Goal: Transaction & Acquisition: Purchase product/service

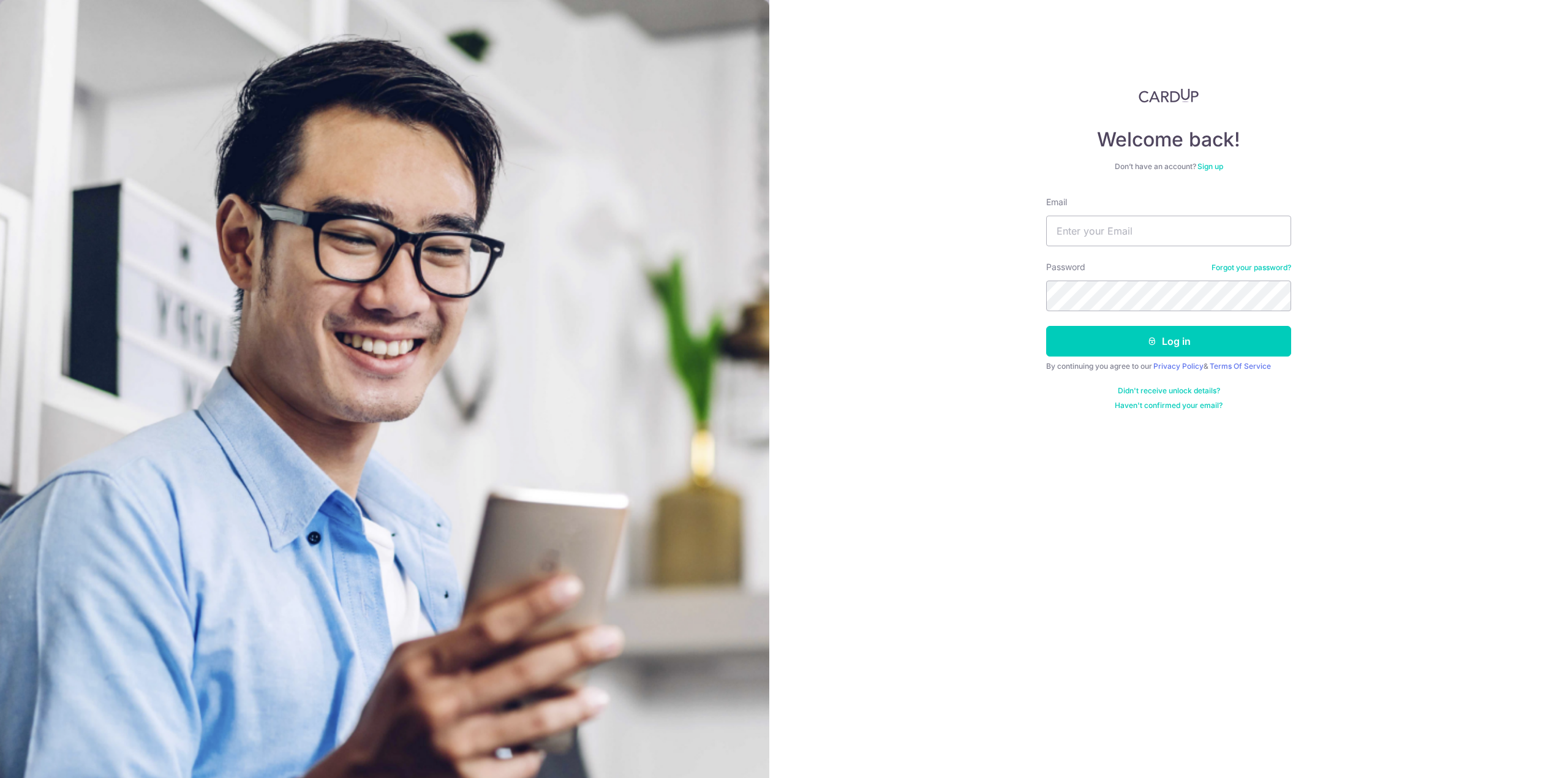
type input "ngxinxiang@gmail.com"
click at [1046, 326] on button "Log in" at bounding box center [1168, 341] width 245 height 31
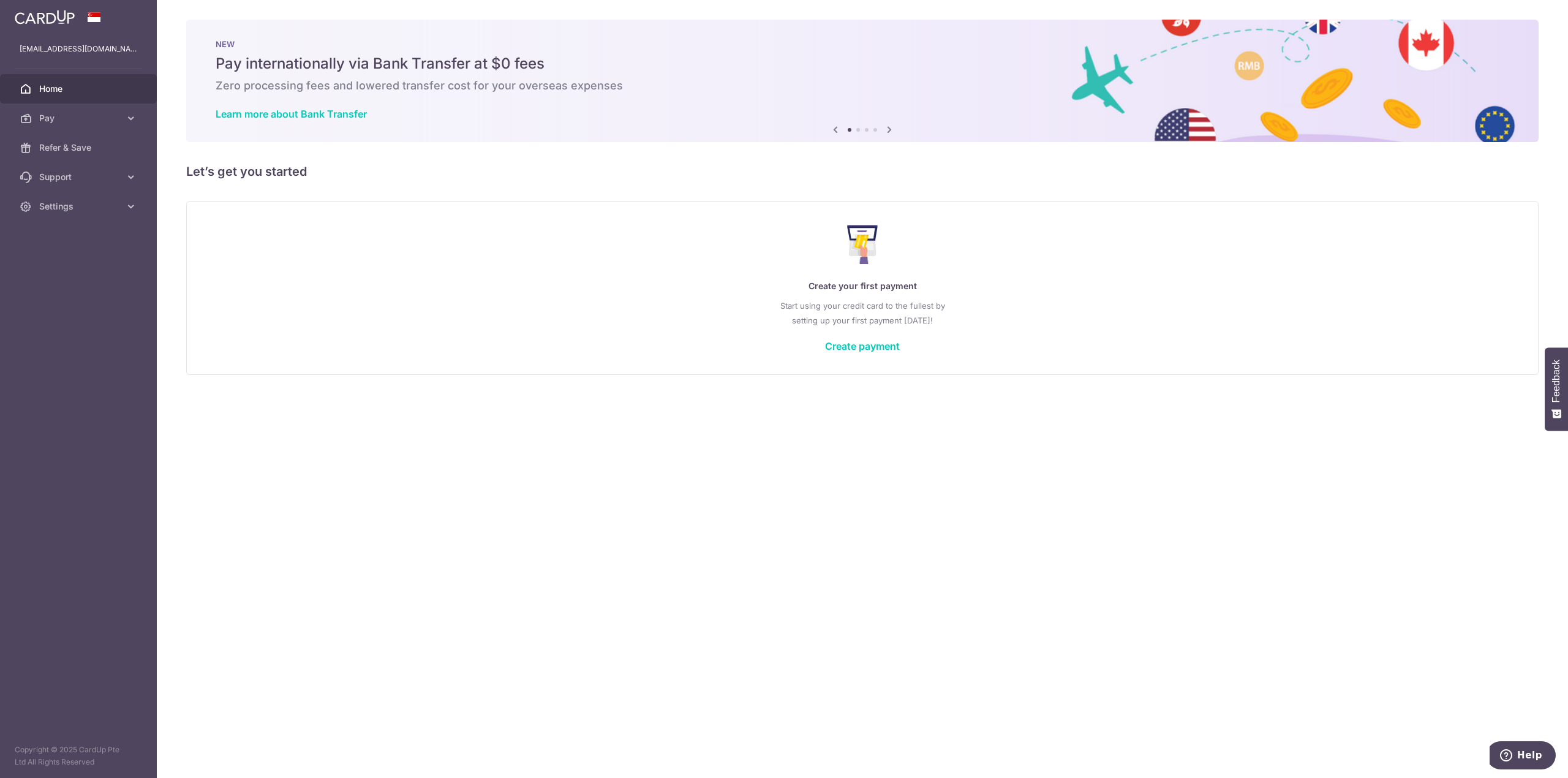
click at [877, 334] on div "Create your first payment Start using your credit card to the fullest by settin…" at bounding box center [862, 287] width 1322 height 145
click at [881, 346] on link "Create payment" at bounding box center [862, 347] width 75 height 12
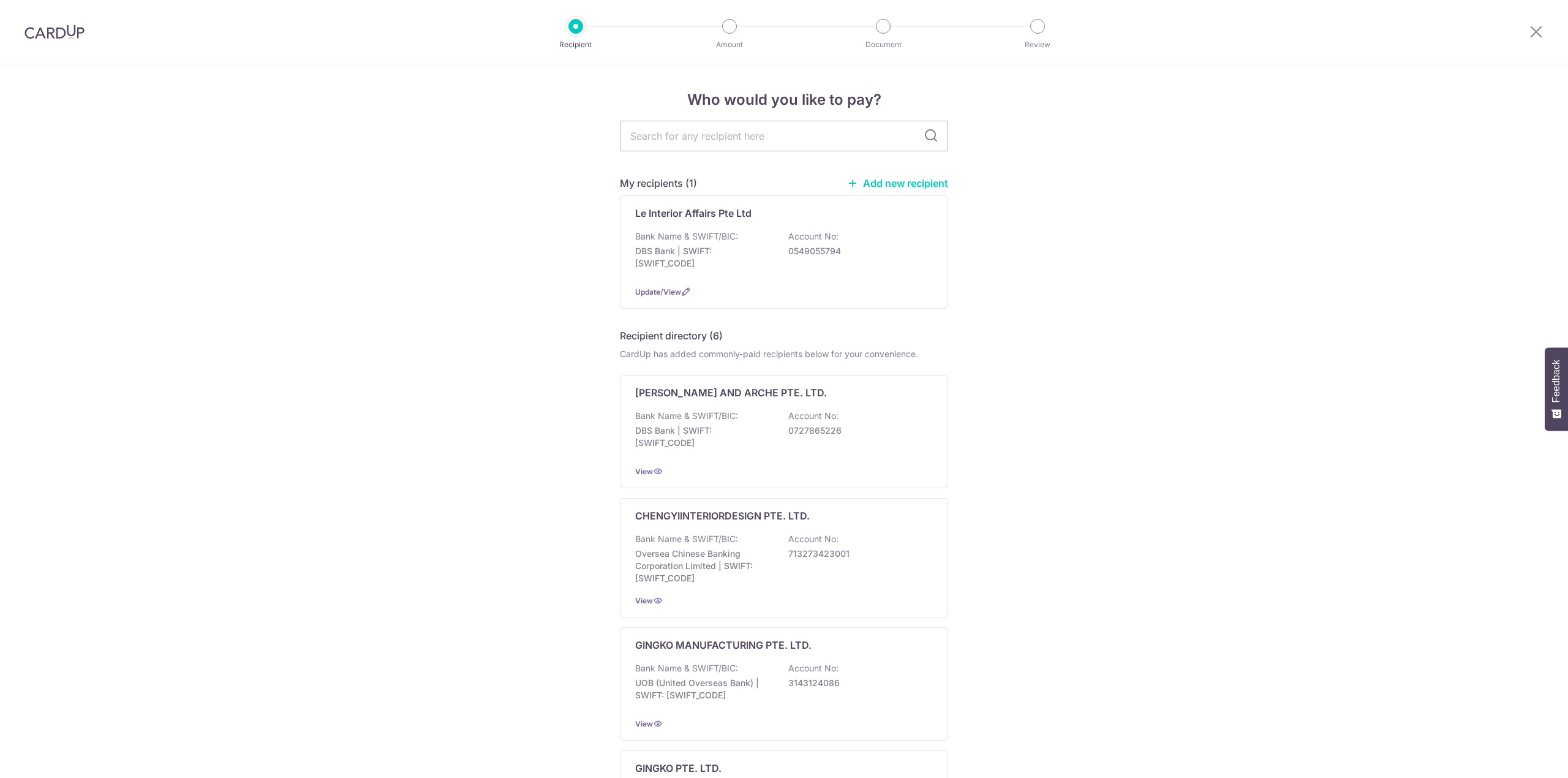
click at [736, 239] on div "Bank Name & SWIFT/BIC: DBS Bank | SWIFT: [SWIFT_CODE] Account No: 0549055794" at bounding box center [784, 253] width 298 height 45
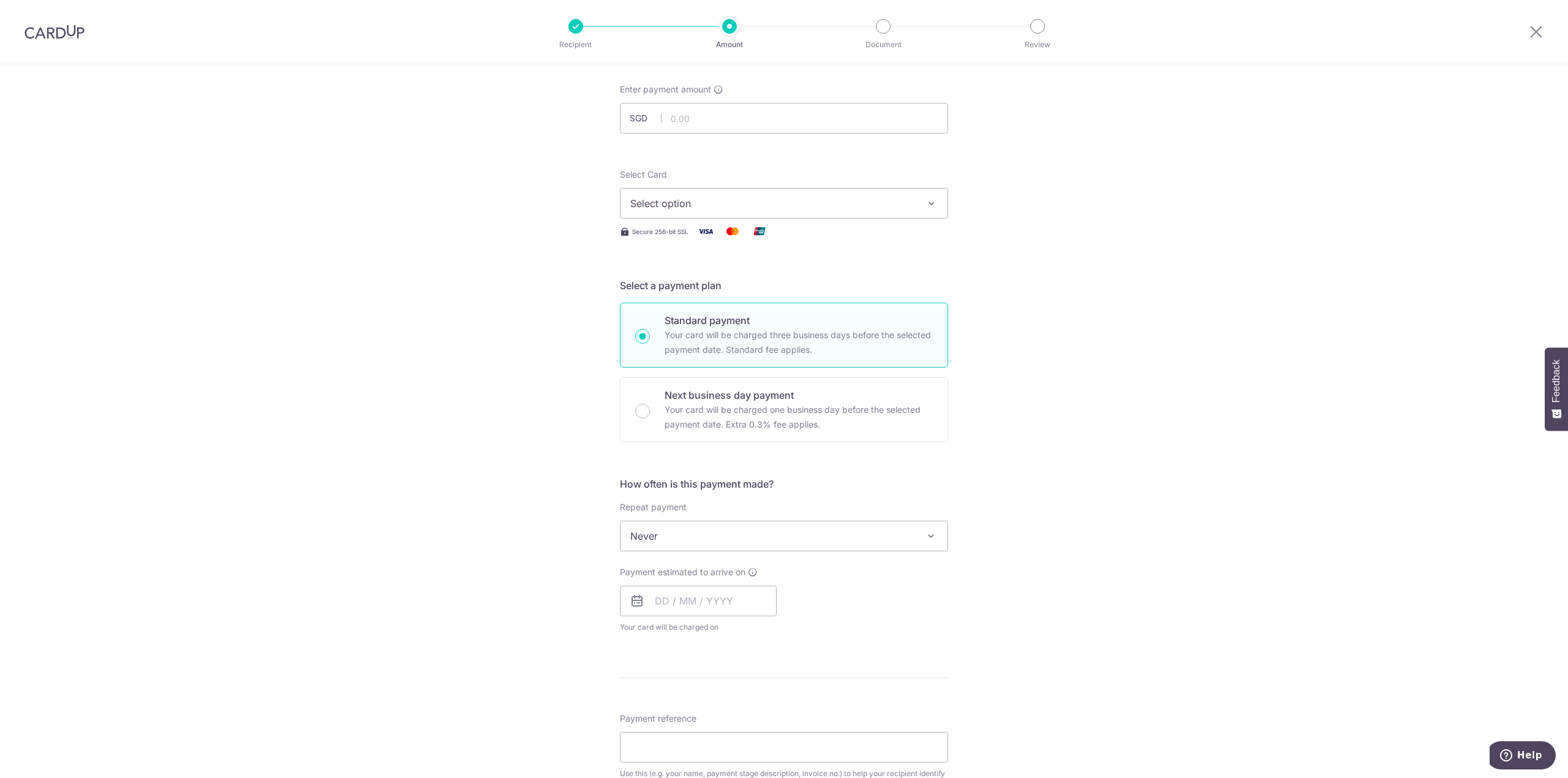
scroll to position [327, 0]
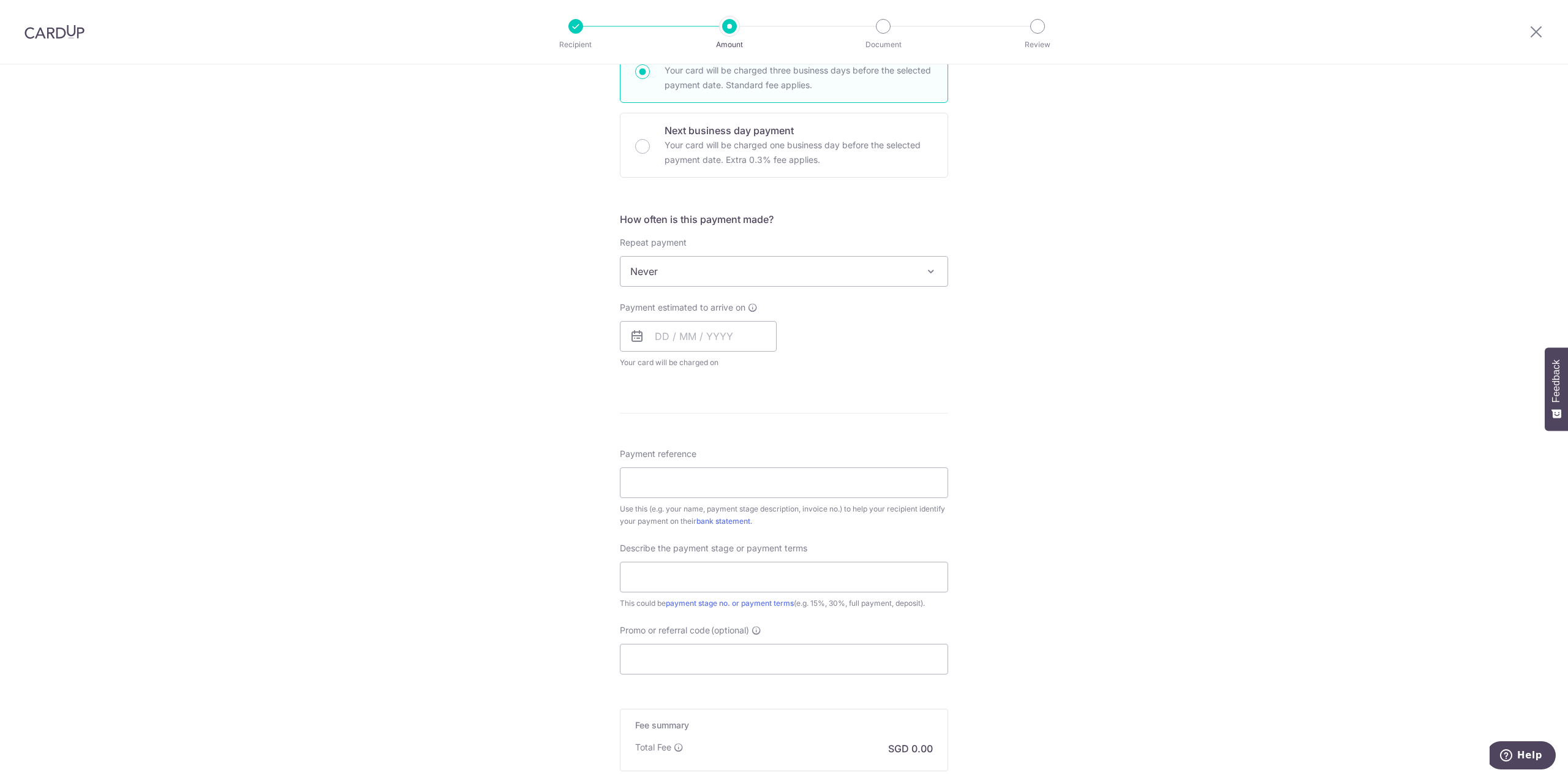
click at [738, 271] on span "Never" at bounding box center [784, 272] width 328 height 30
click at [1014, 489] on div "Tell us more about your payment Enter payment amount SGD Select Card Select opt…" at bounding box center [784, 333] width 1568 height 1191
click at [711, 349] on input "text" at bounding box center [698, 336] width 157 height 31
click at [789, 376] on link "Next" at bounding box center [793, 369] width 15 height 15
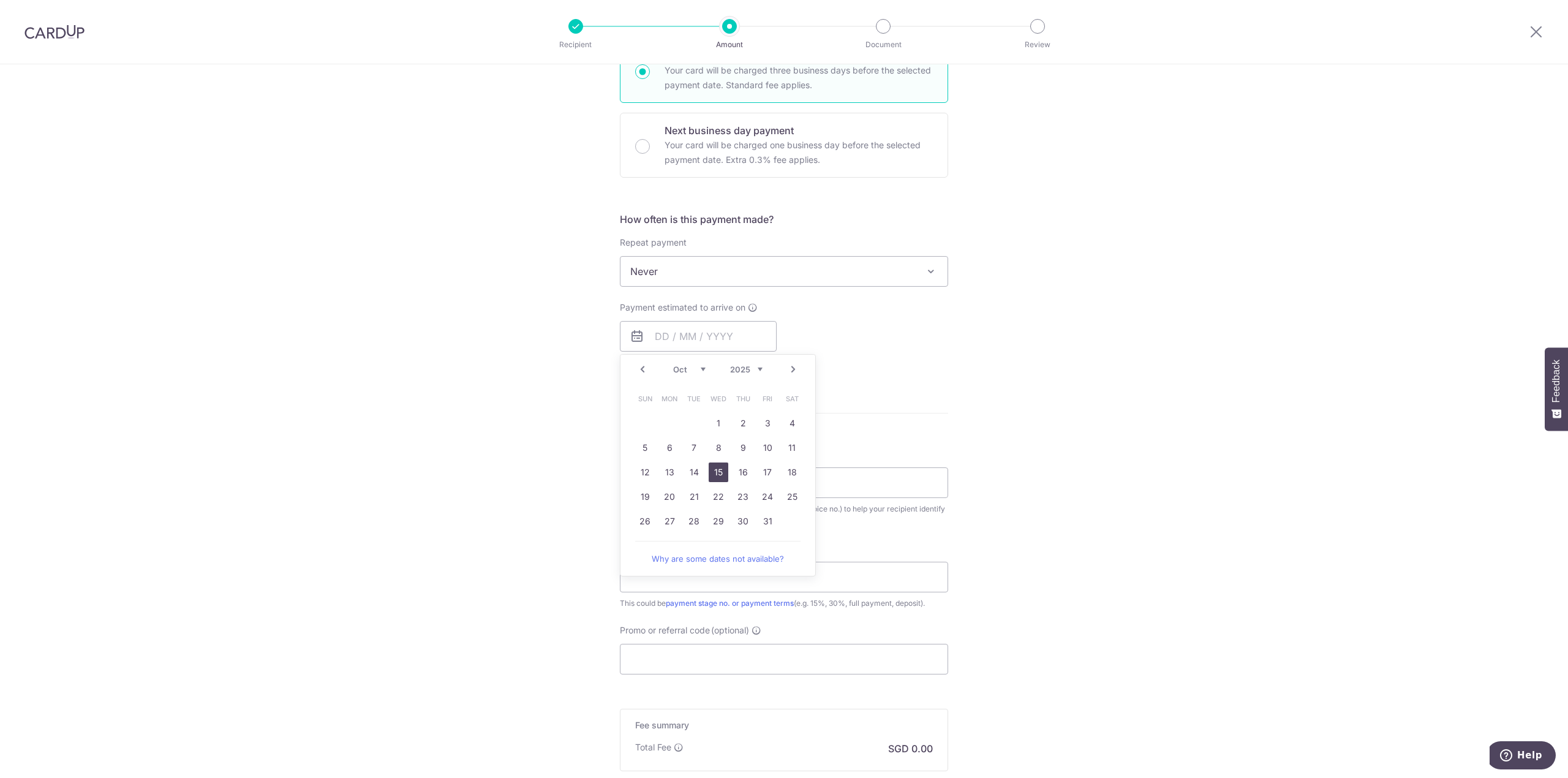
click at [709, 476] on link "15" at bounding box center [718, 473] width 20 height 20
type input "15/10/2025"
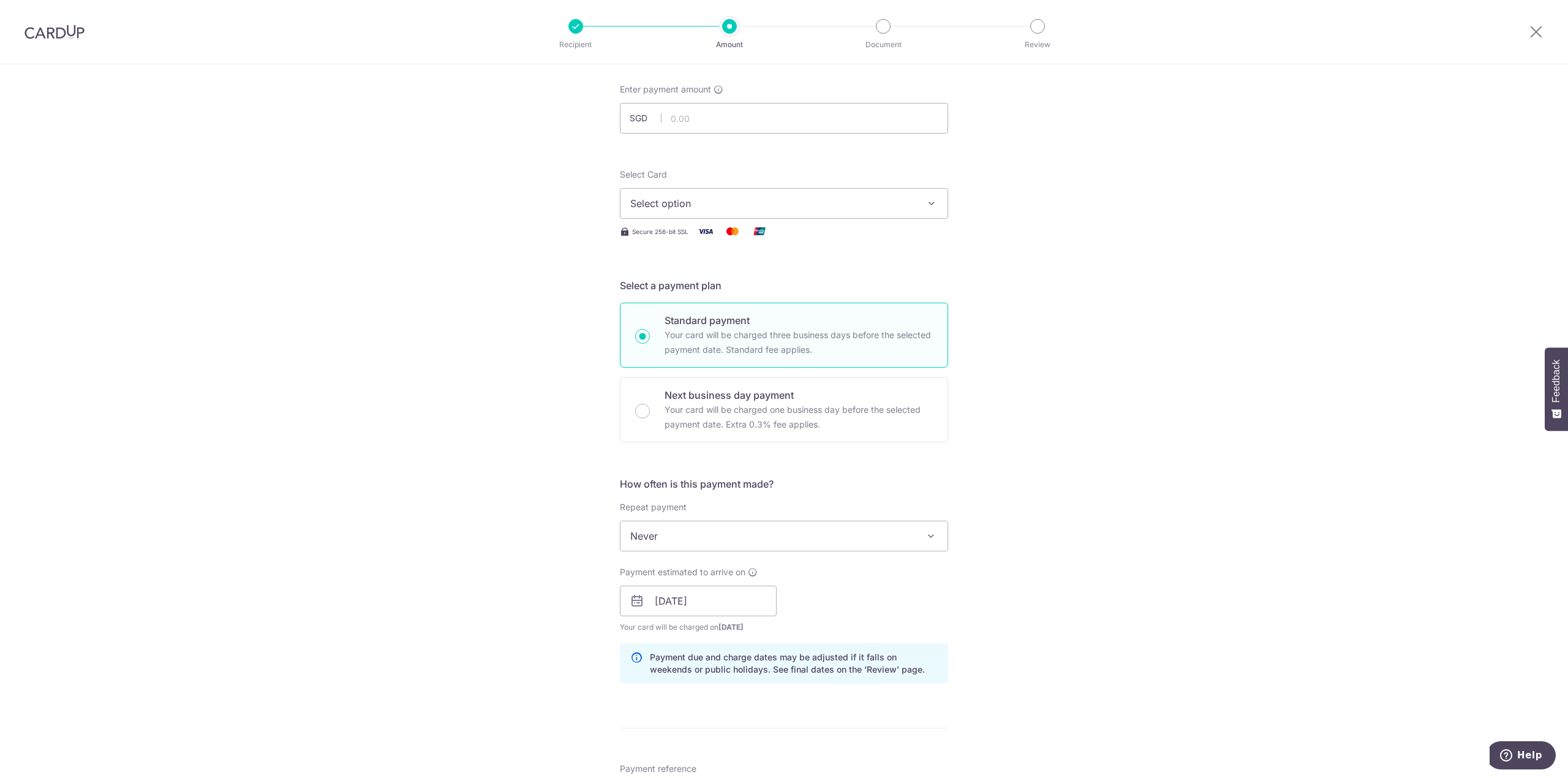
scroll to position [0, 0]
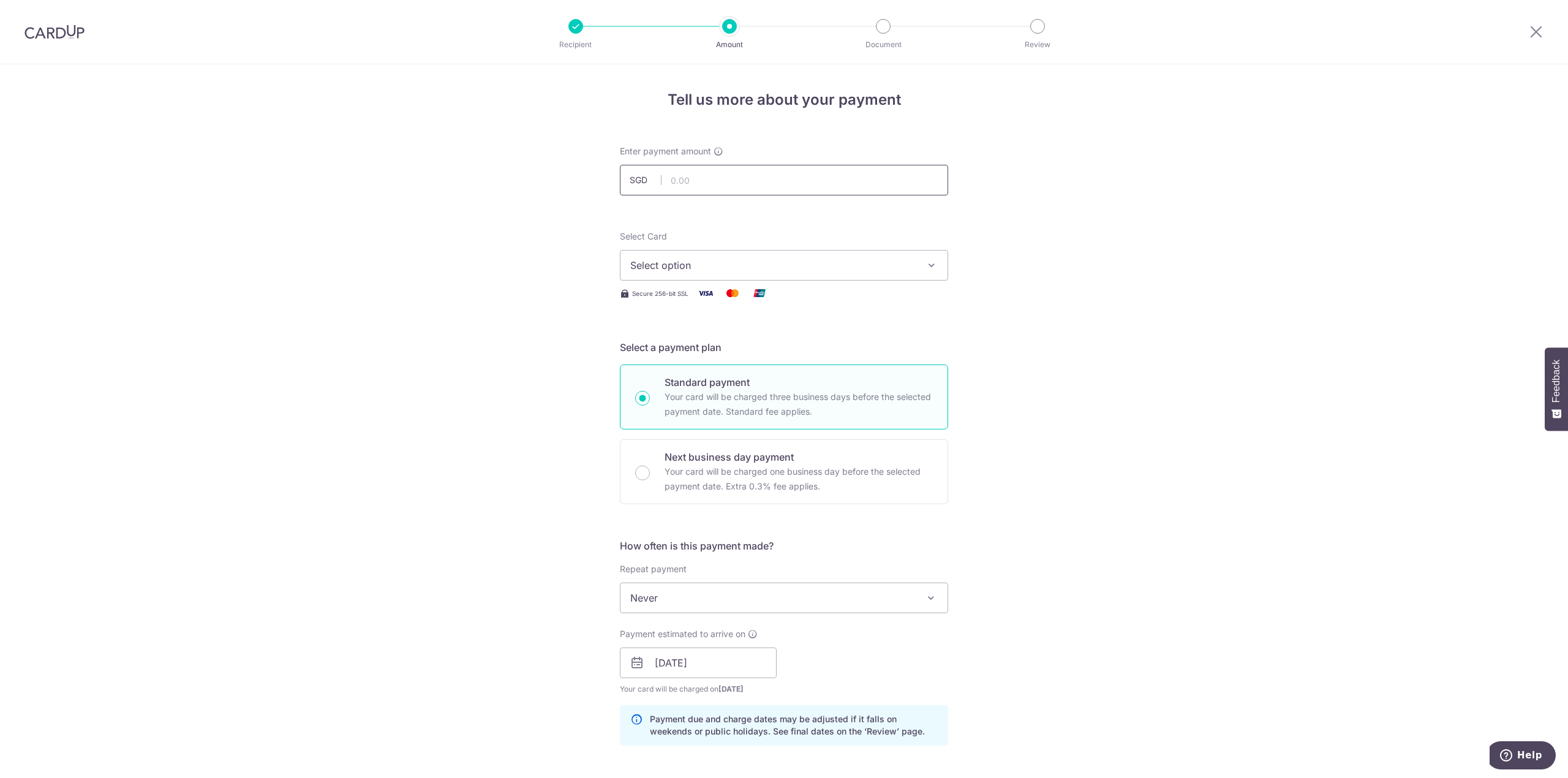
click at [690, 177] on input "text" at bounding box center [784, 180] width 329 height 31
type input "32,000.00"
click at [770, 253] on button "Select option" at bounding box center [784, 265] width 329 height 31
click at [714, 344] on link "**** 7389" at bounding box center [784, 353] width 328 height 30
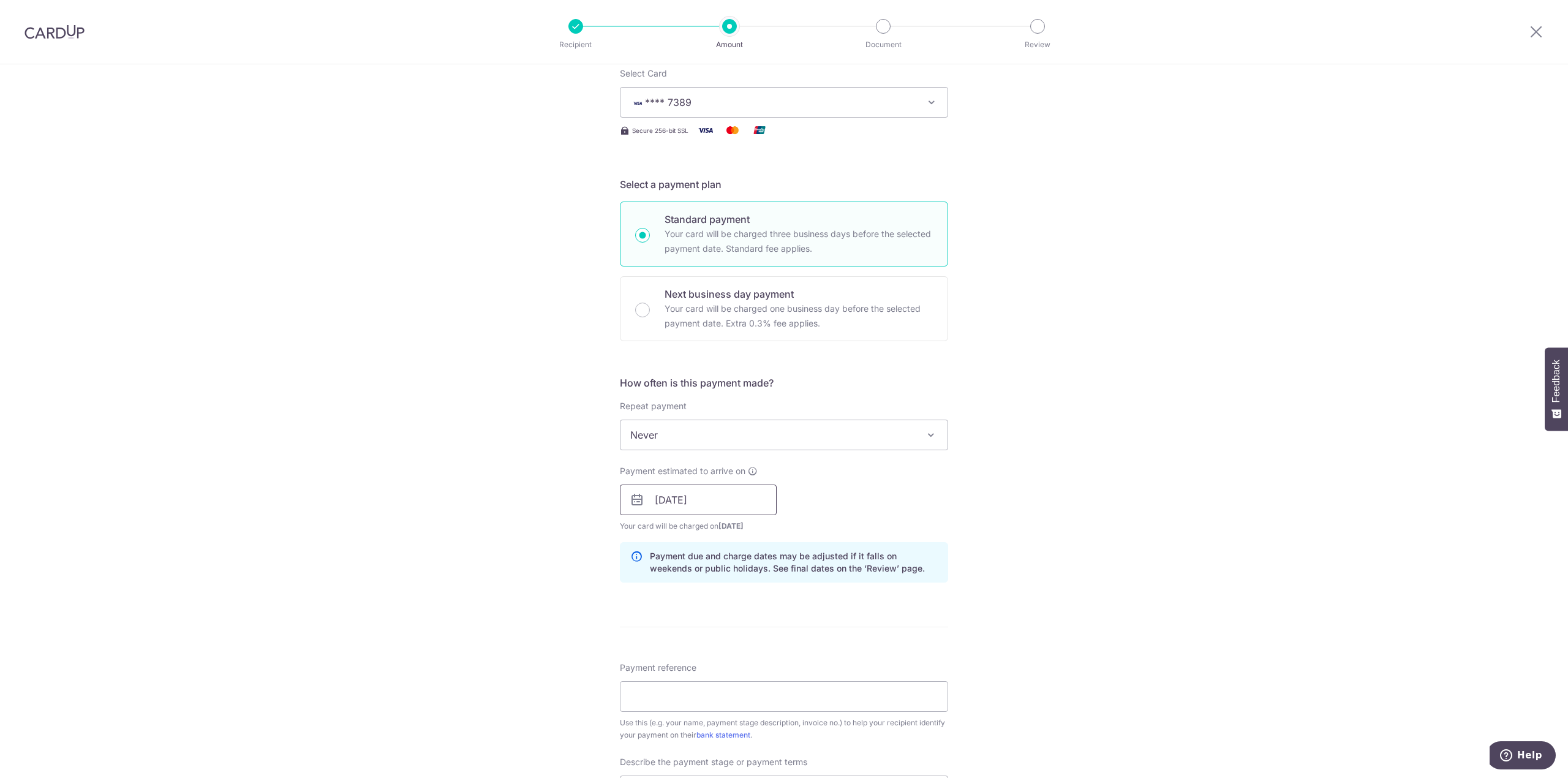
scroll to position [245, 0]
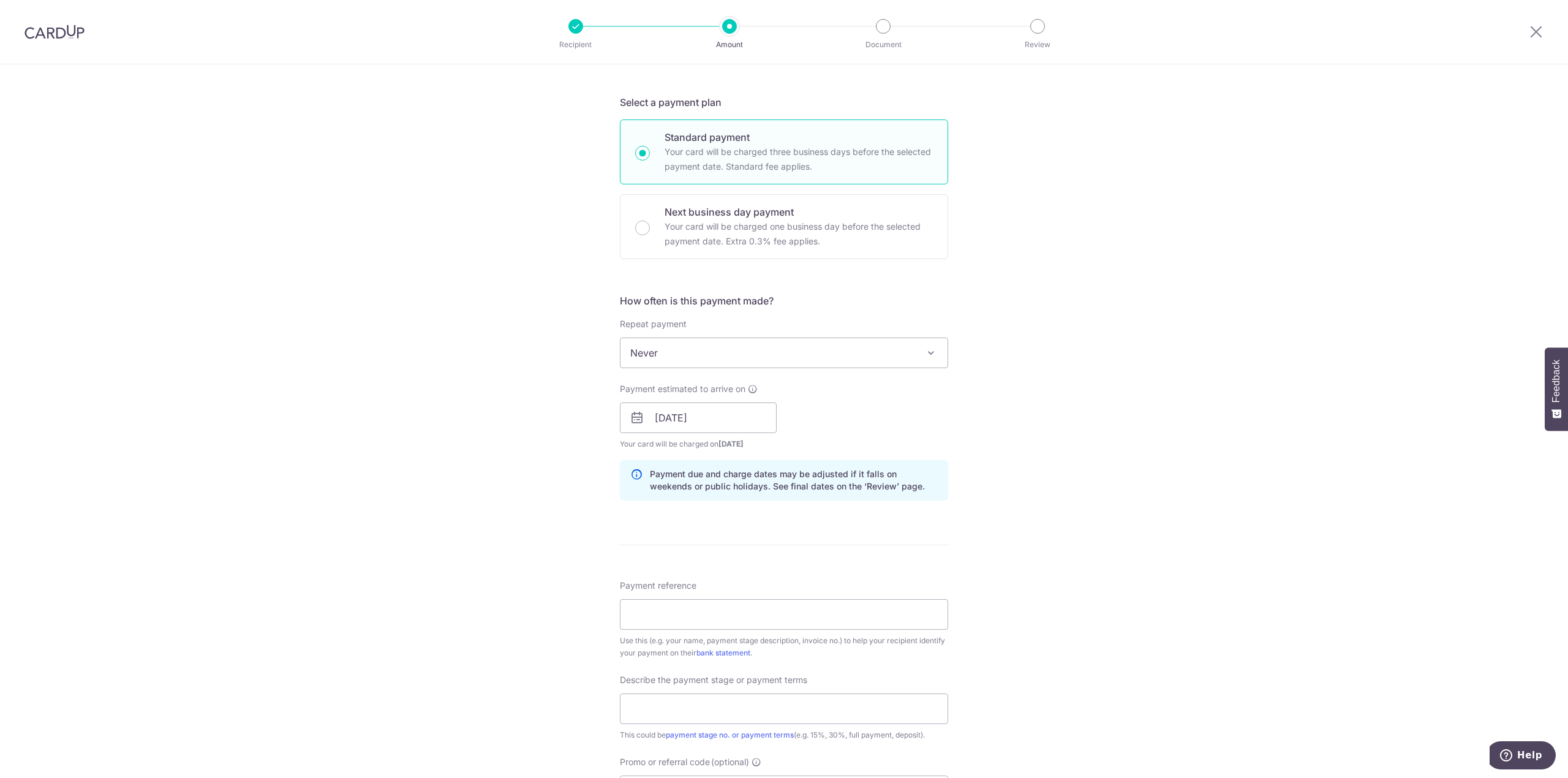
click at [699, 596] on div "Payment reference Use this (e.g. your name, payment stage description, invoice …" at bounding box center [784, 619] width 329 height 80
click at [702, 607] on input "Payment reference" at bounding box center [784, 614] width 329 height 31
type input "Ng Xin Xiang"
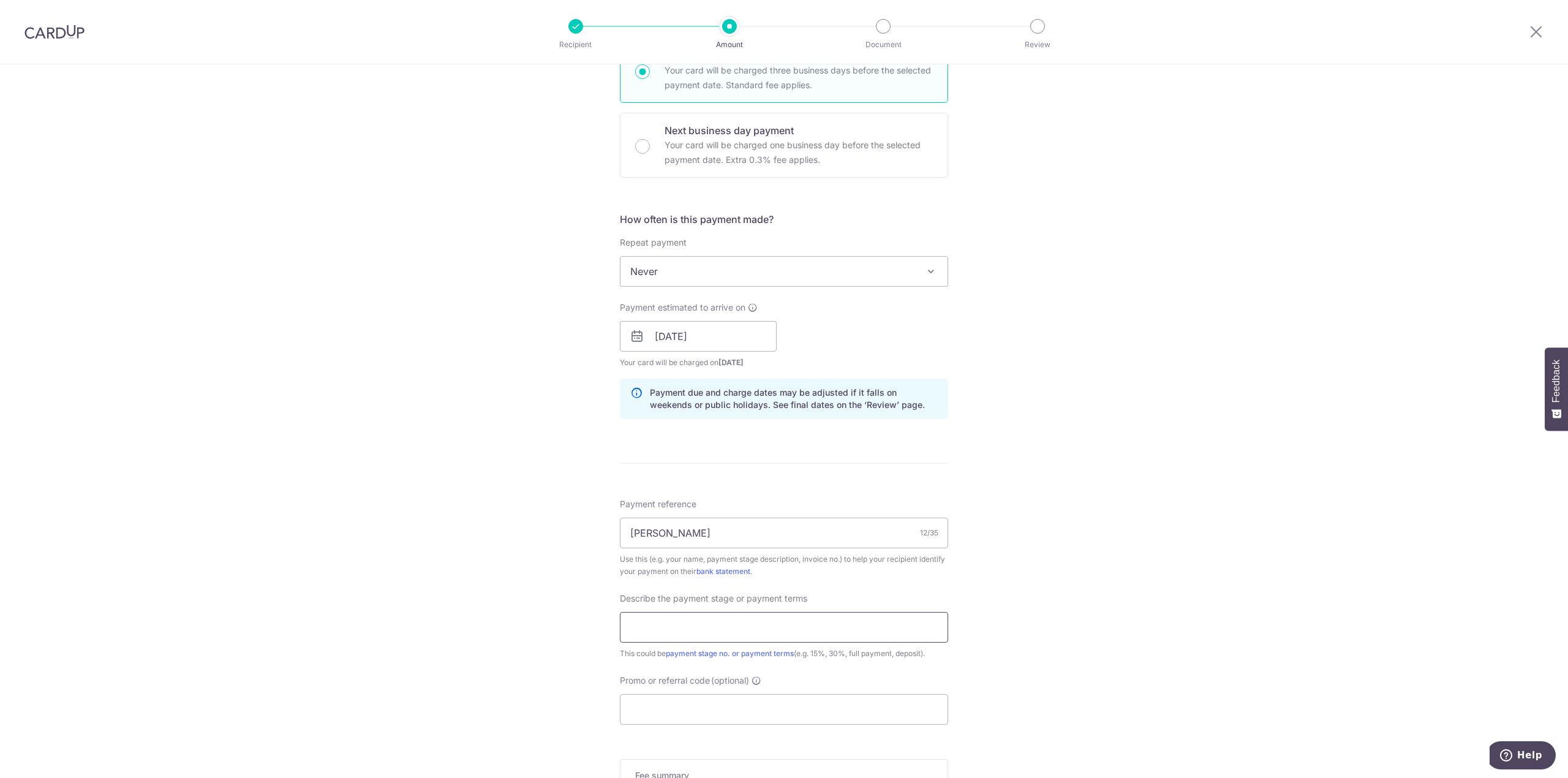
click at [771, 618] on input "text" at bounding box center [784, 627] width 329 height 31
type input "15% 40% 45%"
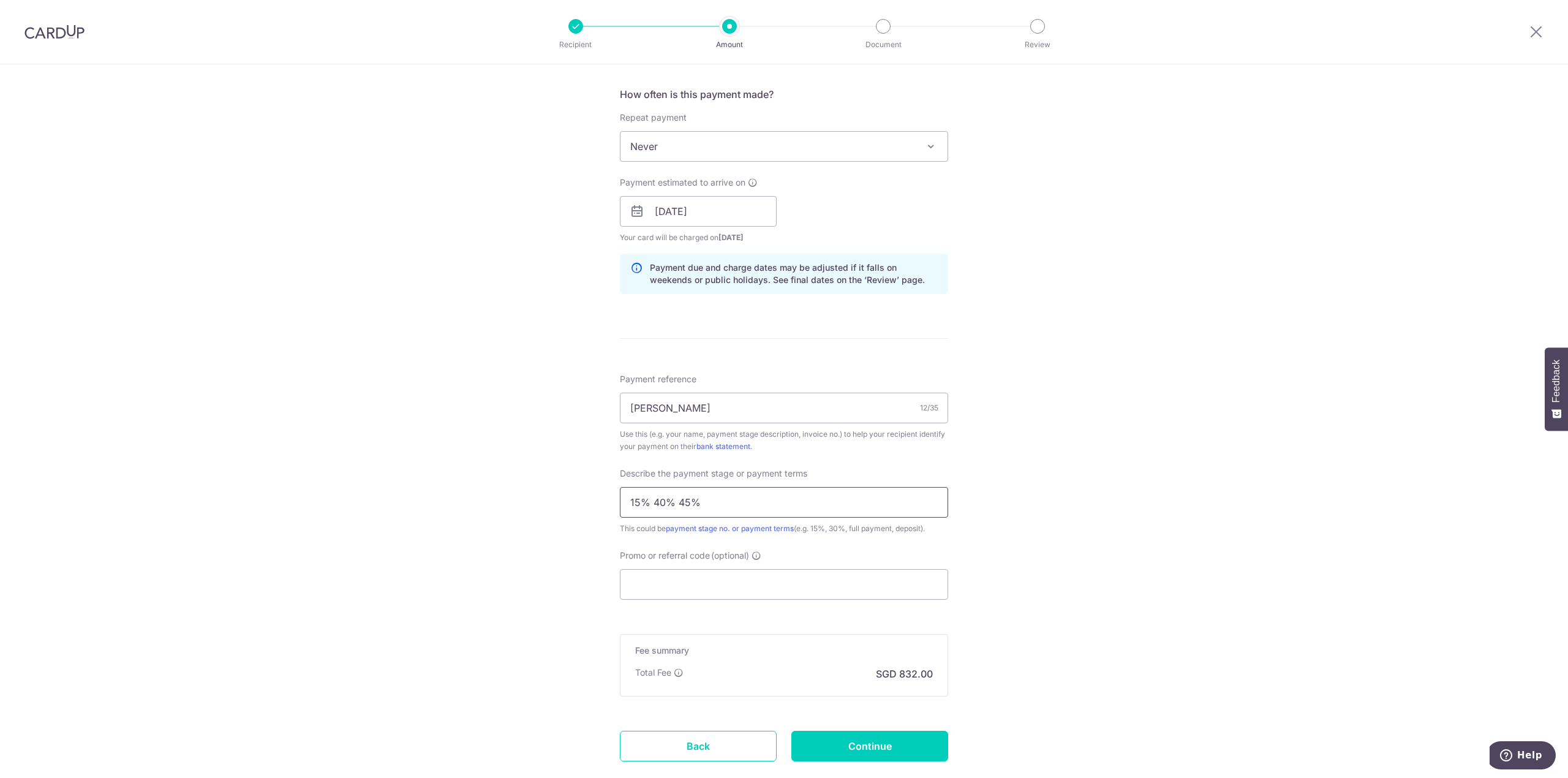
scroll to position [491, 0]
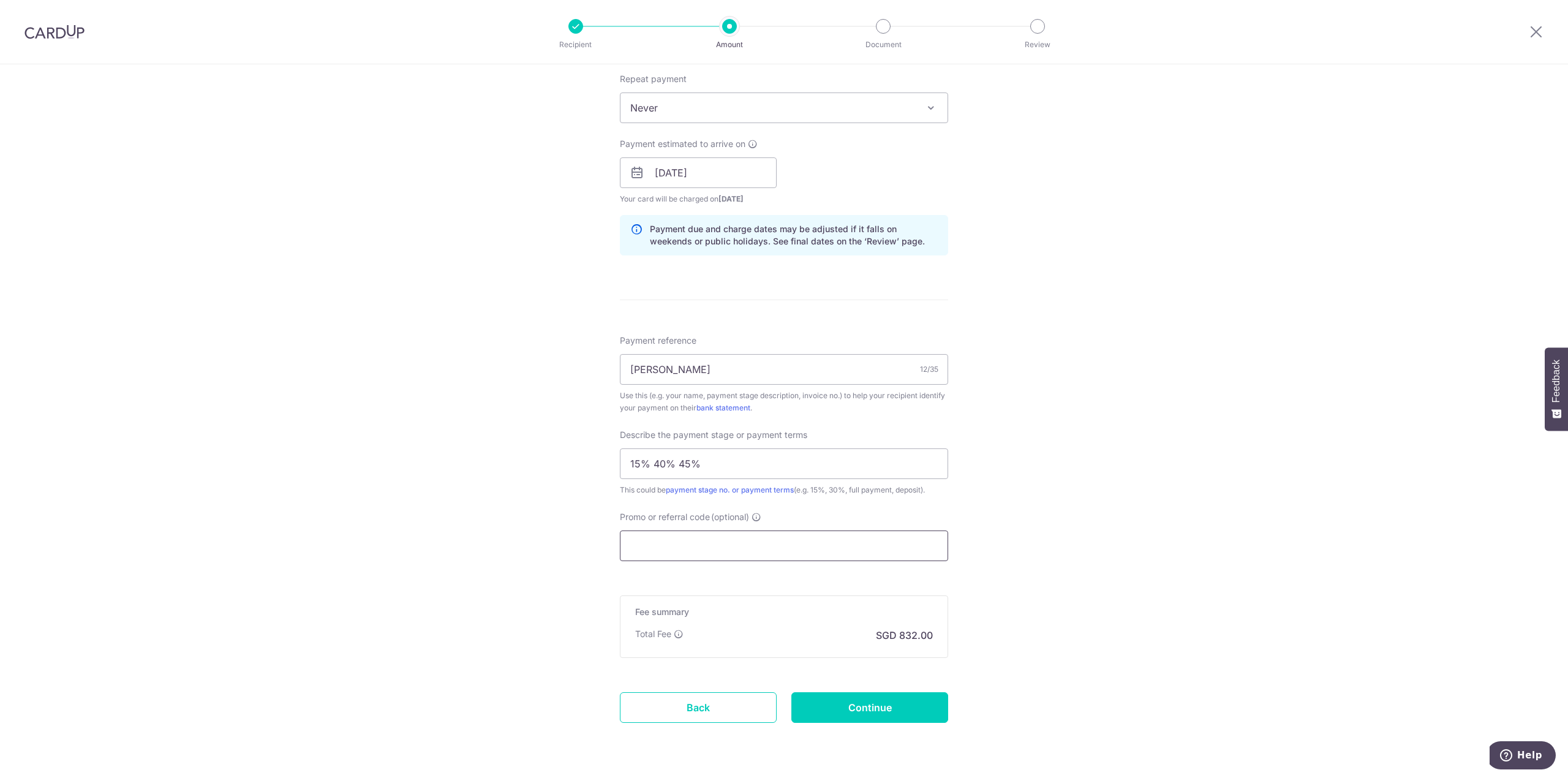
click at [761, 557] on input "Promo or referral code (optional)" at bounding box center [784, 546] width 329 height 31
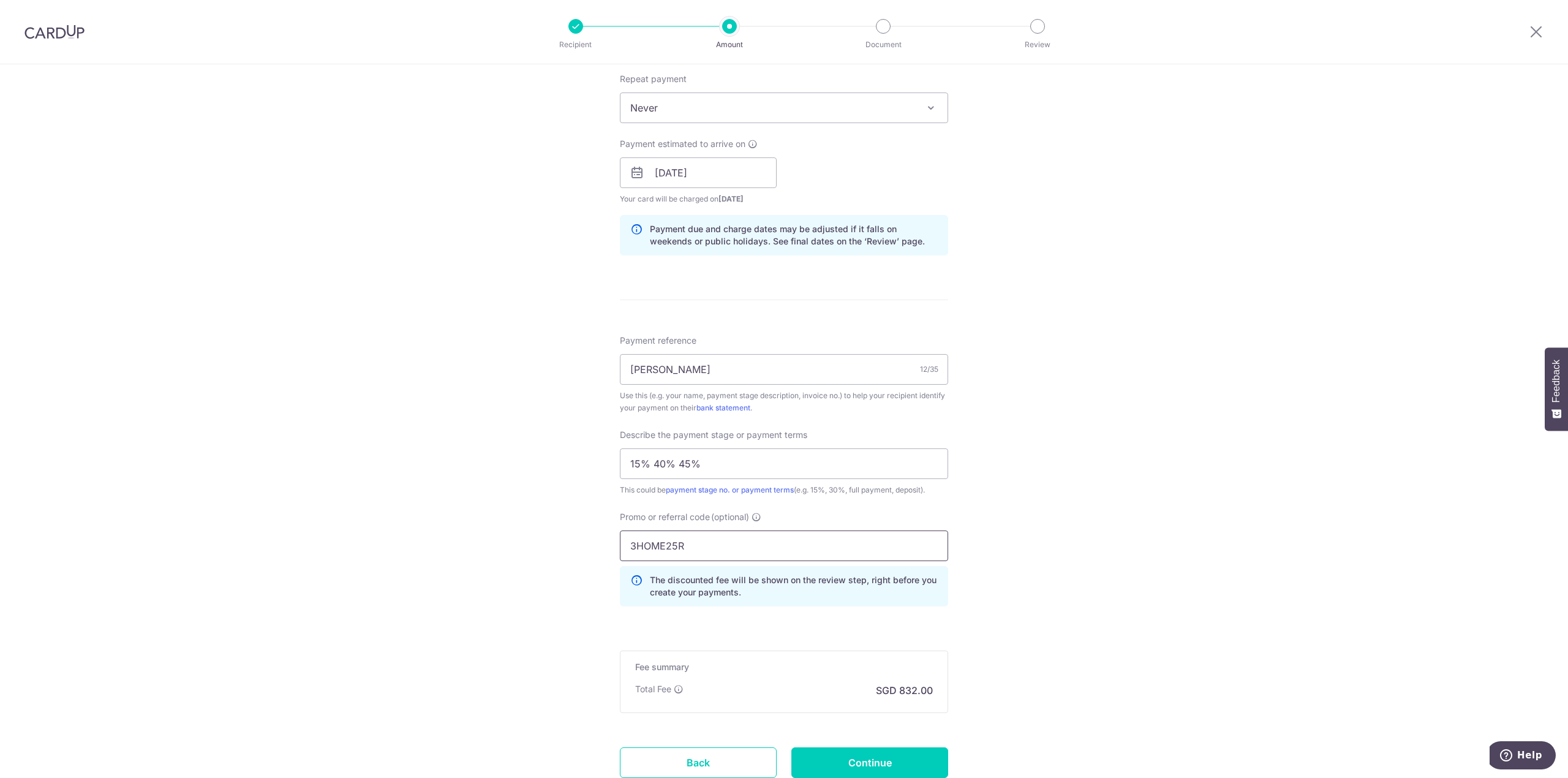
type input "3HOME25R"
click at [1012, 614] on div "Tell us more about your payment Enter payment amount SGD 32,000.00 32000.00 Sel…" at bounding box center [784, 222] width 1568 height 1296
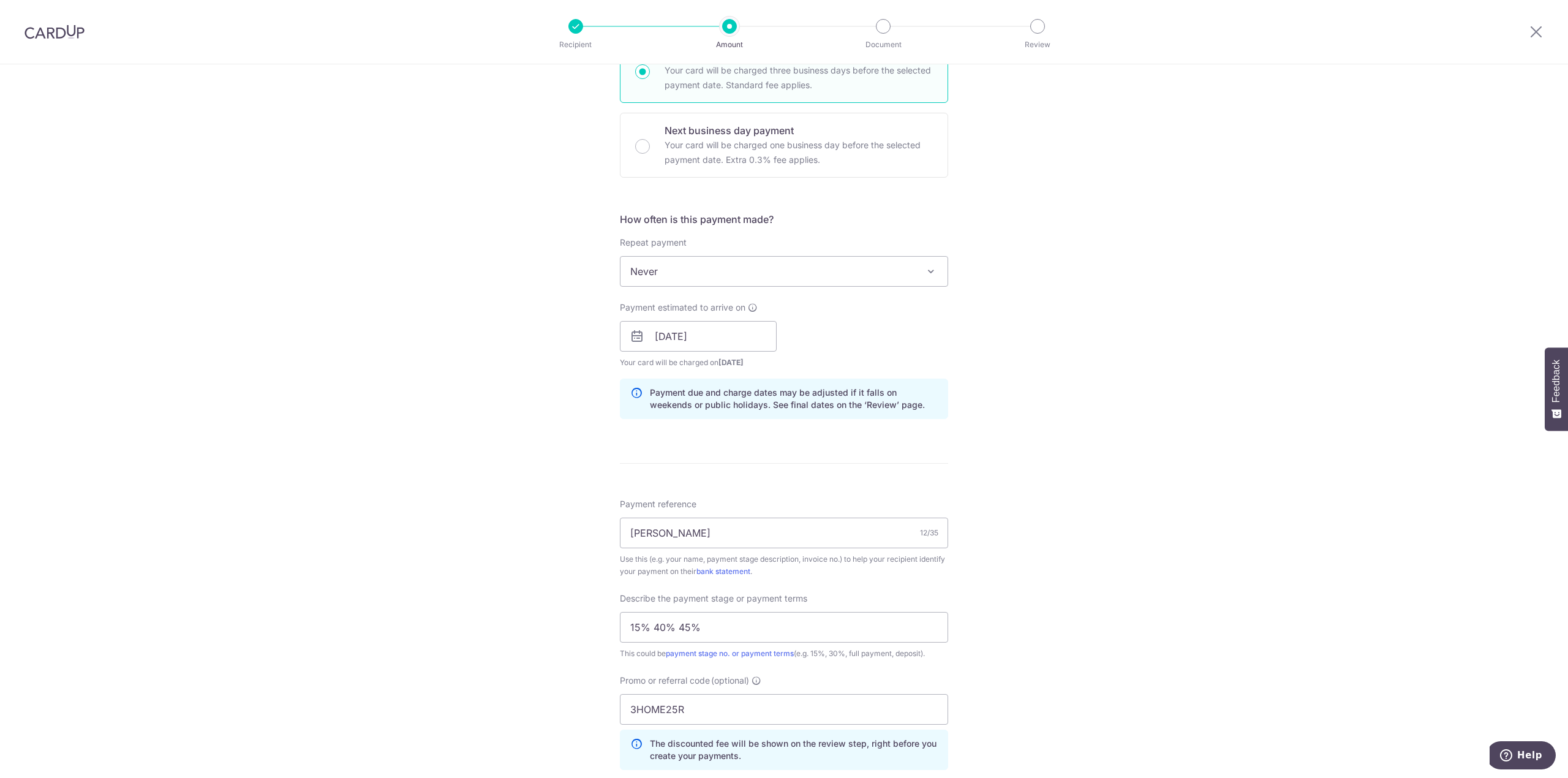
scroll to position [572, 0]
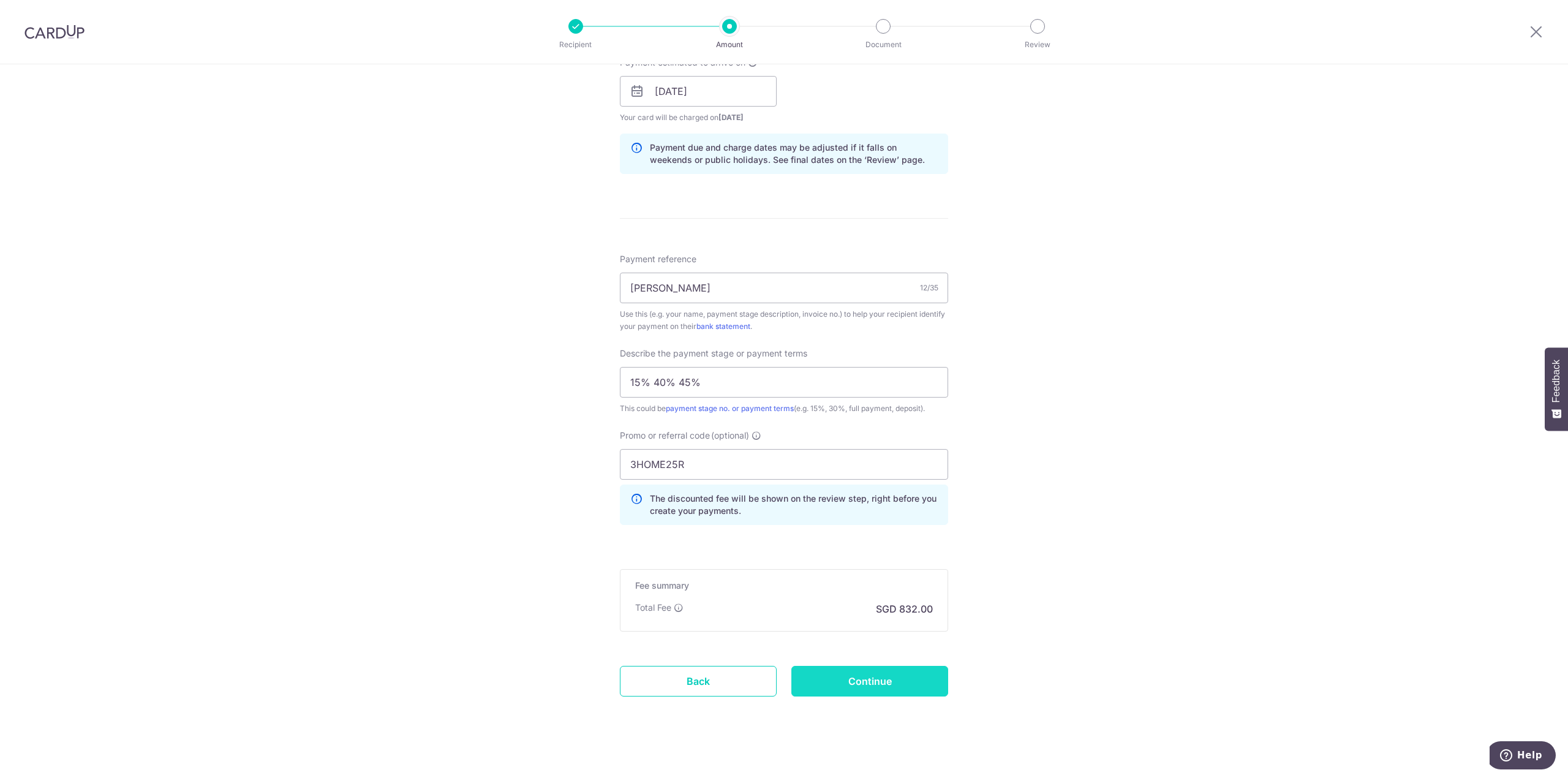
click at [859, 684] on input "Continue" at bounding box center [869, 681] width 157 height 31
type input "Create Schedule"
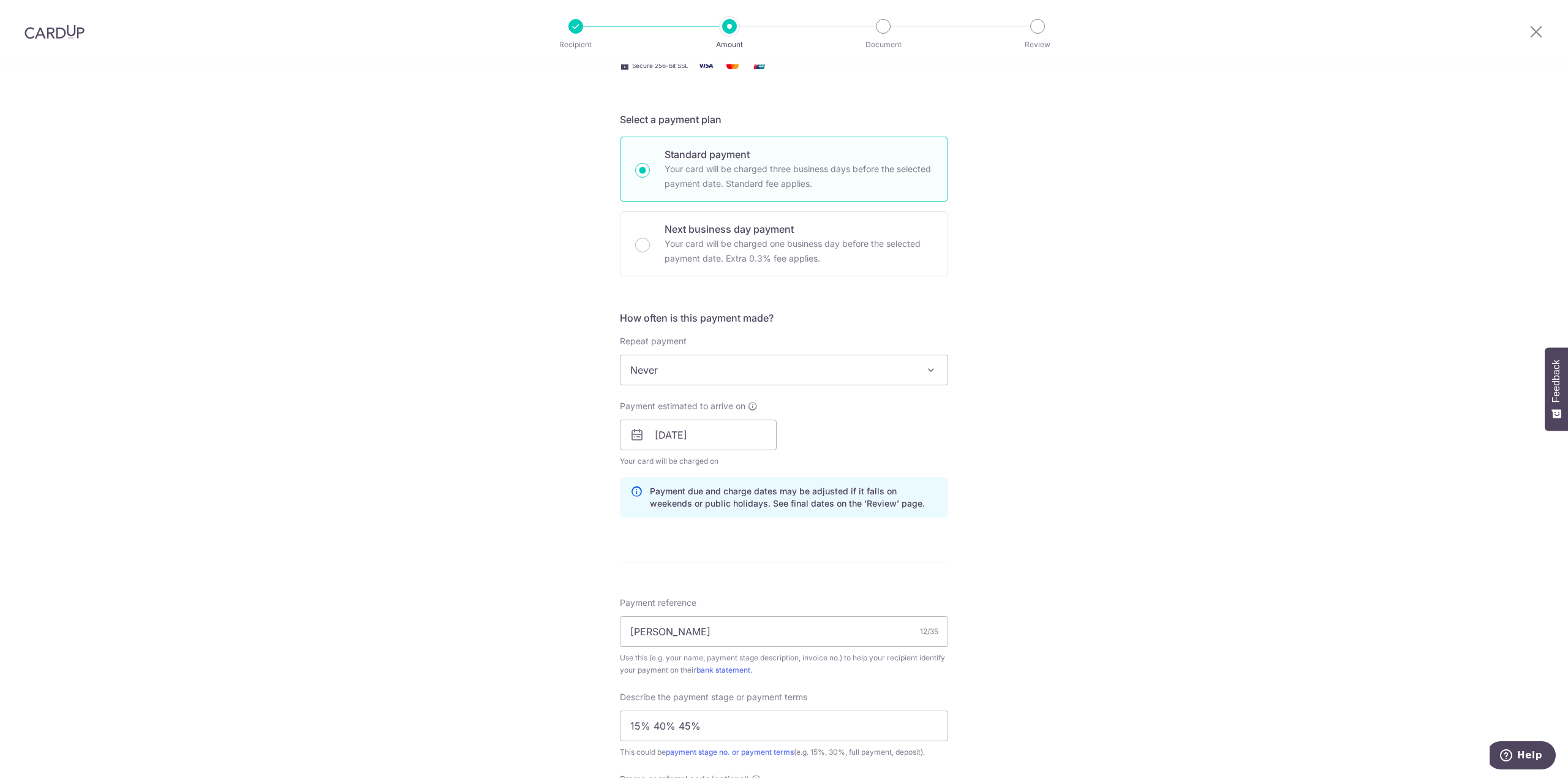
scroll to position [245, 0]
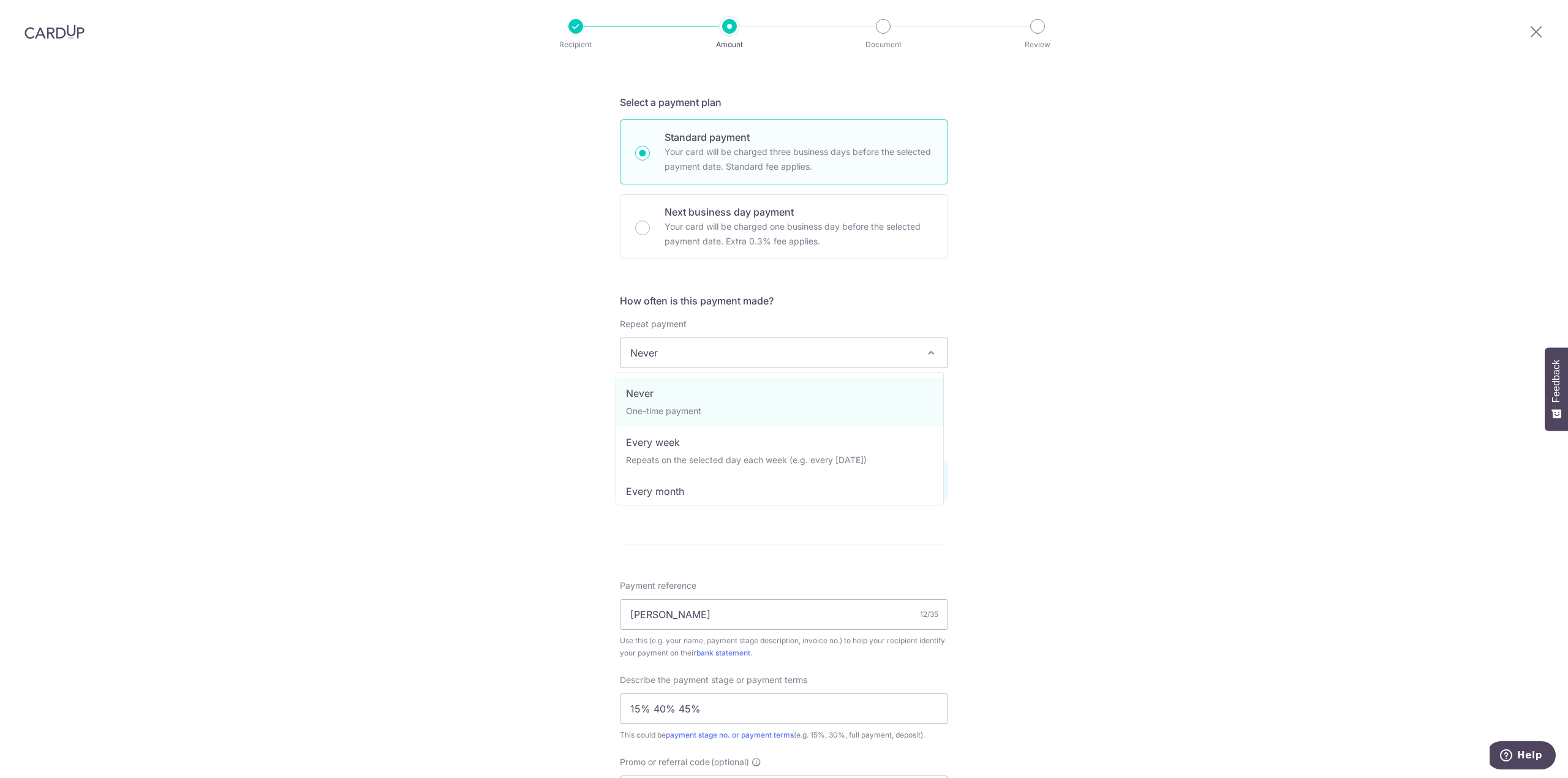
click at [792, 349] on span "Never" at bounding box center [784, 353] width 328 height 30
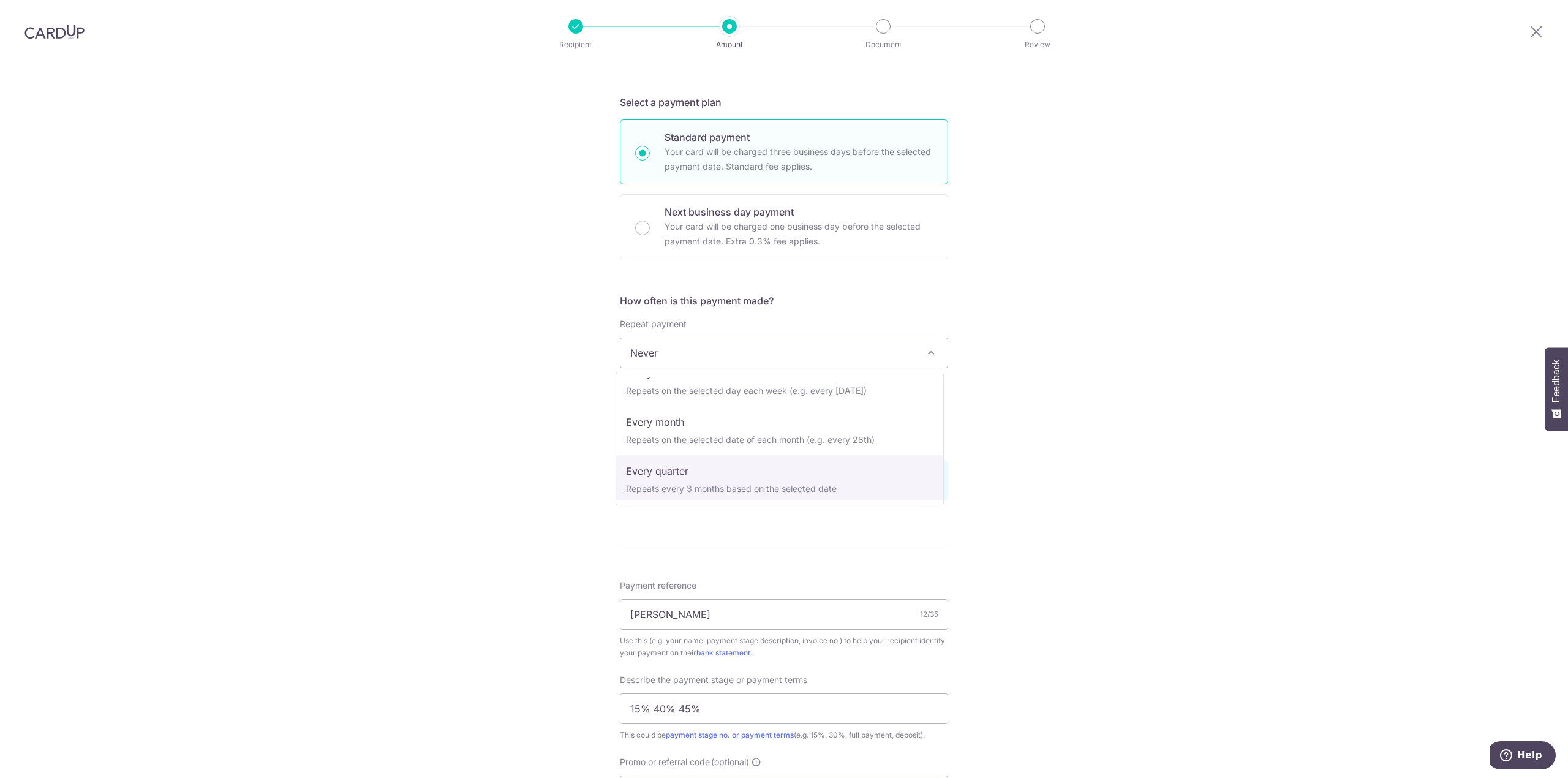
scroll to position [40, 0]
select select "3"
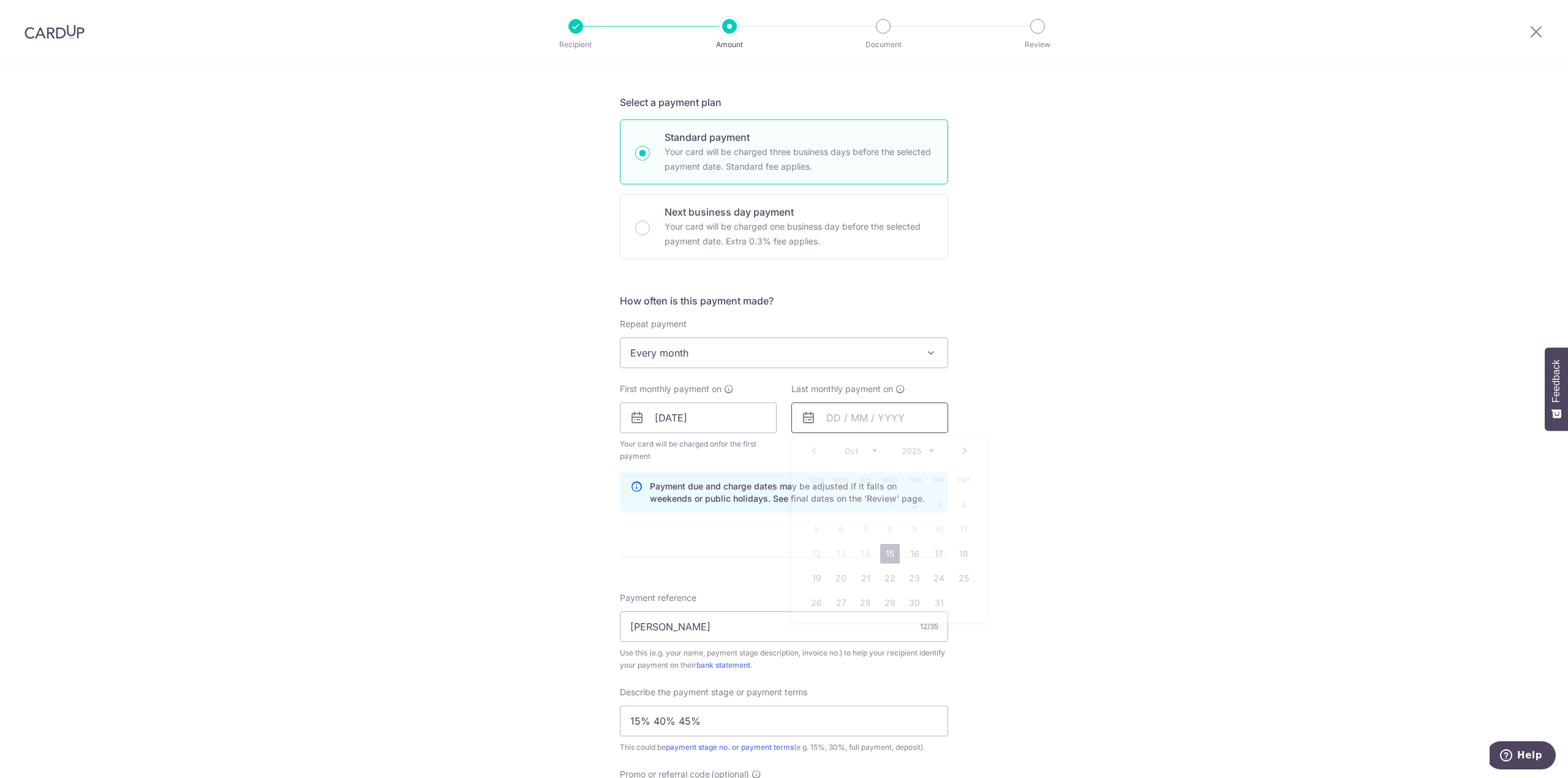
click at [843, 428] on input "text" at bounding box center [869, 418] width 157 height 31
click at [875, 456] on div "Oct Nov Dec 2025 2026 2027 2028 2029 2030 2031 2032 2033 2034 2035" at bounding box center [889, 451] width 90 height 11
click at [870, 452] on select "Oct Nov Dec" at bounding box center [860, 451] width 33 height 10
click at [870, 447] on select "Oct Nov Dec" at bounding box center [860, 451] width 33 height 10
click at [809, 548] on link "14" at bounding box center [817, 554] width 20 height 20
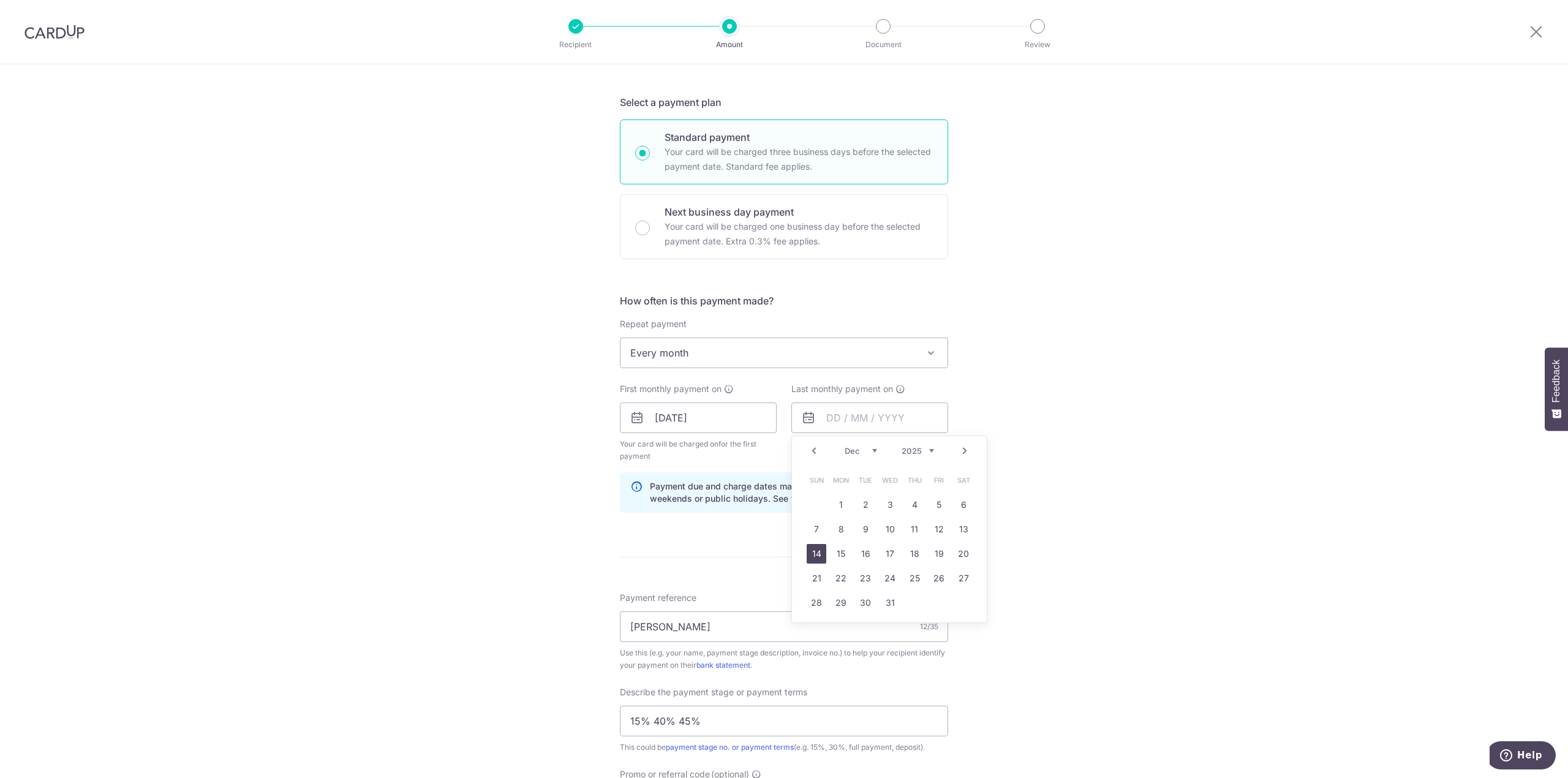
type input "14/12/2025"
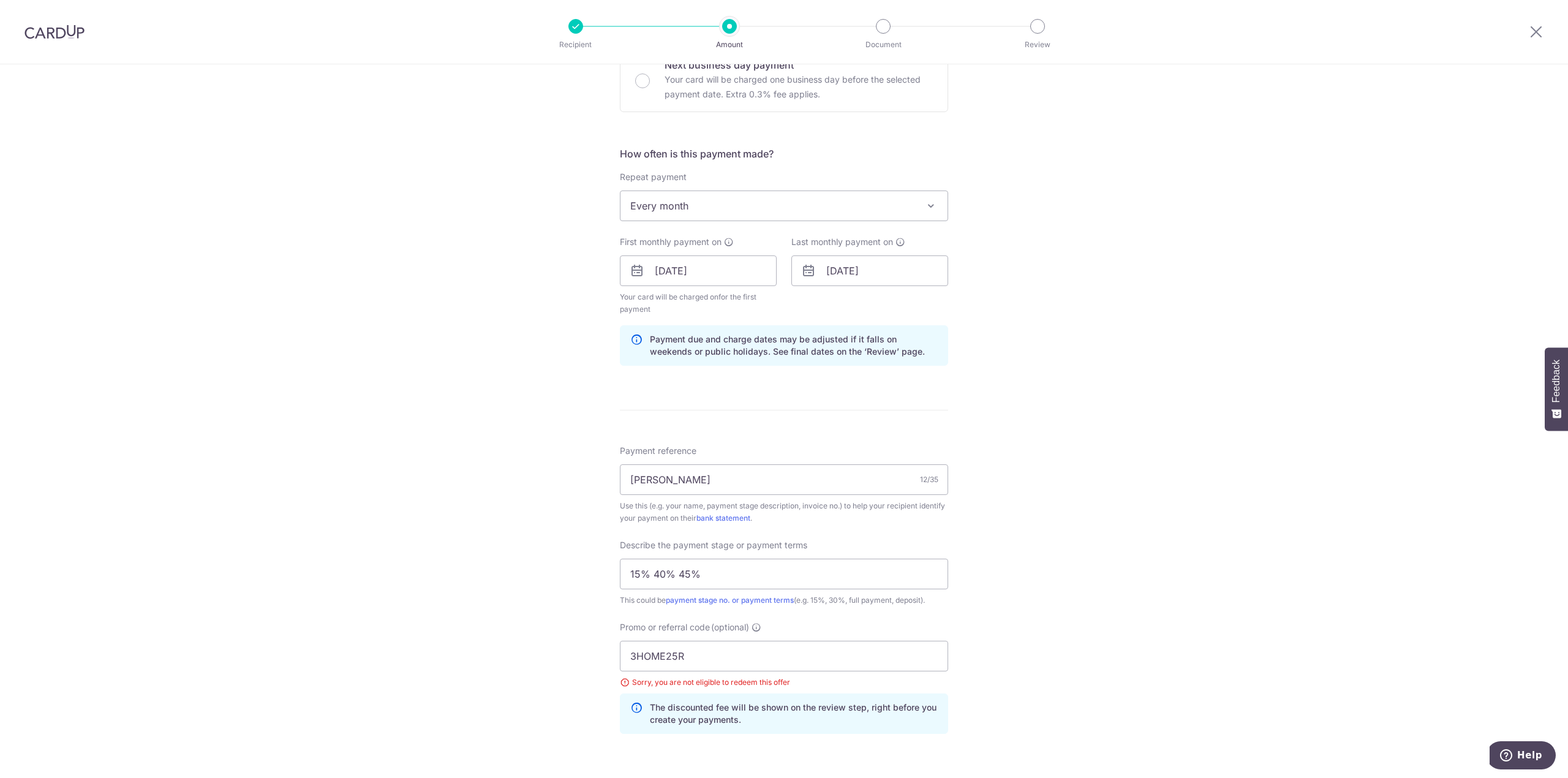
scroll to position [614, 0]
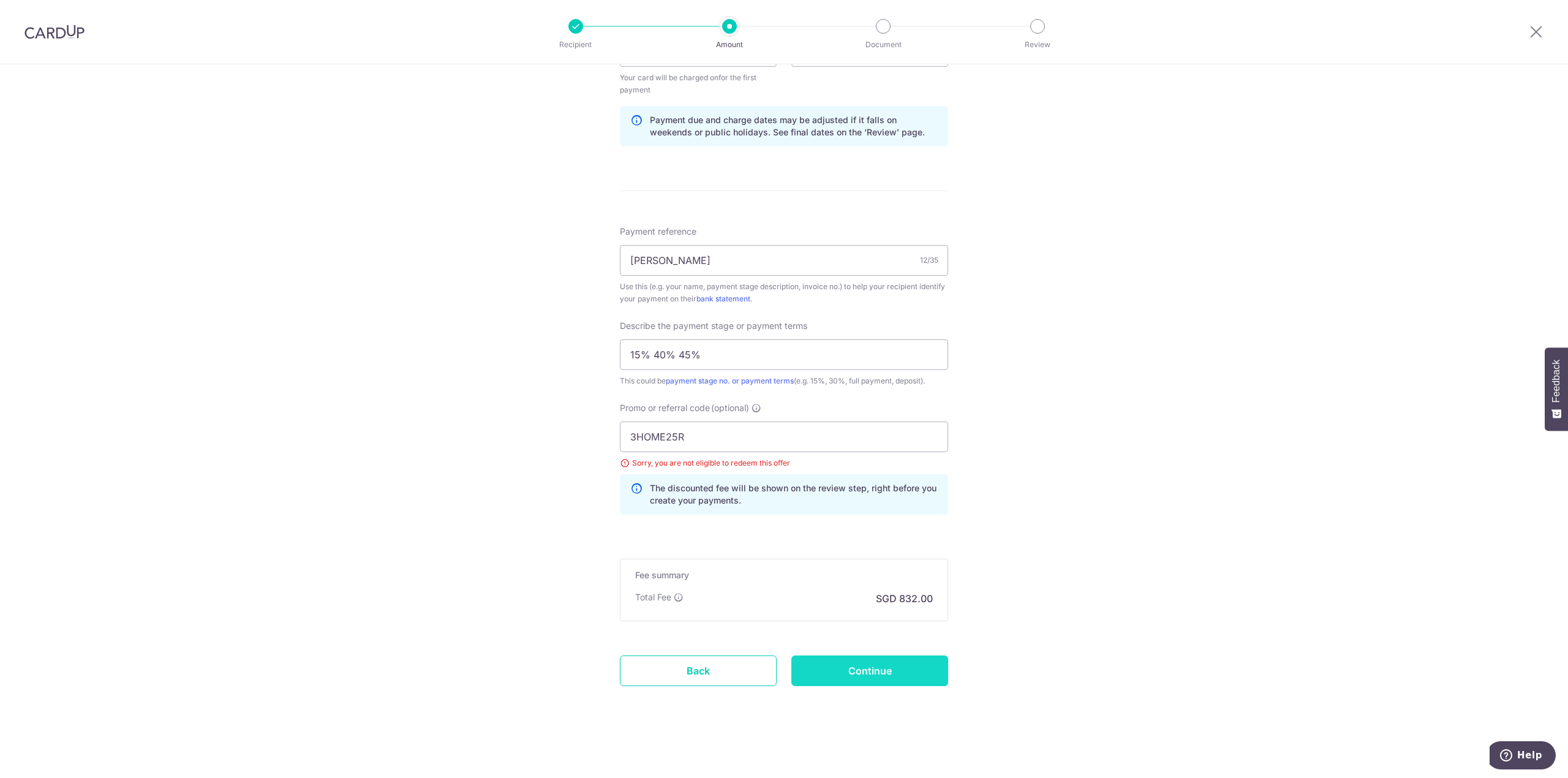
click at [856, 671] on input "Continue" at bounding box center [869, 670] width 157 height 31
type input "Update Schedule"
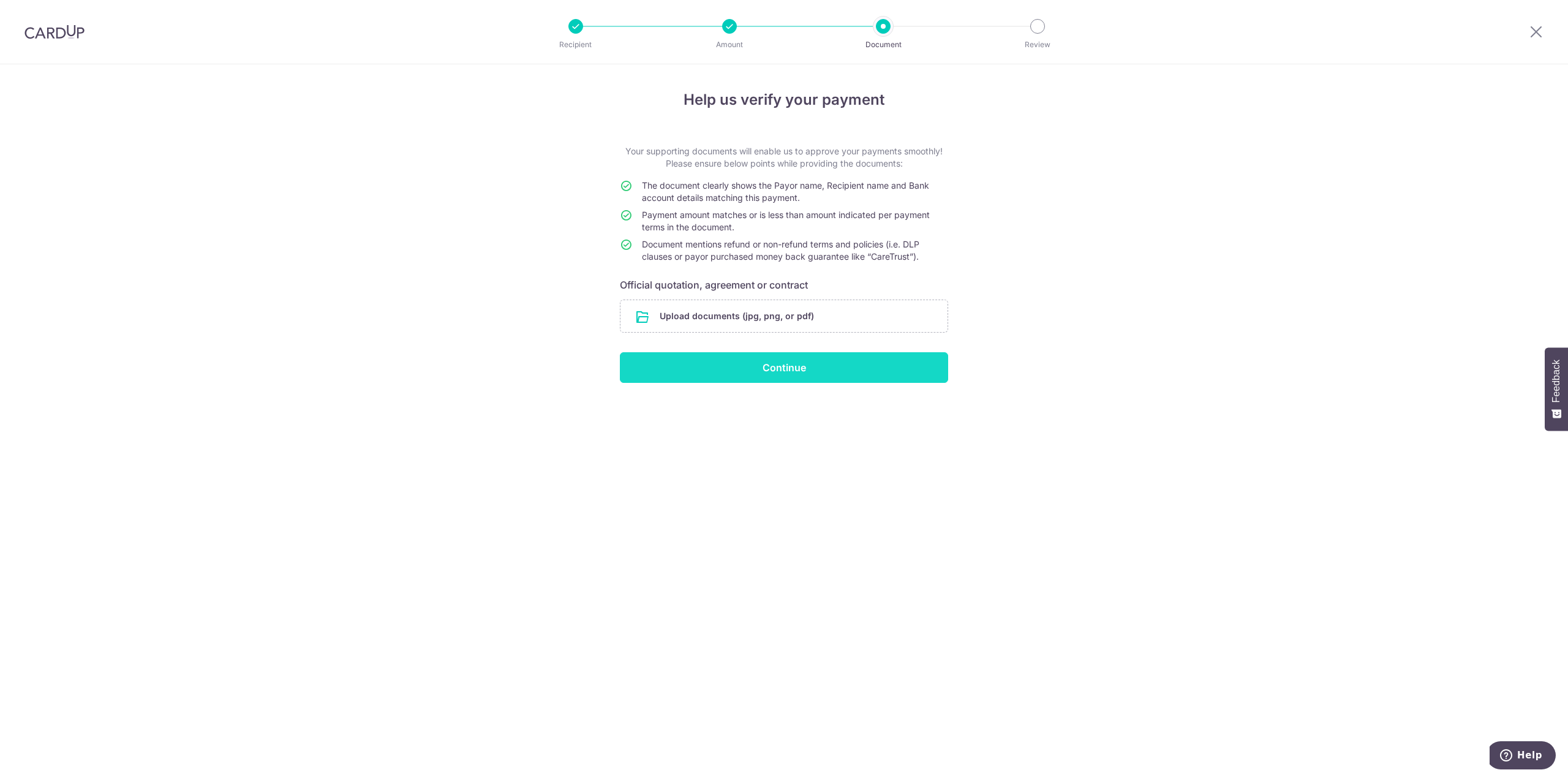
click at [724, 365] on input "Continue" at bounding box center [784, 367] width 329 height 31
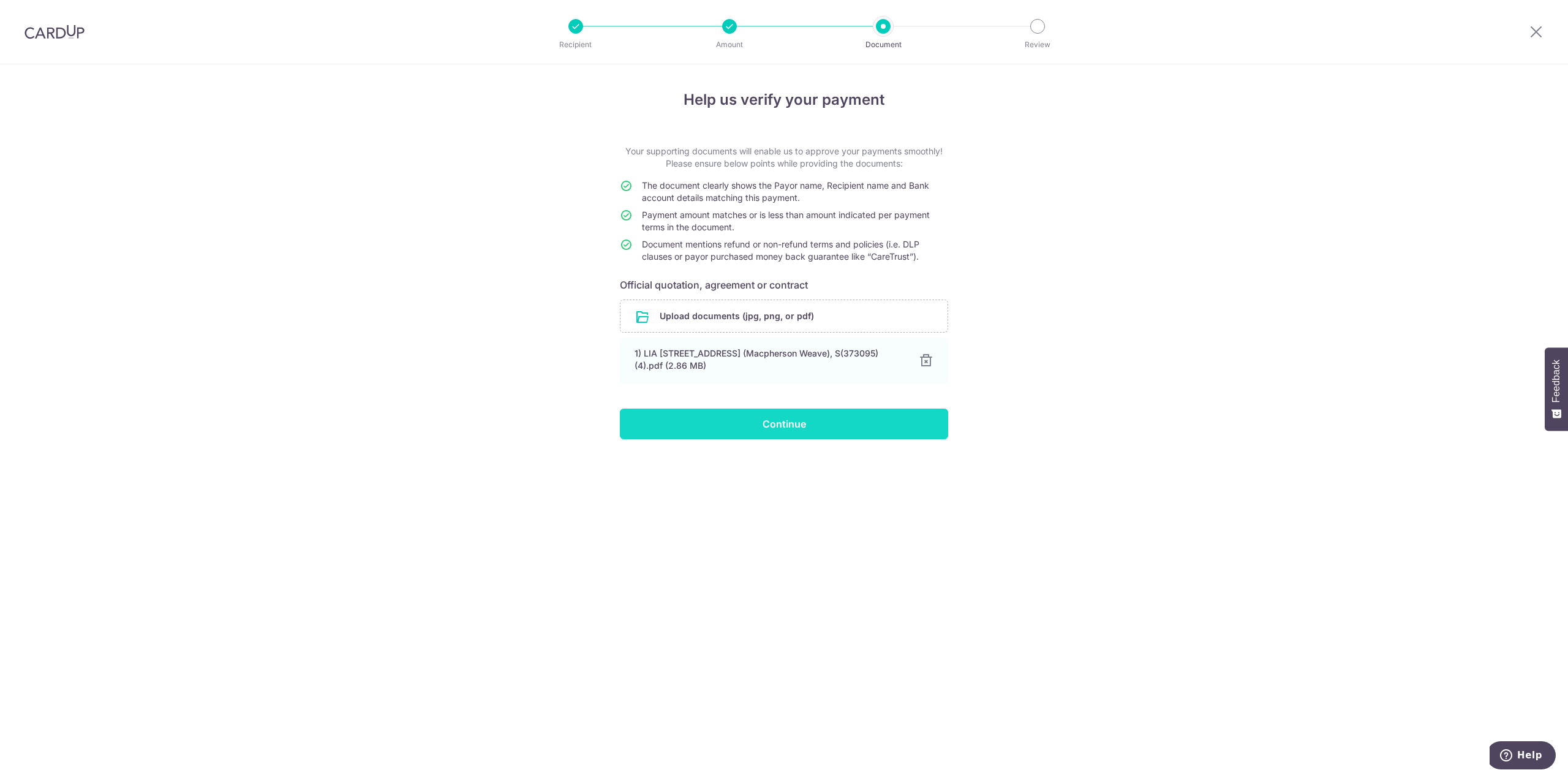
click at [730, 422] on input "Continue" at bounding box center [784, 424] width 329 height 31
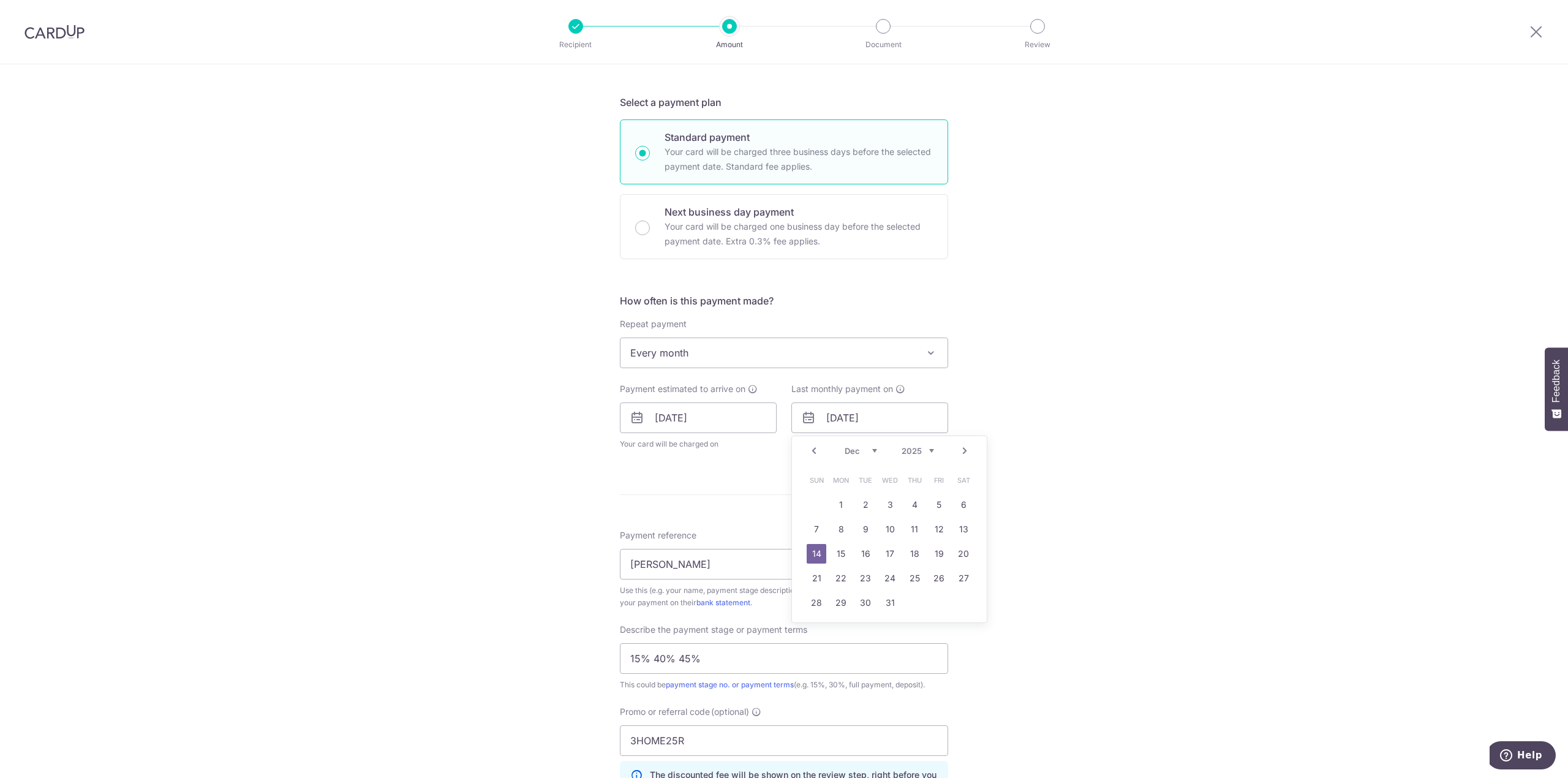
click at [872, 448] on select "Oct Nov Dec" at bounding box center [860, 451] width 33 height 10
drag, startPoint x: 918, startPoint y: 444, endPoint x: 929, endPoint y: 443, distance: 11.0
click at [928, 443] on div "Prev Next Oct Nov [DATE] 2026 2027 2028 2029 2030 2031 2032 2033 2034 2035" at bounding box center [889, 451] width 194 height 30
click at [933, 443] on div "Prev Next Oct Nov [DATE] 2026 2027 2028 2029 2030 2031 2032 2033 2034 2035" at bounding box center [889, 451] width 194 height 30
click at [923, 461] on div "Prev Next Oct Nov [DATE] 2026 2027 2028 2029 2030 2031 2032 2033 2034 2035" at bounding box center [889, 451] width 194 height 30
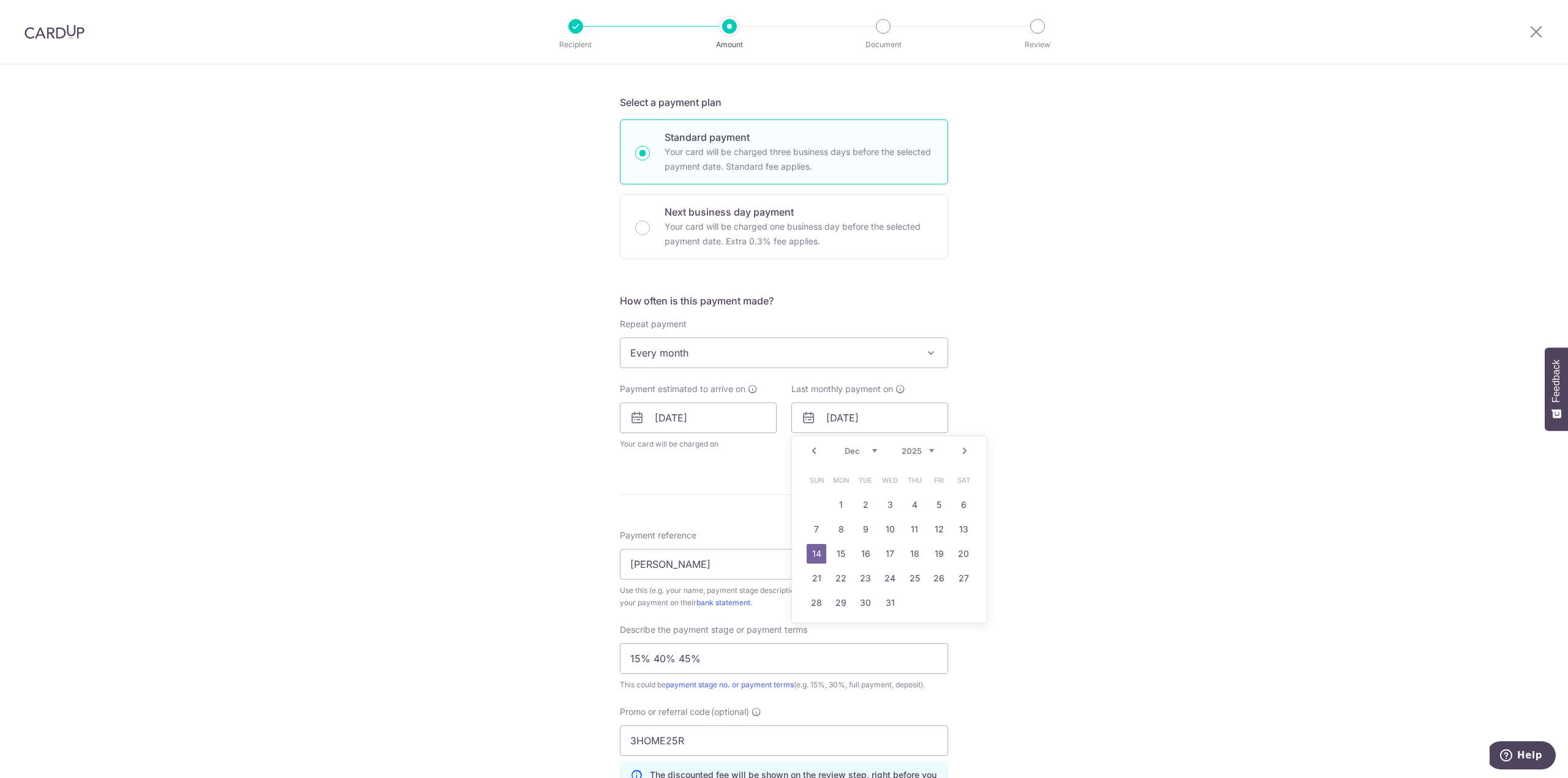
click at [934, 450] on div "Prev Next Oct Nov [DATE] 2026 2027 2028 2029 2030 2031 2032 2033 2034 2035" at bounding box center [889, 451] width 194 height 30
click at [929, 456] on select "2025 2026 2027 2028 2029 2030 2031 2032 2033 2034 2035" at bounding box center [918, 451] width 33 height 10
click at [870, 449] on select "Jan Feb Mar Apr May Jun Jul Aug Sep Oct Nov Dec" at bounding box center [860, 451] width 33 height 10
click at [880, 550] on link "14" at bounding box center [890, 554] width 20 height 20
type input "14/01/2026"
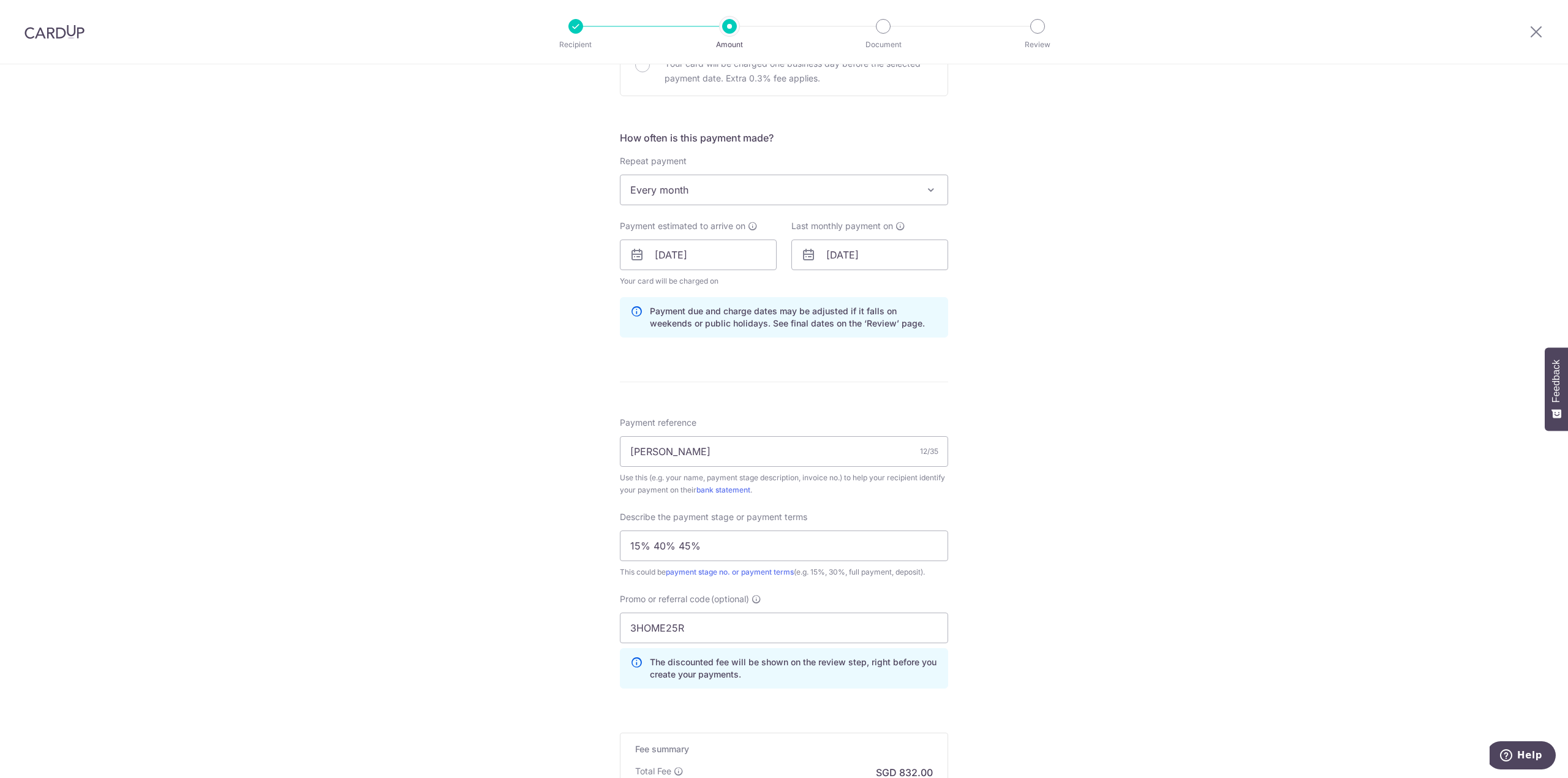
scroll to position [584, 0]
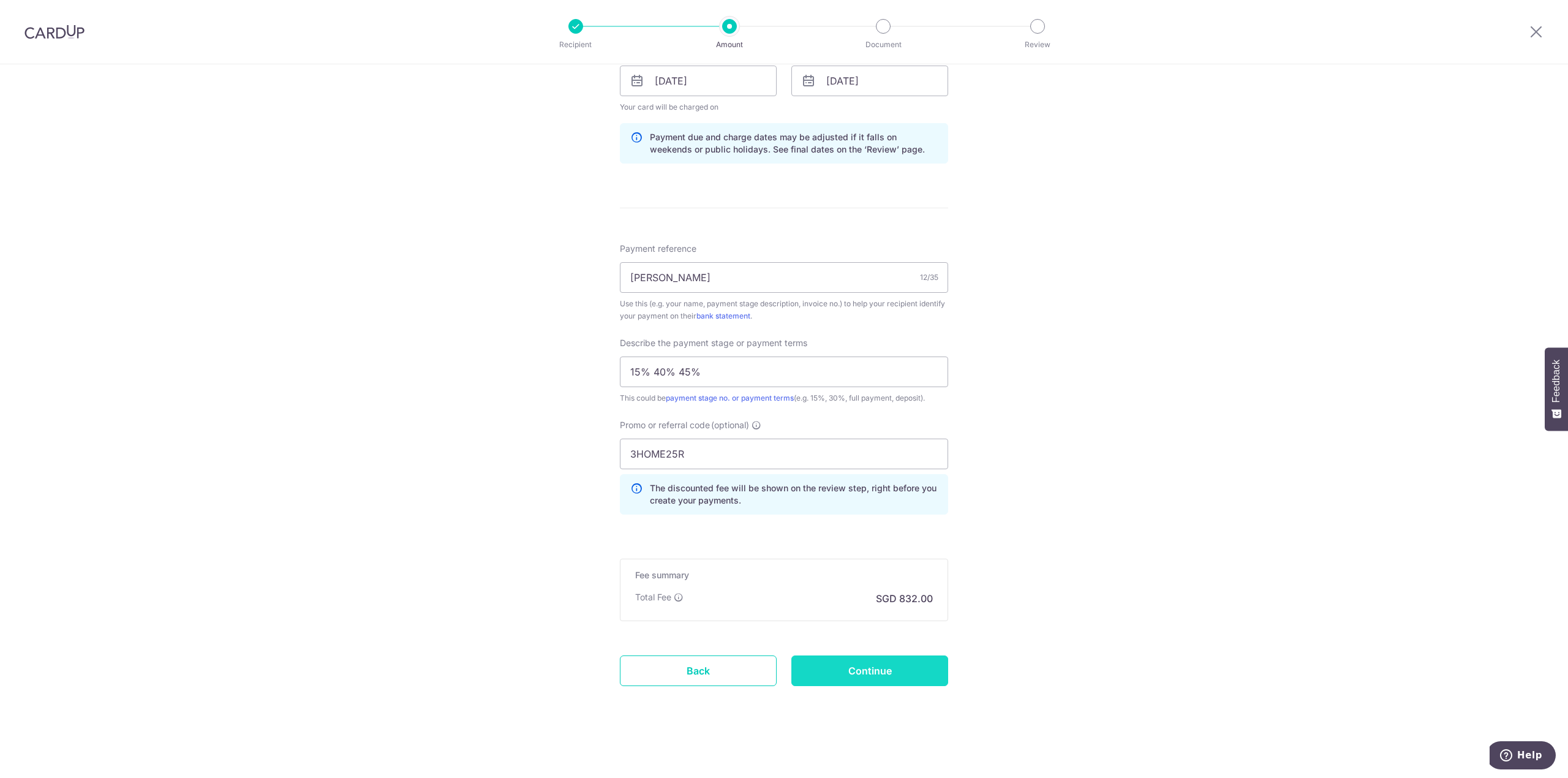
click at [883, 656] on input "Continue" at bounding box center [869, 670] width 157 height 31
type input "Update Schedule"
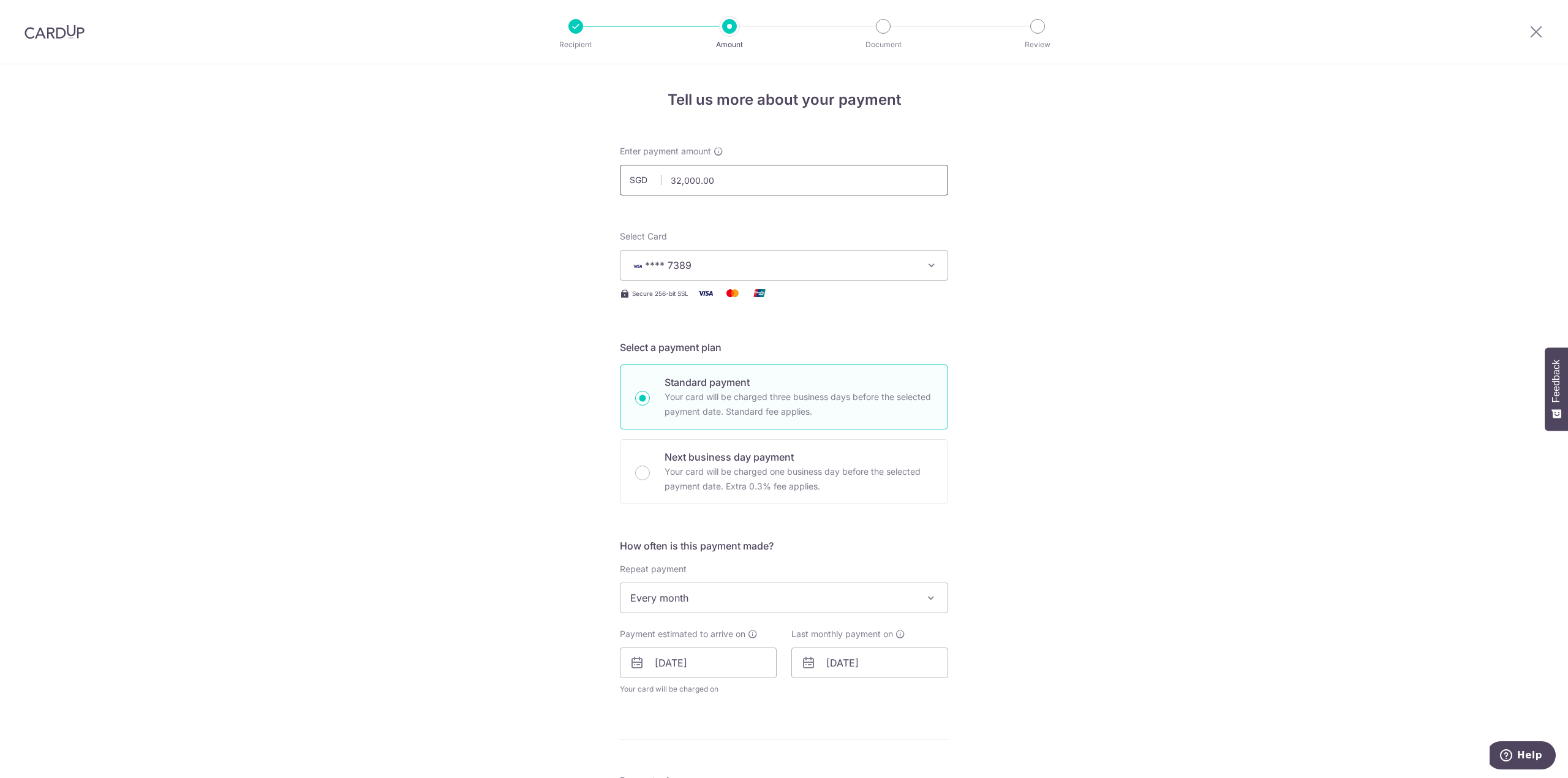
drag, startPoint x: 740, startPoint y: 174, endPoint x: 537, endPoint y: 158, distance: 203.6
click at [537, 158] on div "Tell us more about your payment Enter payment amount SGD 32,000.00 32000.00 Sel…" at bounding box center [784, 687] width 1568 height 1246
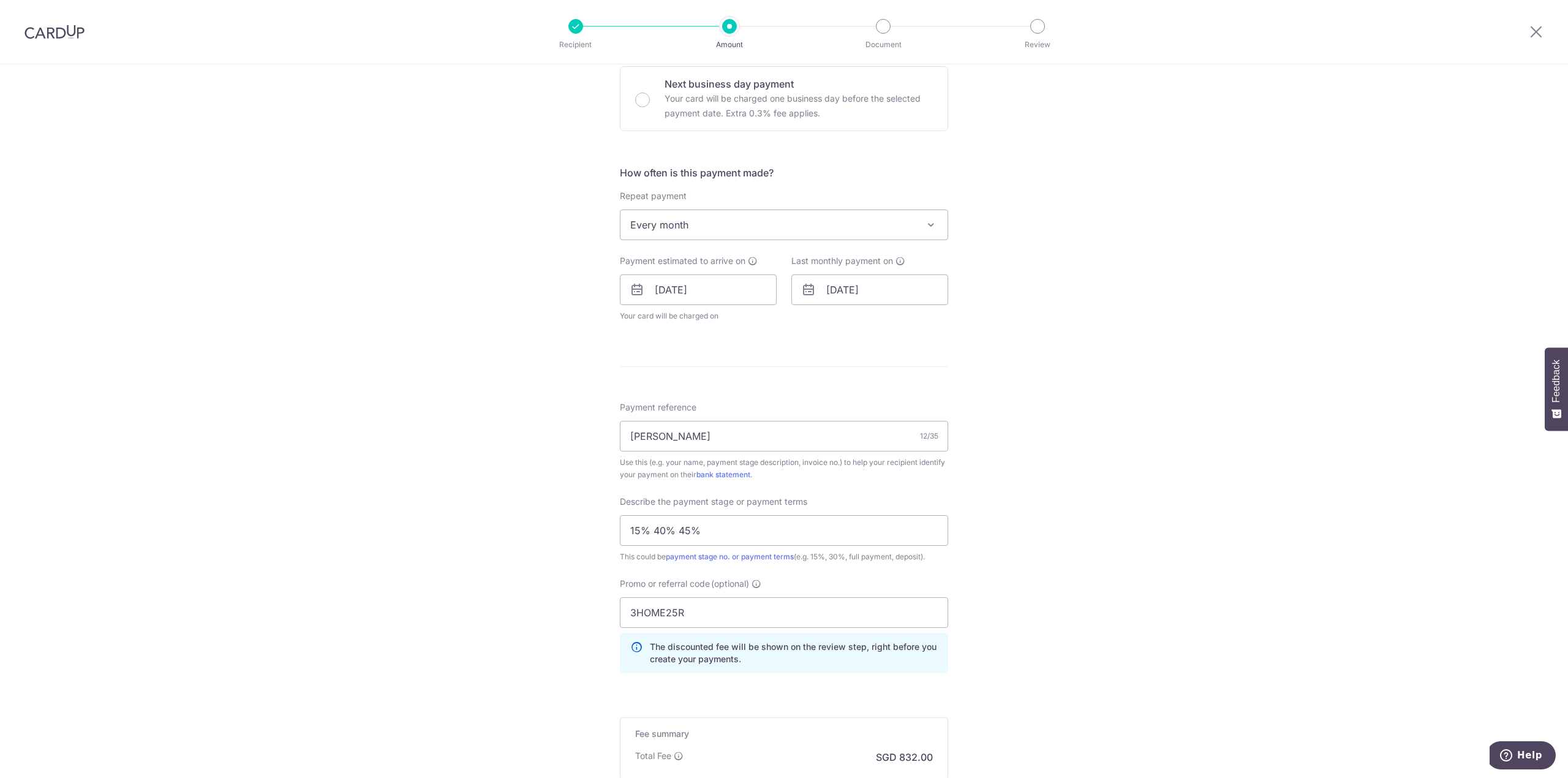
scroll to position [534, 0]
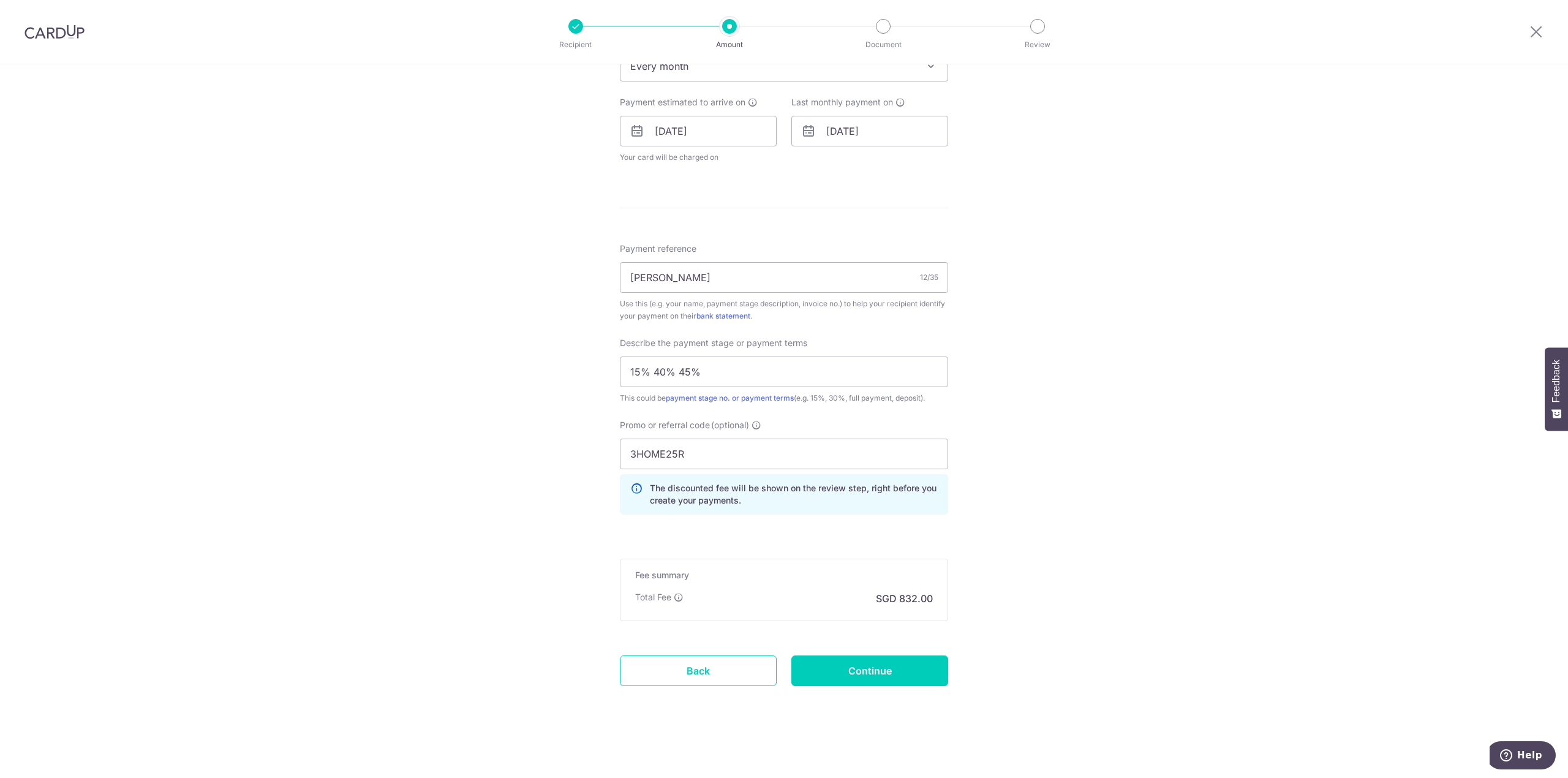
click at [876, 689] on form "Enter payment amount SGD 10666.67 32000.00 Select Card **** 7389 Add credit car…" at bounding box center [784, 167] width 329 height 1108
type input "10,666.67"
click at [892, 672] on input "Continue" at bounding box center [869, 670] width 157 height 31
type input "Update Schedule"
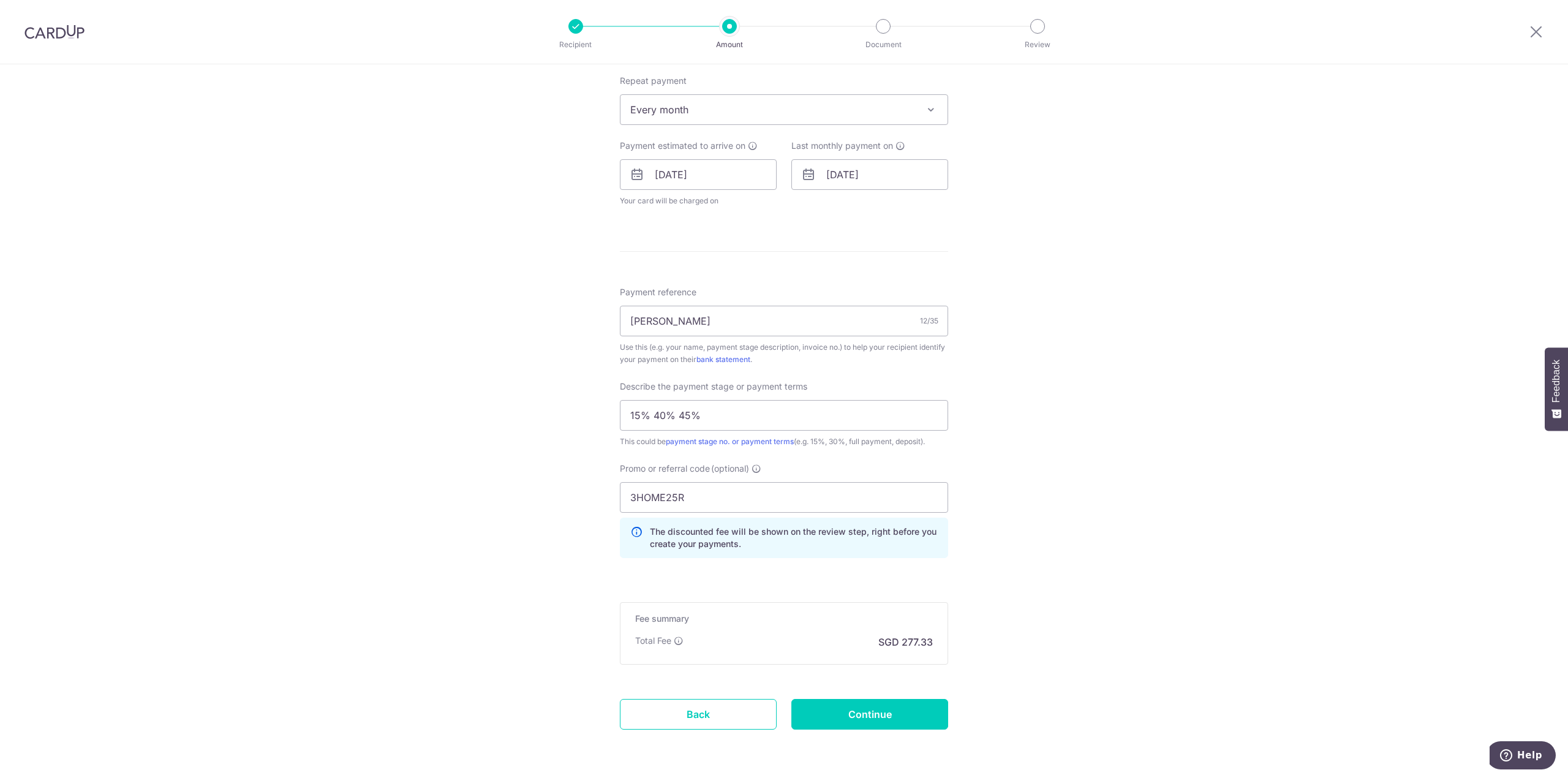
scroll to position [491, 0]
drag, startPoint x: 711, startPoint y: 423, endPoint x: 174, endPoint y: 402, distance: 537.4
click at [234, 418] on div "Tell us more about your payment Enter payment amount SGD 10,666.67 10666.67 Sel…" at bounding box center [784, 197] width 1568 height 1246
type input "33.33%"
click at [865, 722] on input "Continue" at bounding box center [869, 713] width 157 height 31
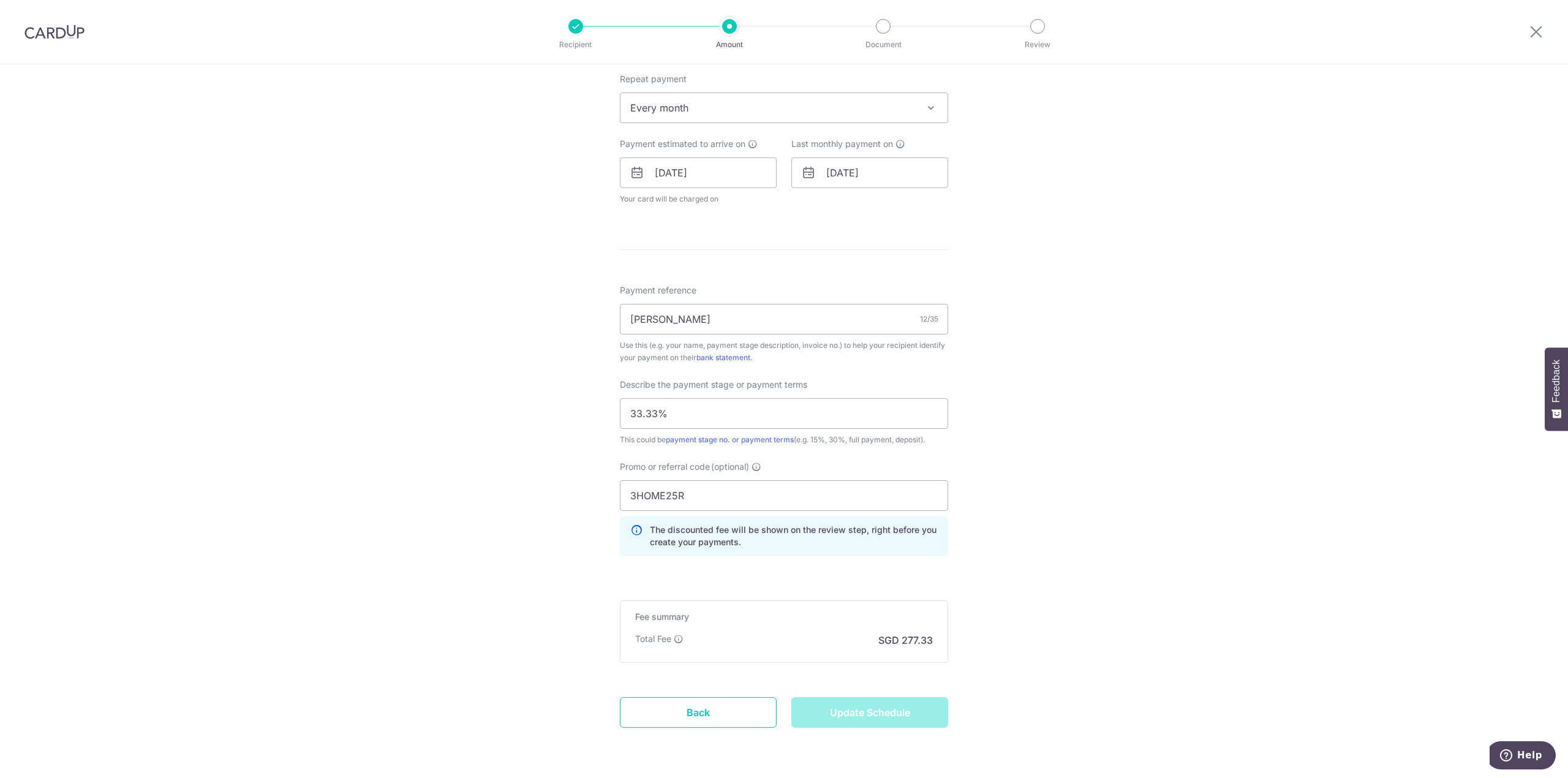
type input "Update Schedule"
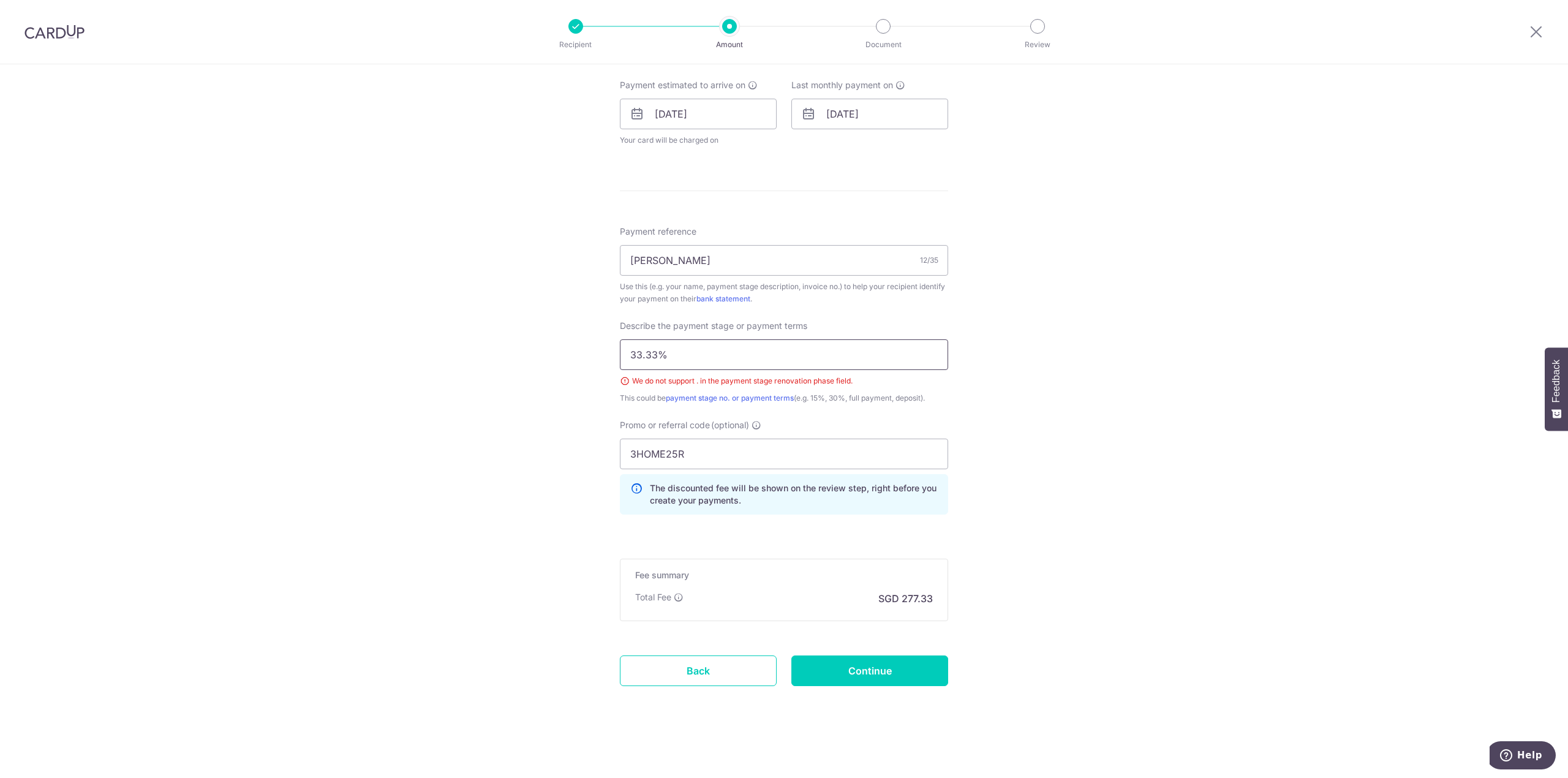
click at [662, 353] on input "33.33%" at bounding box center [784, 354] width 329 height 31
type input "33%, 33%, 33%"
click at [870, 681] on input "Continue" at bounding box center [869, 670] width 157 height 31
type input "Update Schedule"
click at [684, 347] on input "33%, 33%, 33%" at bounding box center [784, 354] width 329 height 31
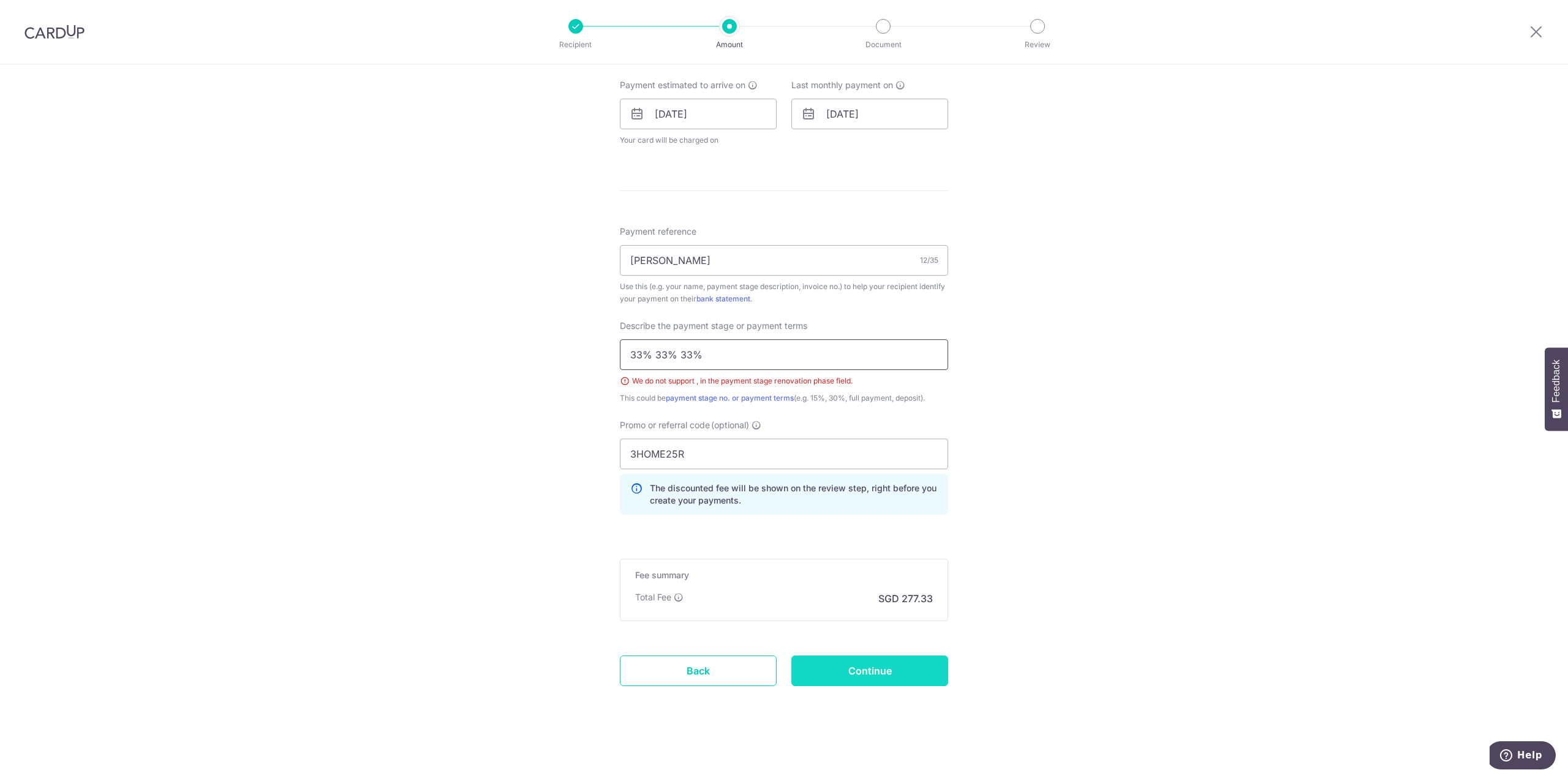
type input "33% 33% 33%"
click at [902, 674] on input "Continue" at bounding box center [869, 670] width 157 height 31
type input "Update Schedule"
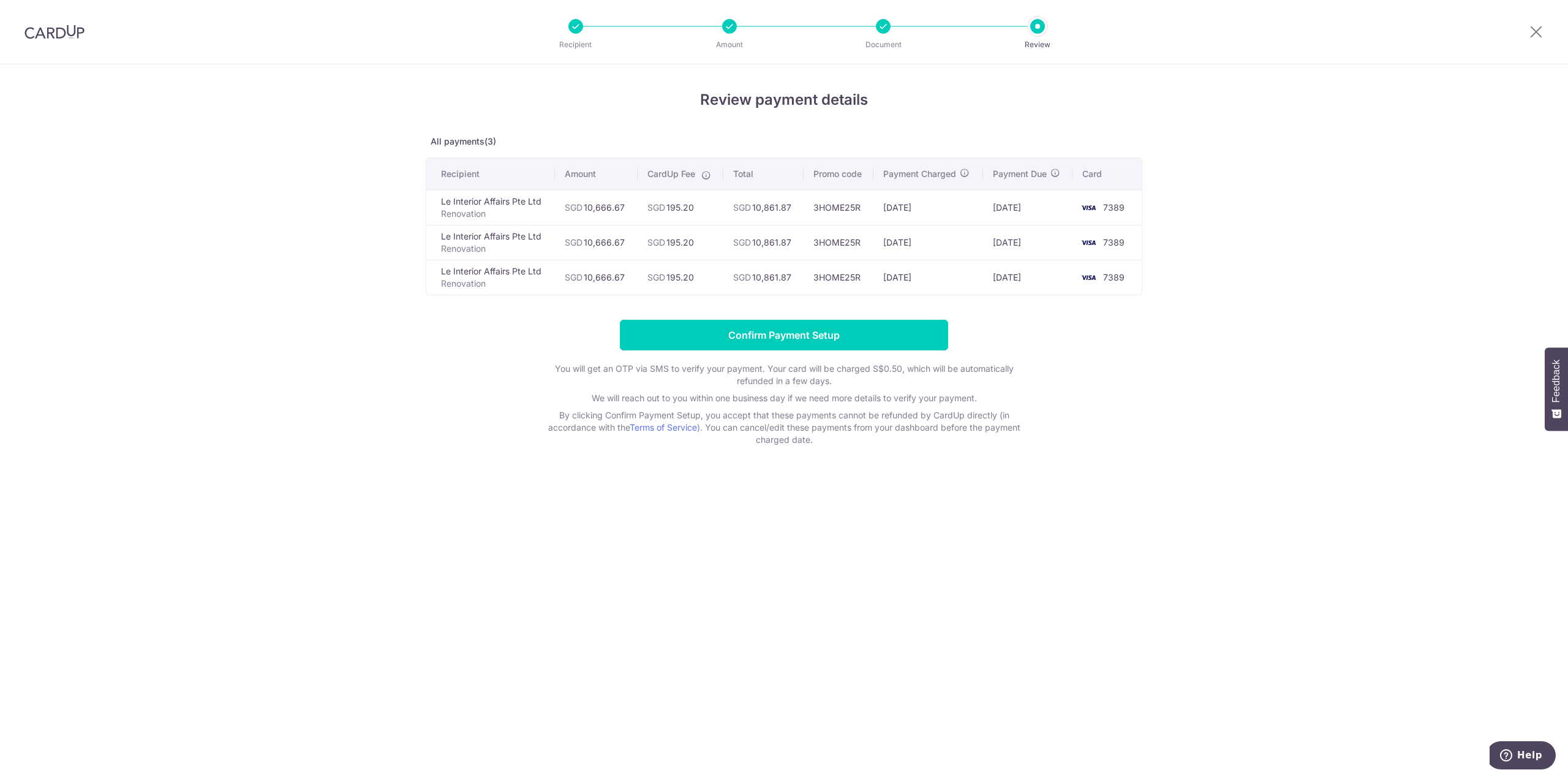
drag, startPoint x: 1028, startPoint y: 607, endPoint x: 1039, endPoint y: 658, distance: 52.2
click at [1028, 607] on div "Review payment details All payments(3) Recipient Amount CardUp Fee Total Promo …" at bounding box center [784, 421] width 1568 height 714
click at [62, 39] on div at bounding box center [54, 32] width 110 height 64
click at [61, 37] on img at bounding box center [54, 32] width 60 height 15
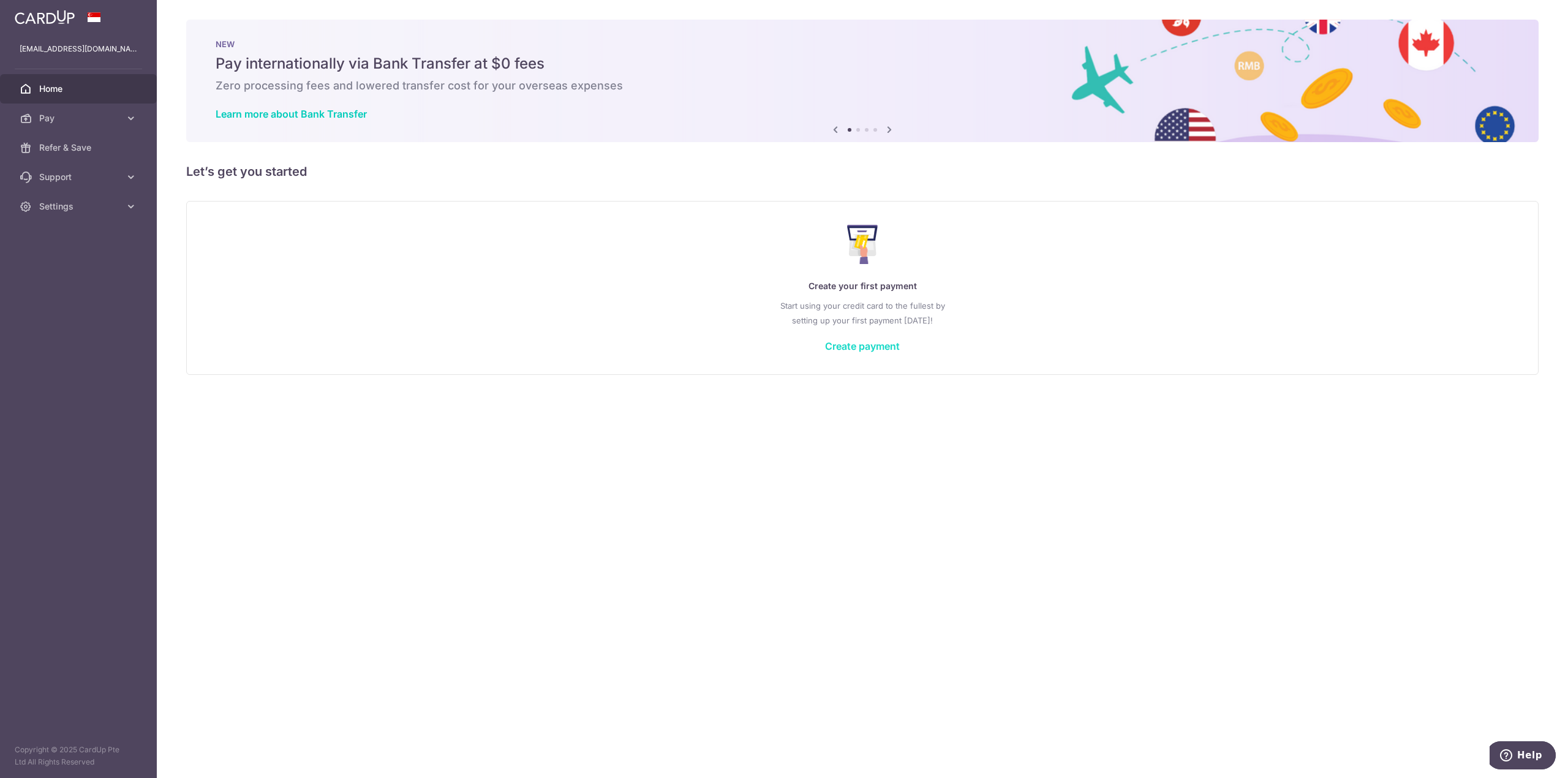
click at [857, 349] on link "Create payment" at bounding box center [862, 347] width 75 height 12
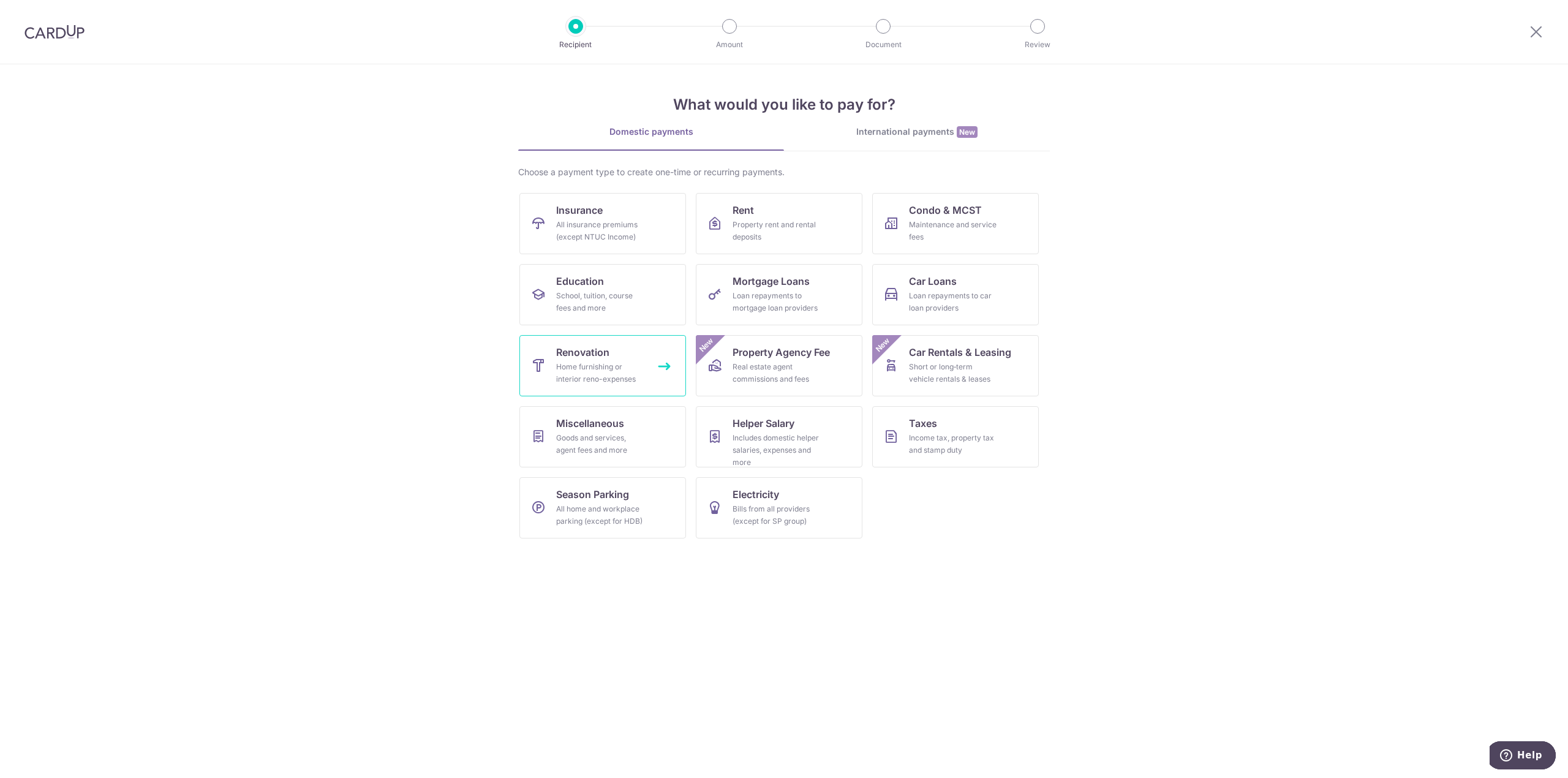
click at [612, 349] on link "Renovation Home furnishing or interior reno-expenses" at bounding box center [602, 366] width 167 height 61
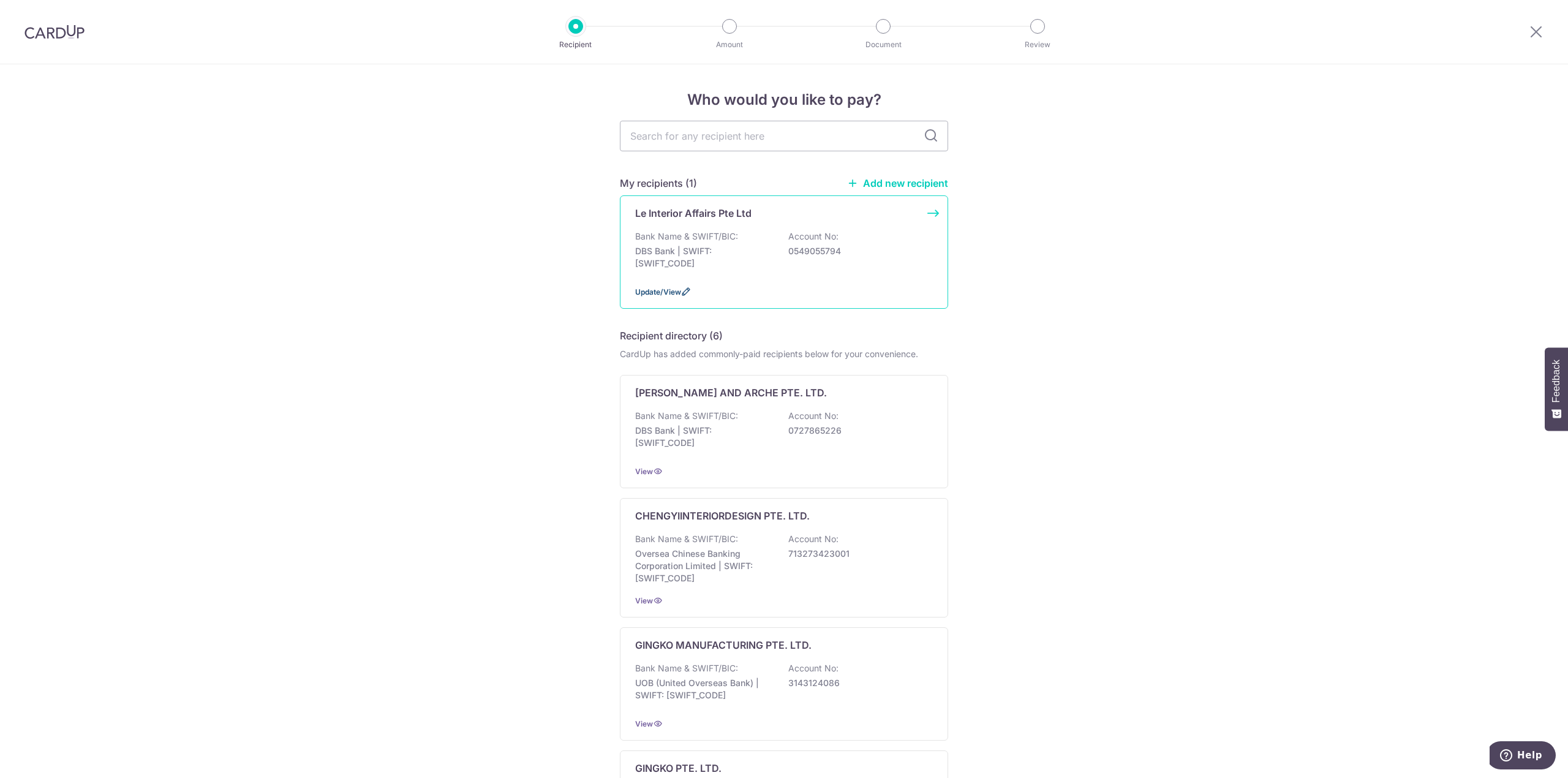
click at [669, 292] on span "Update/View" at bounding box center [658, 291] width 46 height 9
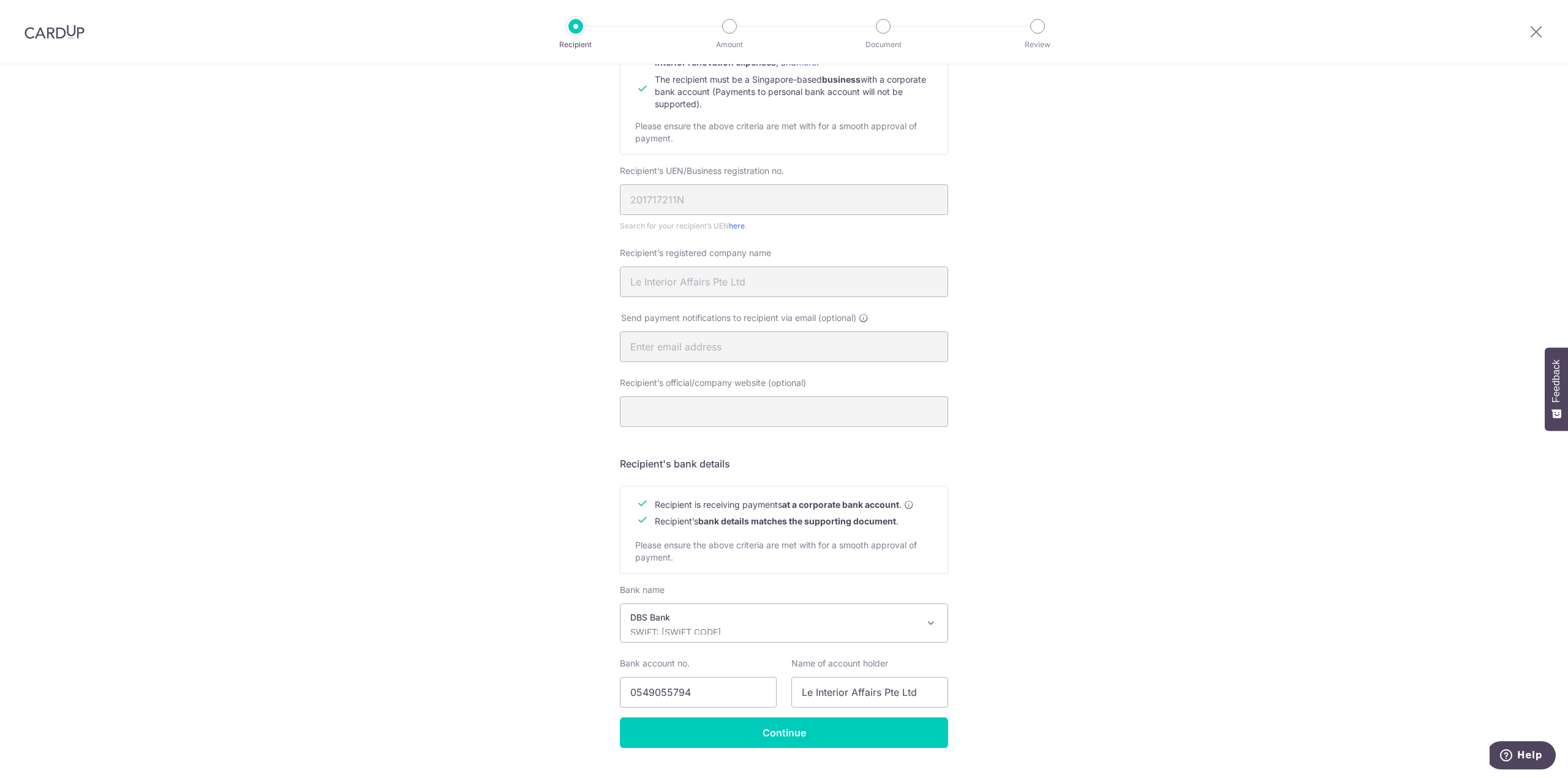
scroll to position [193, 0]
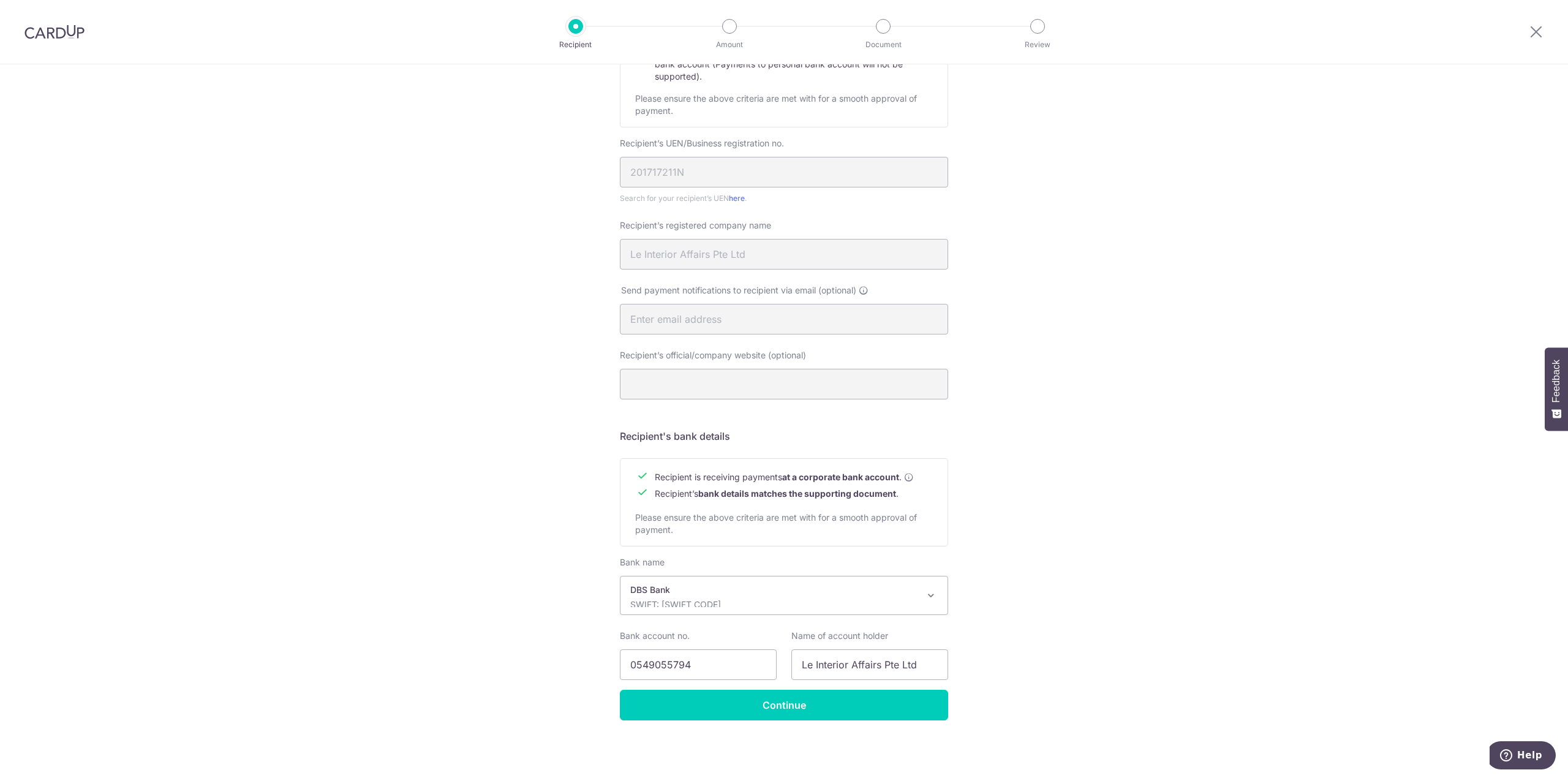
click at [685, 334] on div "Send payment notifications to recipient via email (optional)" at bounding box center [784, 317] width 343 height 65
click at [663, 665] on input "0549055794" at bounding box center [698, 664] width 157 height 31
type input "0"
type input "0549057894"
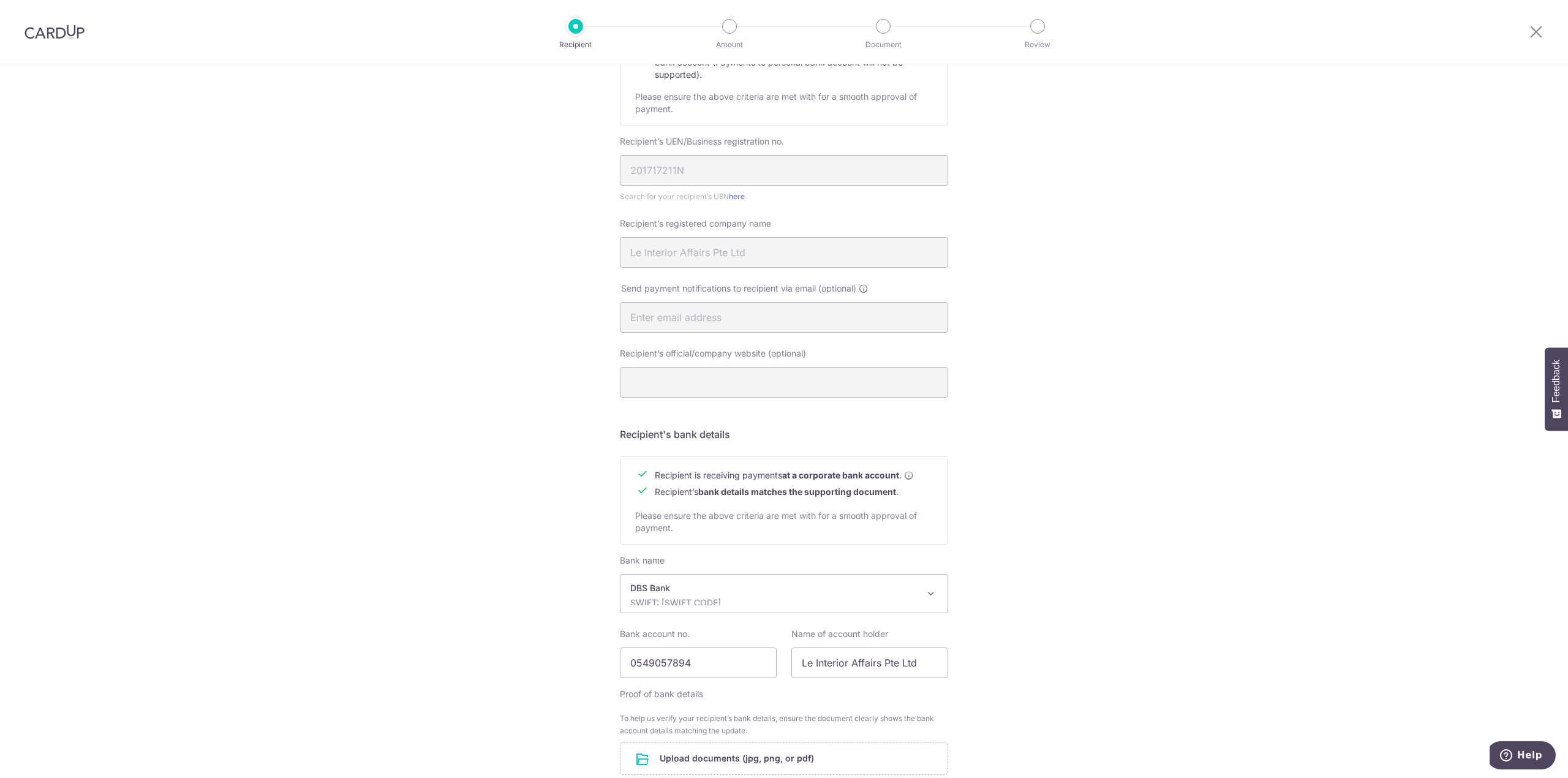
click at [769, 699] on form "Recipient’s company details Recipient is receiving payments for home furnishing…" at bounding box center [784, 416] width 329 height 882
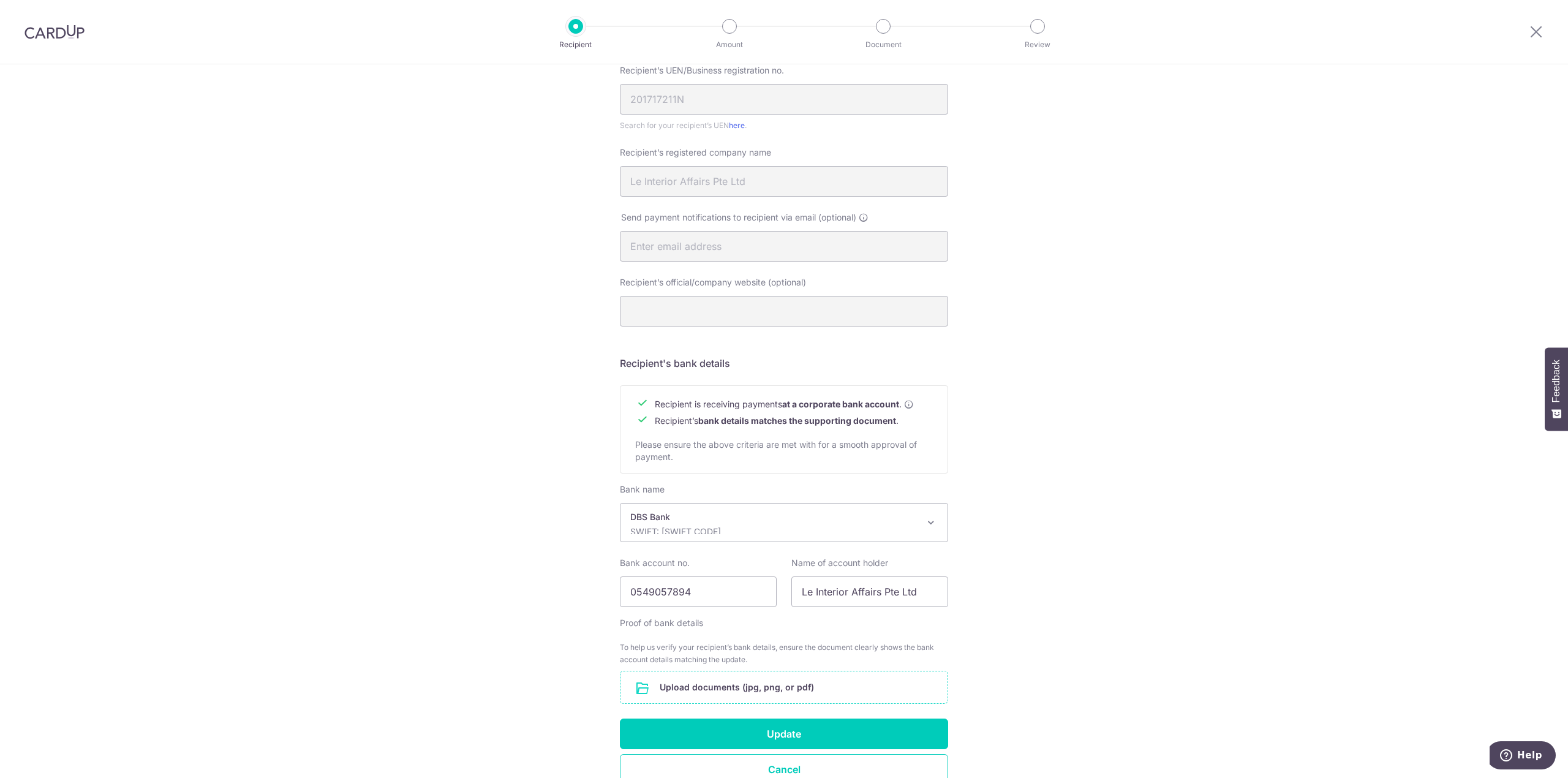
scroll to position [331, 0]
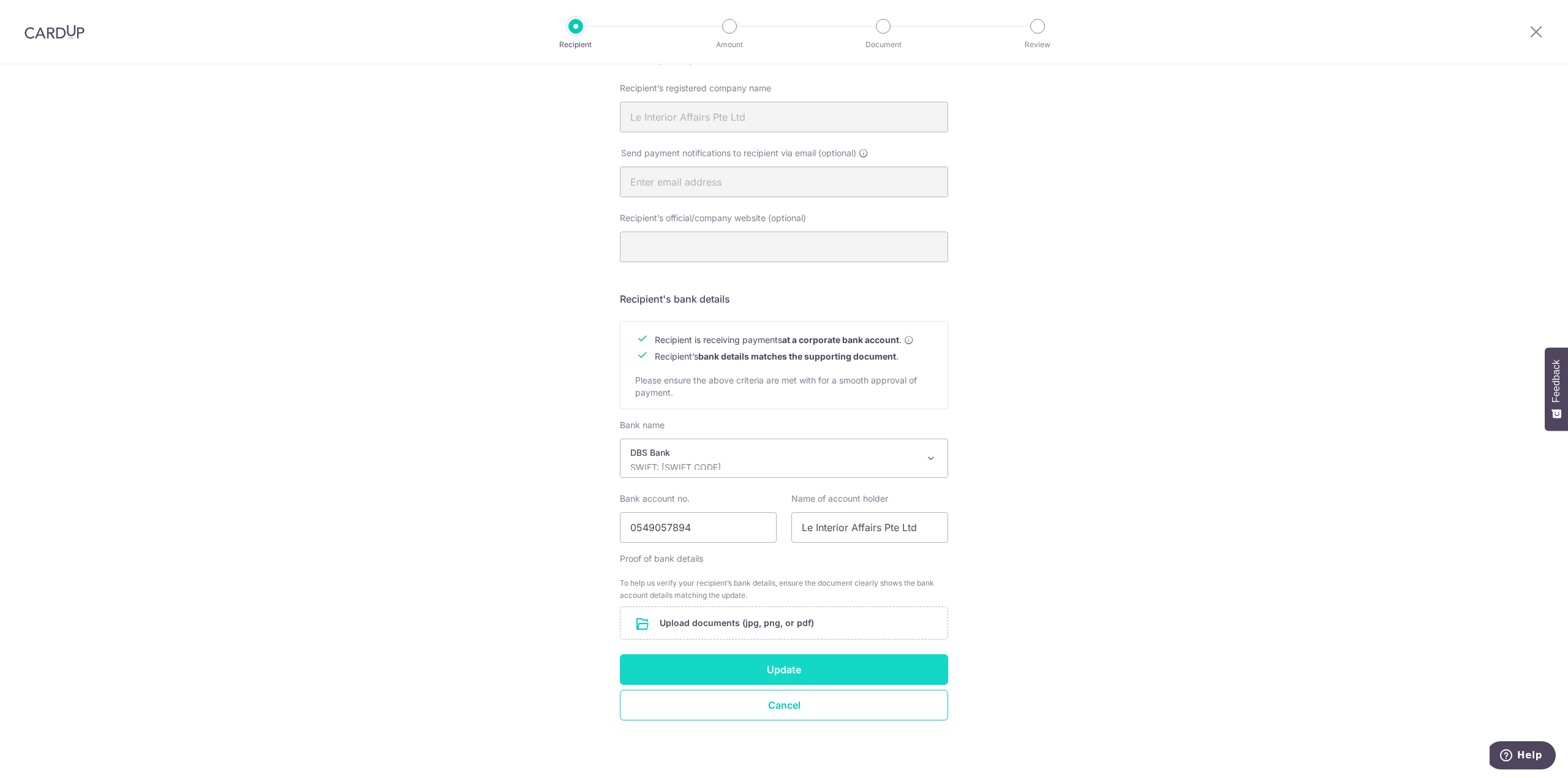
click at [827, 667] on button "Update" at bounding box center [784, 669] width 329 height 31
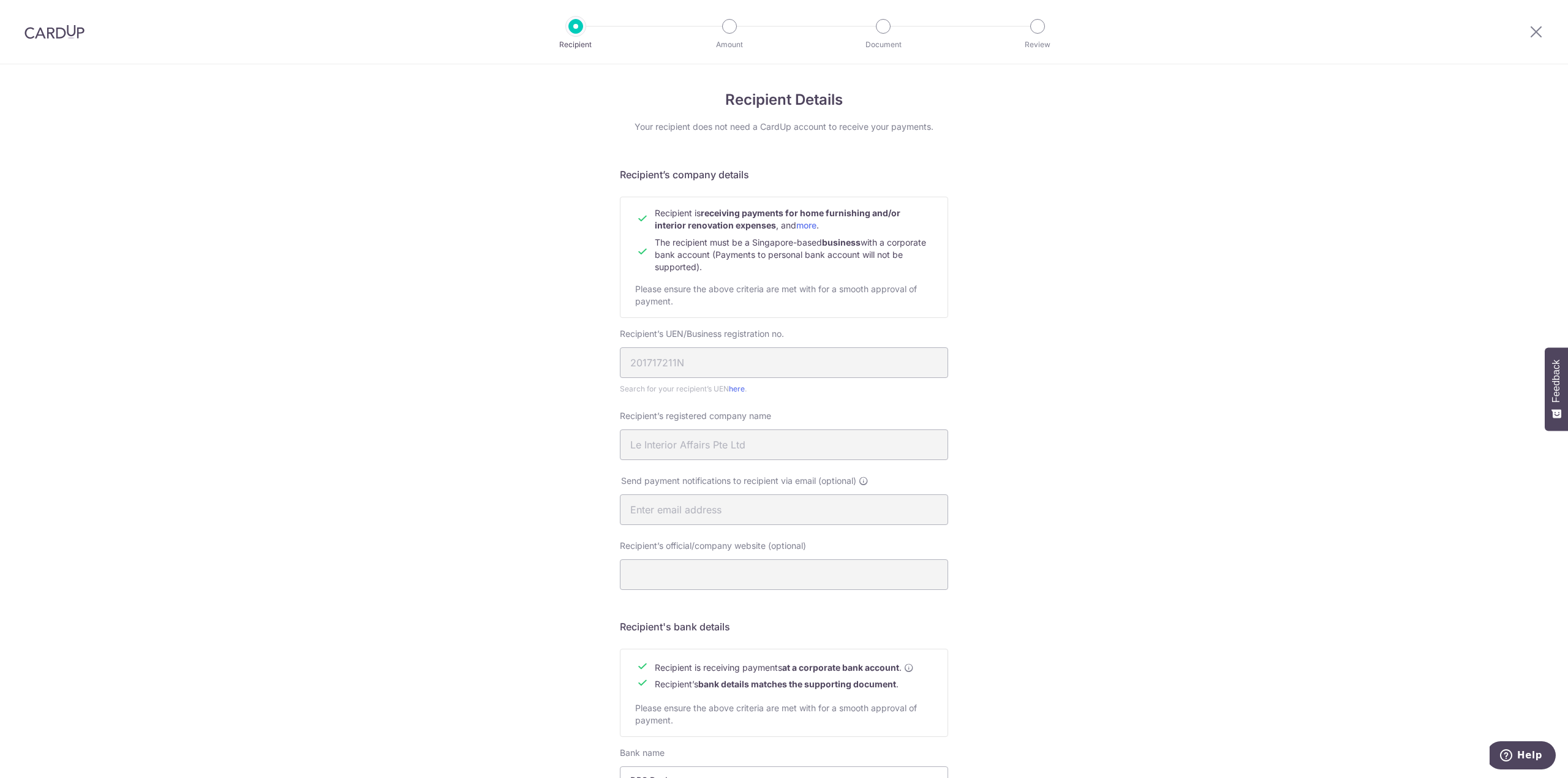
scroll to position [327, 0]
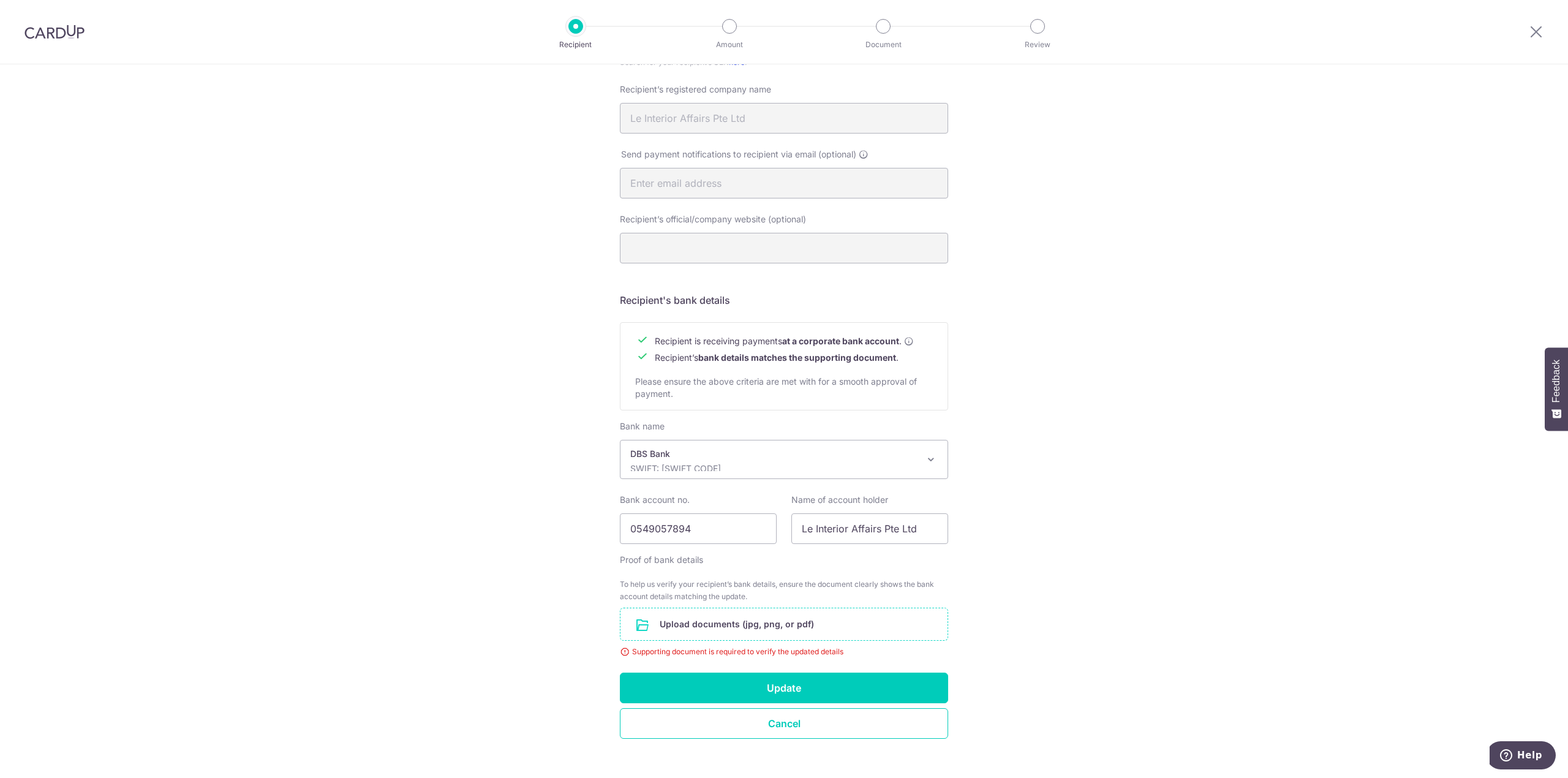
click at [686, 626] on input "file" at bounding box center [784, 624] width 328 height 32
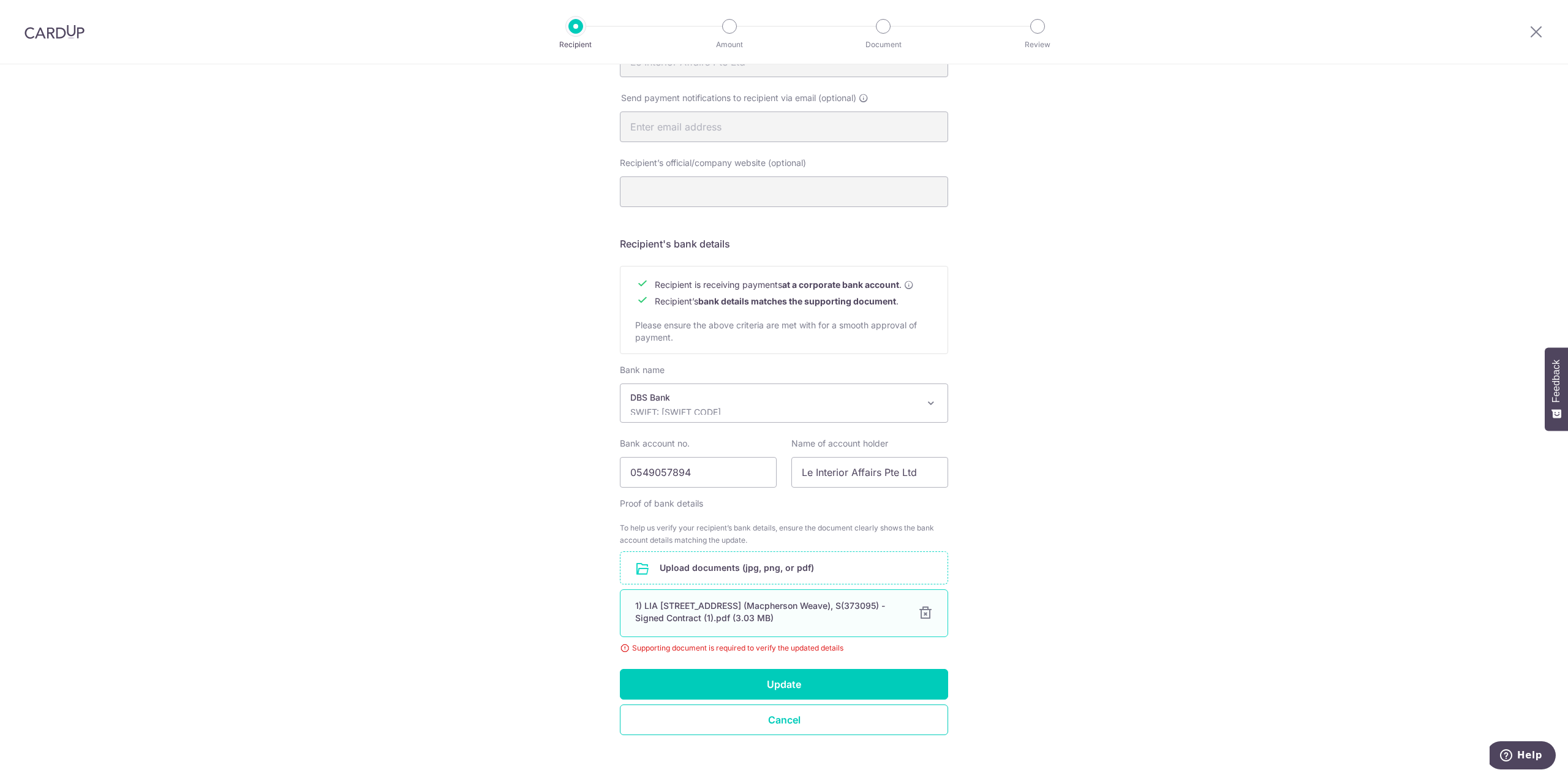
scroll to position [400, 0]
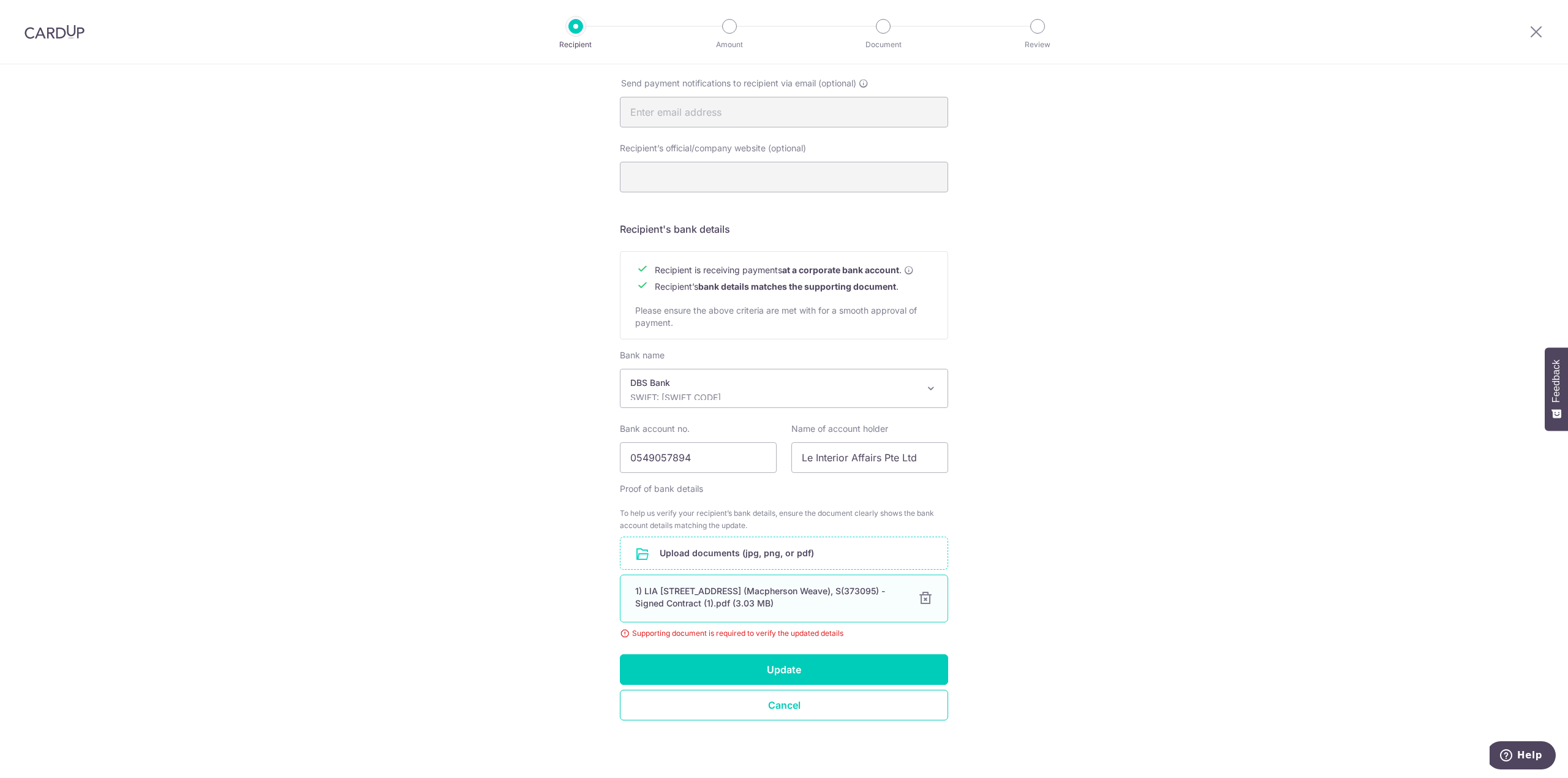
click at [789, 588] on div "1) LIA 503 - 95C Circuit Road #12-566 (Macpherson Weave), S(373095) - Signed Co…" at bounding box center [770, 597] width 268 height 25
click at [819, 670] on button "Update" at bounding box center [784, 669] width 329 height 31
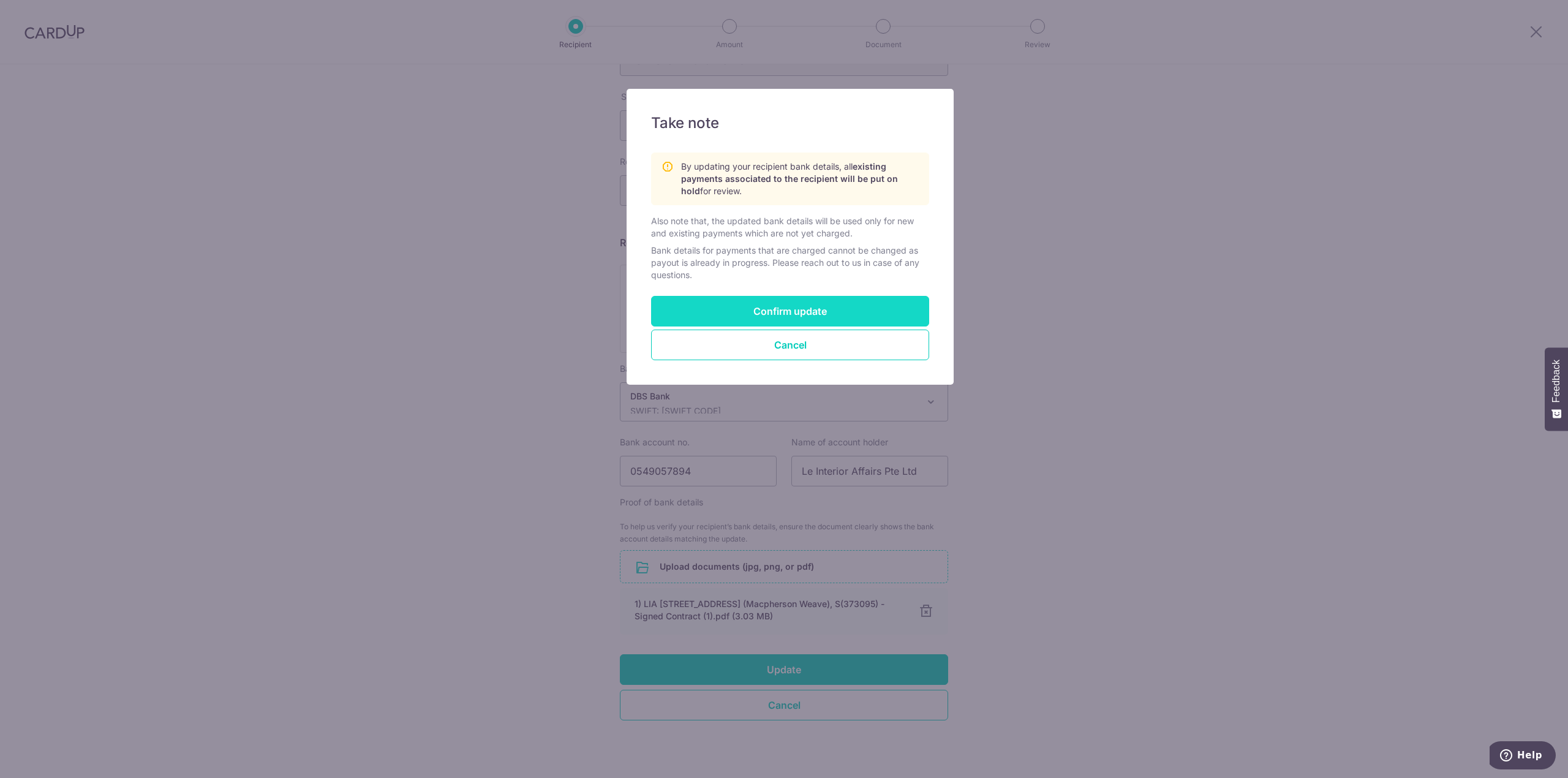
click at [780, 315] on button "Confirm update" at bounding box center [790, 311] width 278 height 31
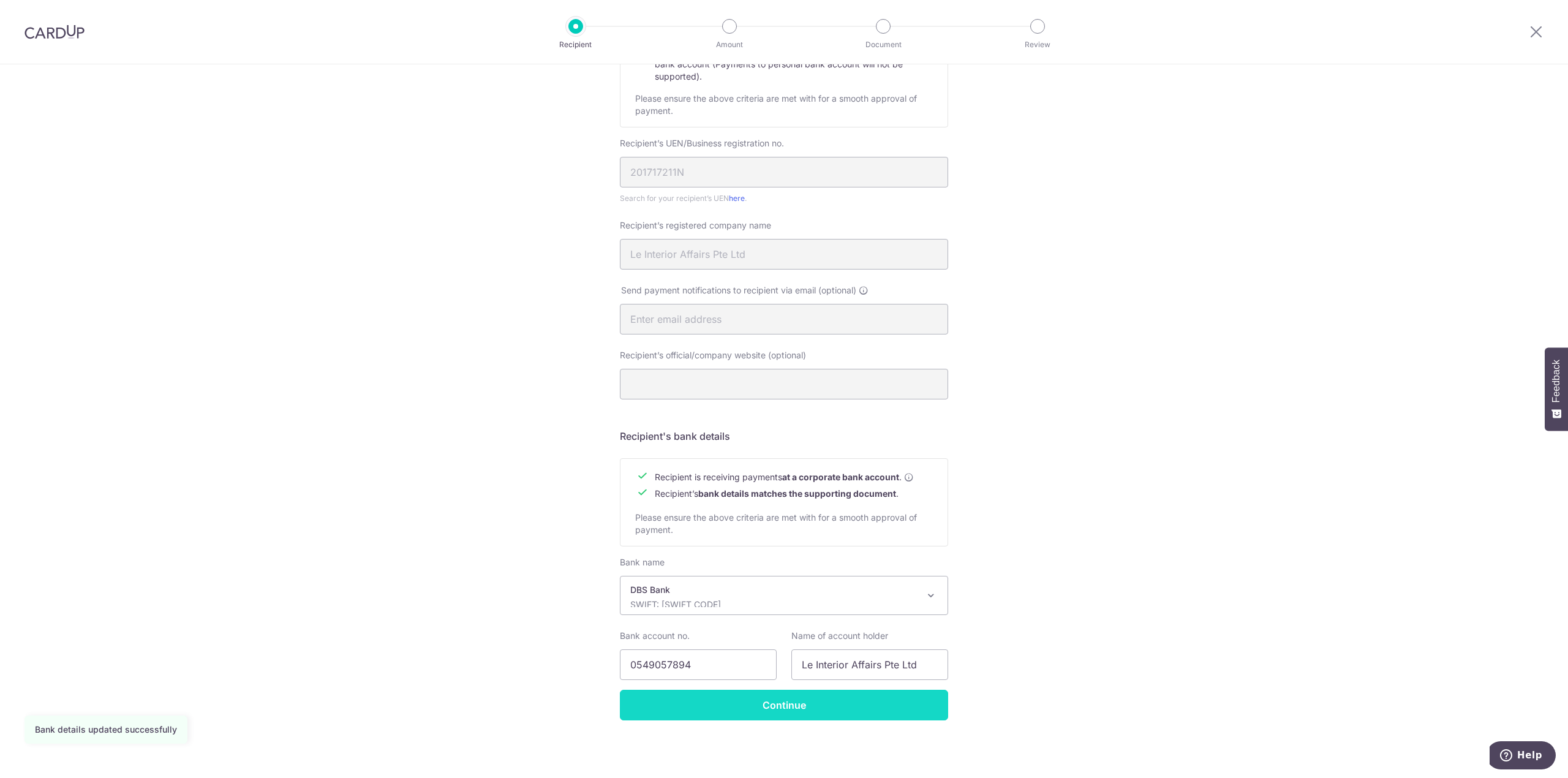
click at [845, 716] on input "Continue" at bounding box center [784, 705] width 329 height 31
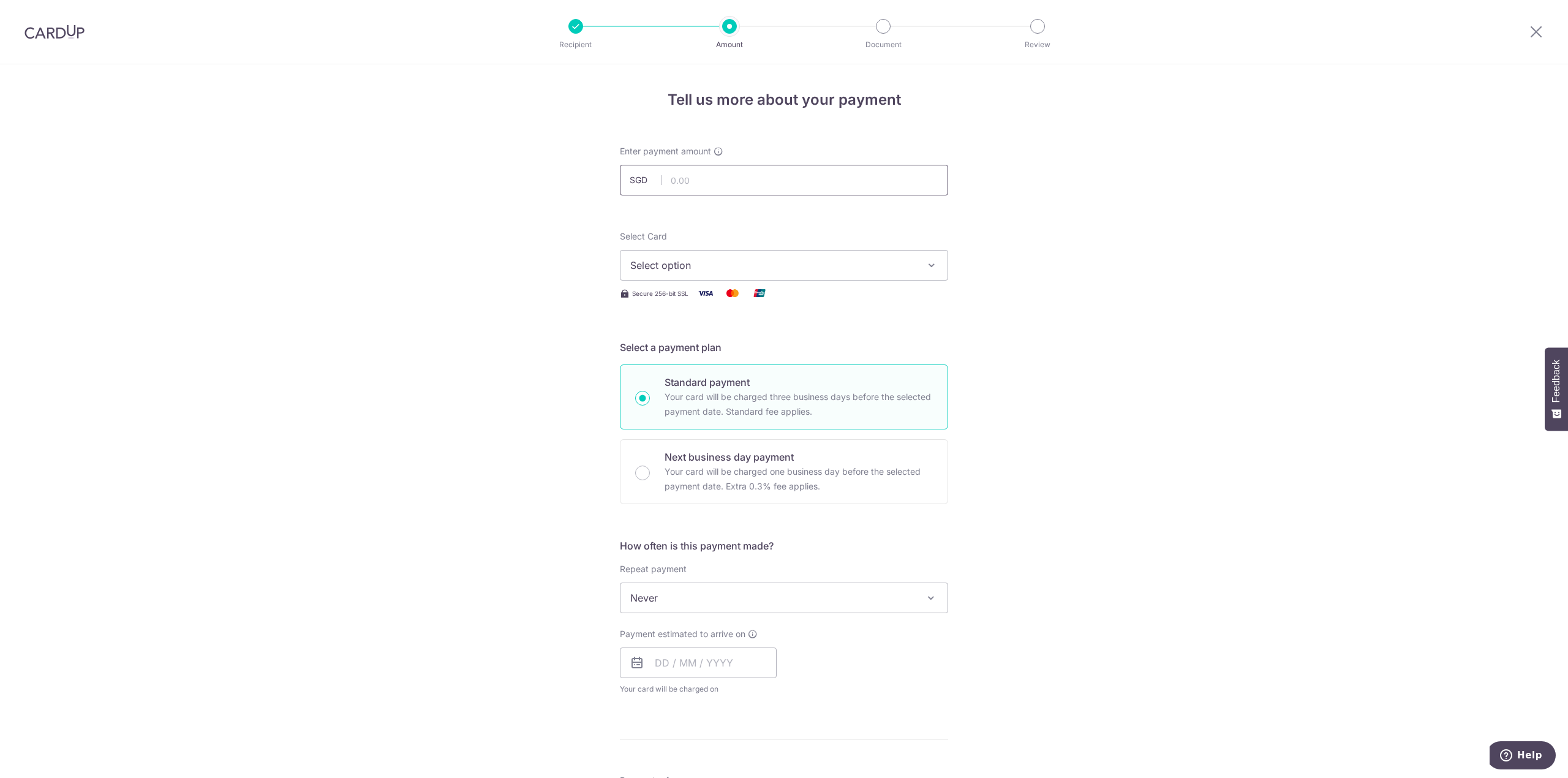
click at [733, 178] on input "text" at bounding box center [784, 180] width 329 height 31
type input "12,940.00"
click at [1216, 302] on div "Tell us more about your payment Enter payment amount SGD 12,940.00 12940.00 Sel…" at bounding box center [784, 660] width 1568 height 1191
click at [762, 264] on span "Select option" at bounding box center [773, 265] width 285 height 15
click at [686, 350] on span "**** 7389" at bounding box center [683, 352] width 46 height 15
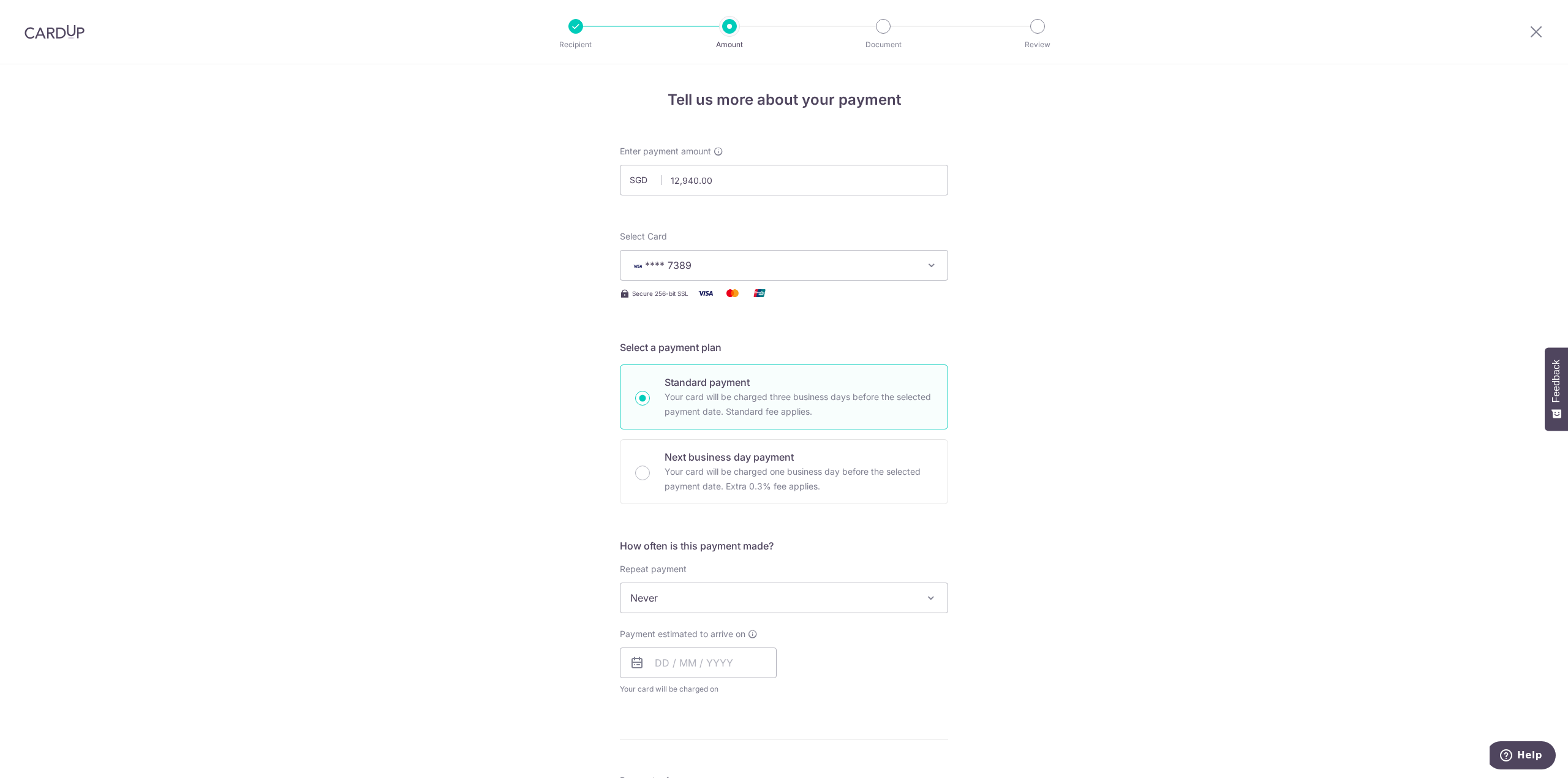
click at [719, 265] on span "**** 7389" at bounding box center [773, 265] width 285 height 15
click at [721, 292] on link "Add credit card" at bounding box center [784, 299] width 328 height 22
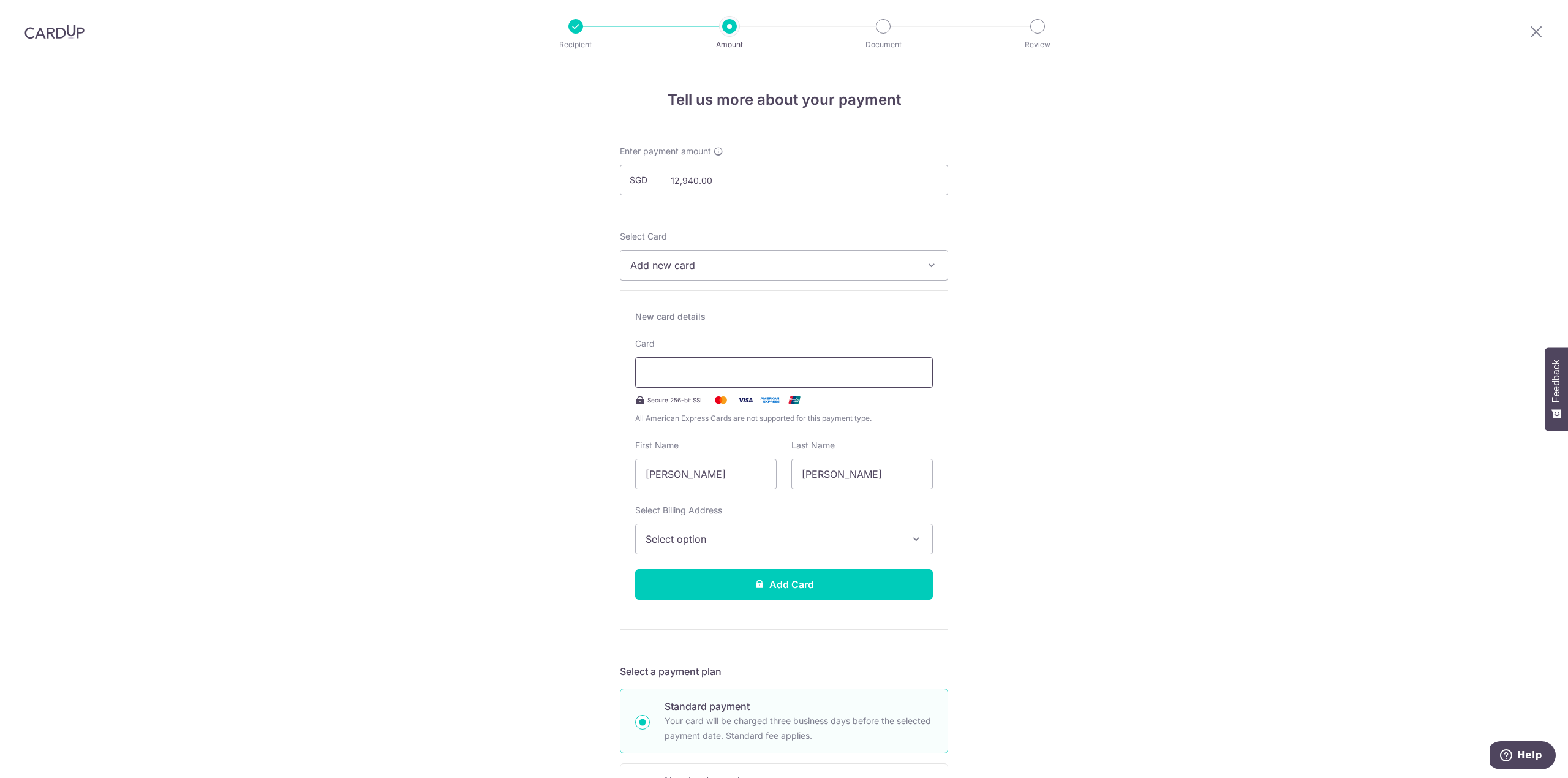
click at [746, 363] on div at bounding box center [784, 372] width 298 height 31
click at [719, 537] on span "Select option" at bounding box center [773, 539] width 255 height 15
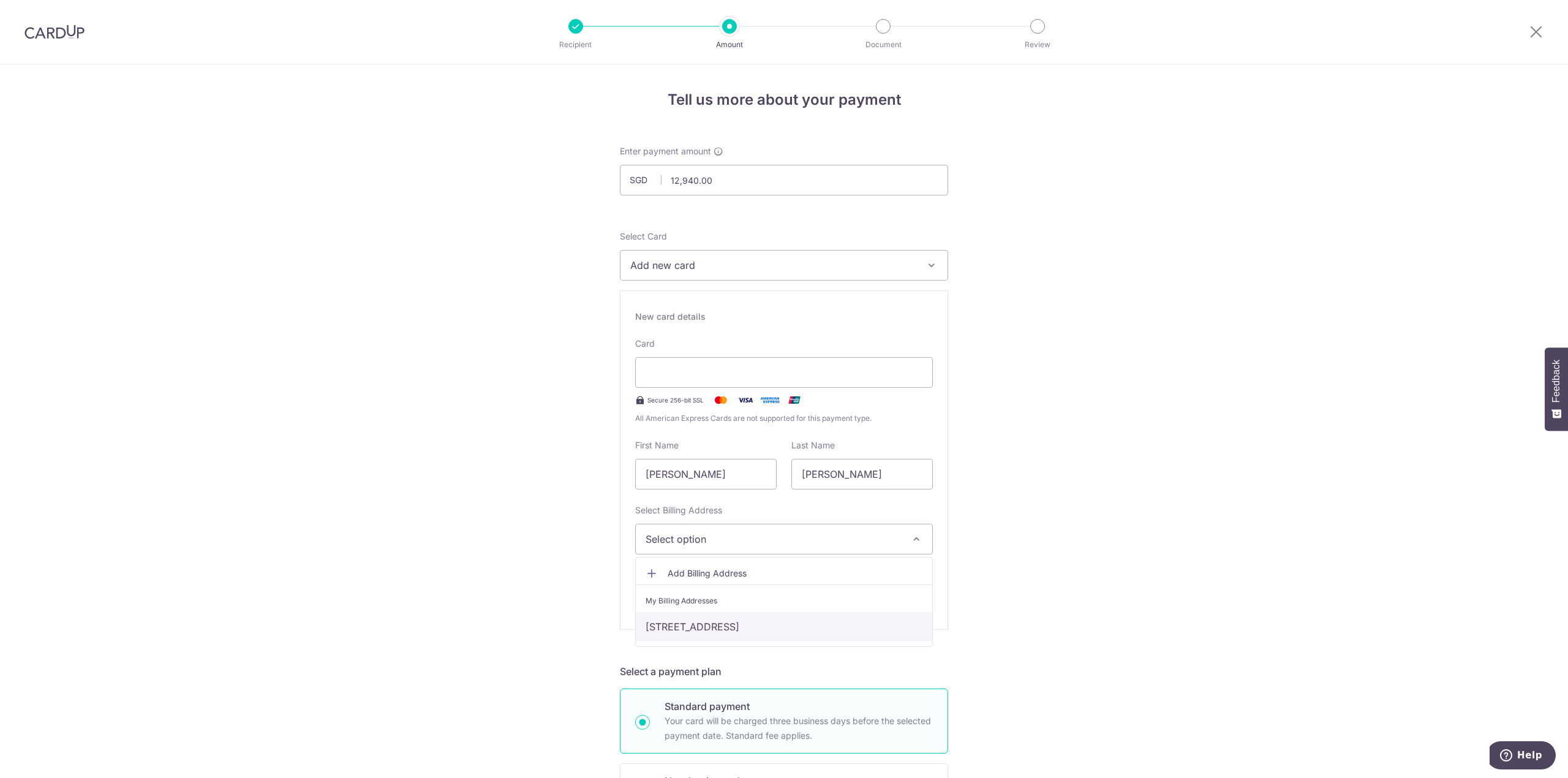
click at [726, 631] on link "[STREET_ADDRESS]" at bounding box center [784, 627] width 296 height 30
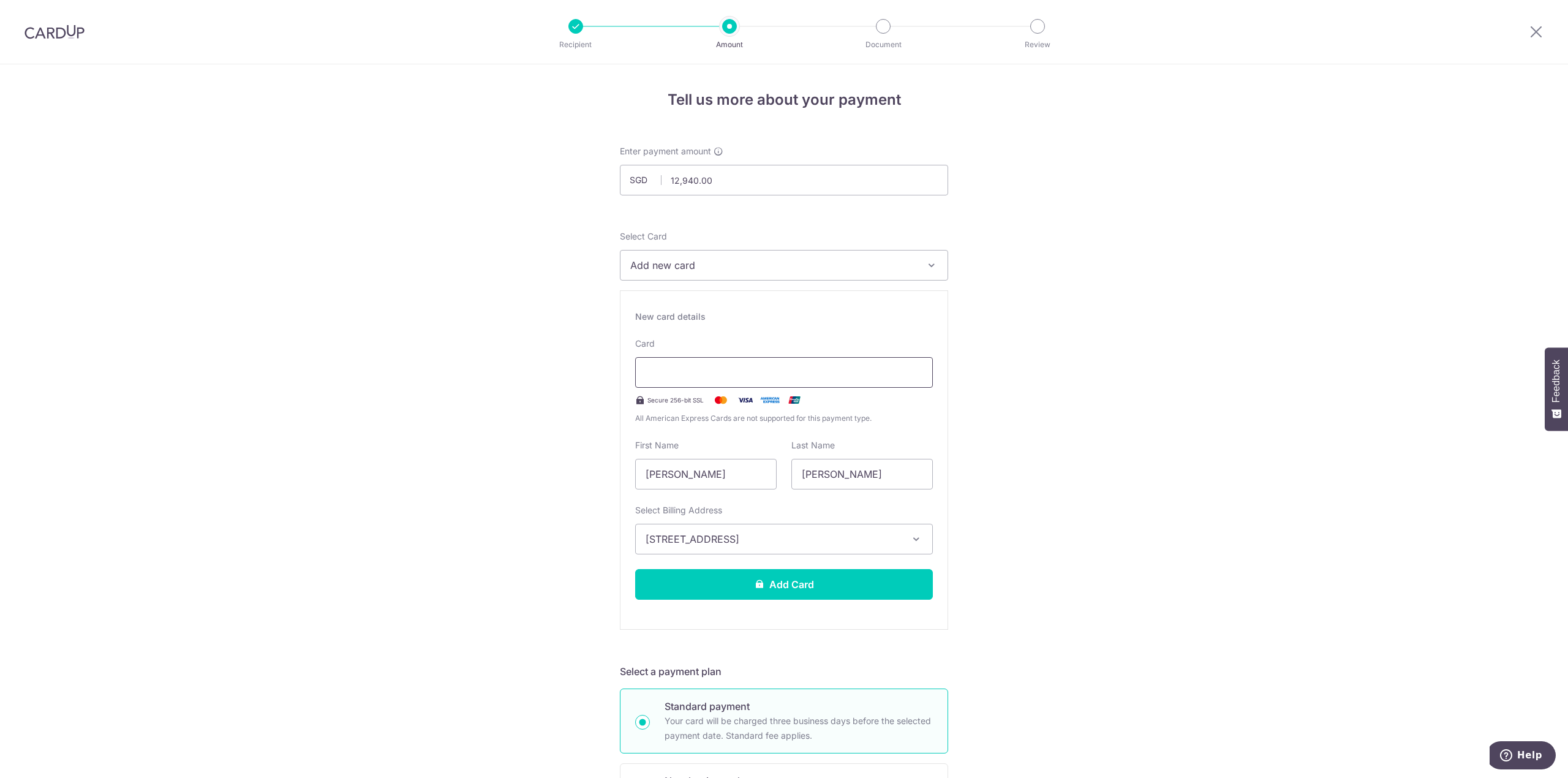
click at [863, 360] on div at bounding box center [784, 372] width 298 height 31
click at [852, 594] on button "Add Card" at bounding box center [784, 584] width 298 height 31
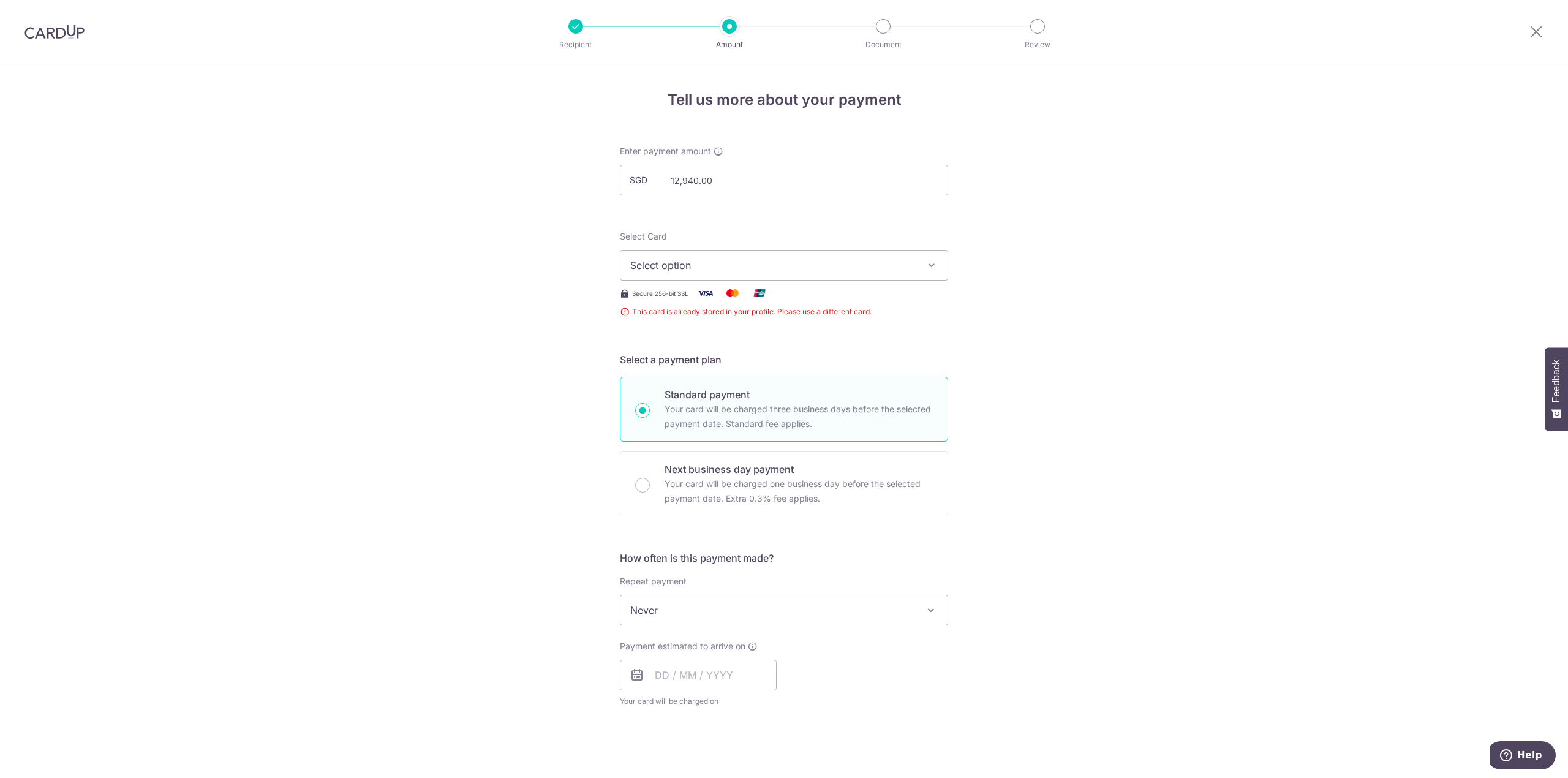
click at [665, 271] on span "Select option" at bounding box center [773, 265] width 285 height 15
click at [697, 329] on div "Your Cards" at bounding box center [784, 327] width 308 height 12
click at [1231, 448] on div "Tell us more about your payment Enter payment amount SGD 12,940.00 12940.00 Thi…" at bounding box center [784, 665] width 1568 height 1204
click at [780, 264] on span "Select option" at bounding box center [773, 265] width 285 height 15
click at [660, 354] on span "**** 7389" at bounding box center [683, 352] width 46 height 15
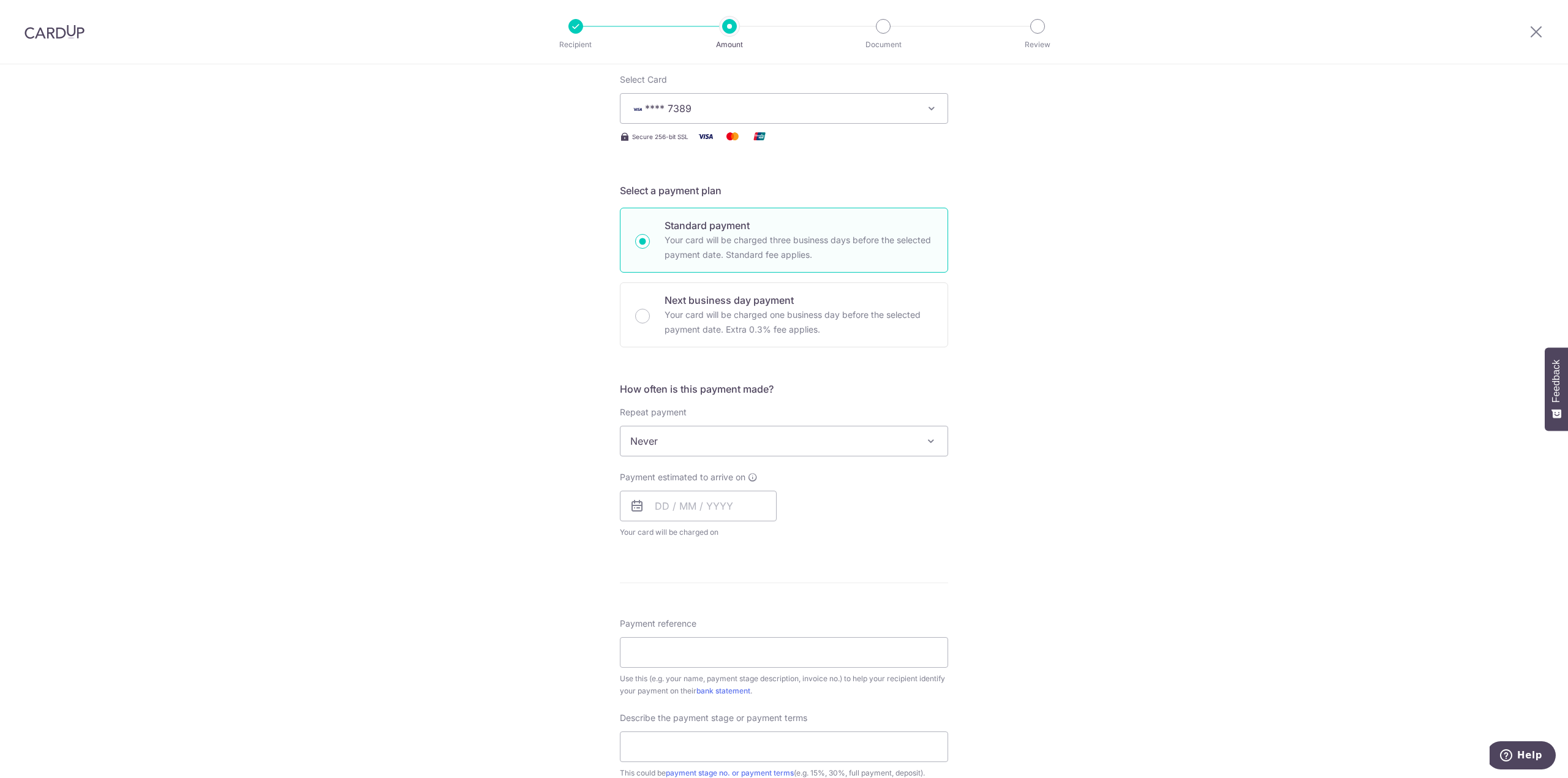
scroll to position [245, 0]
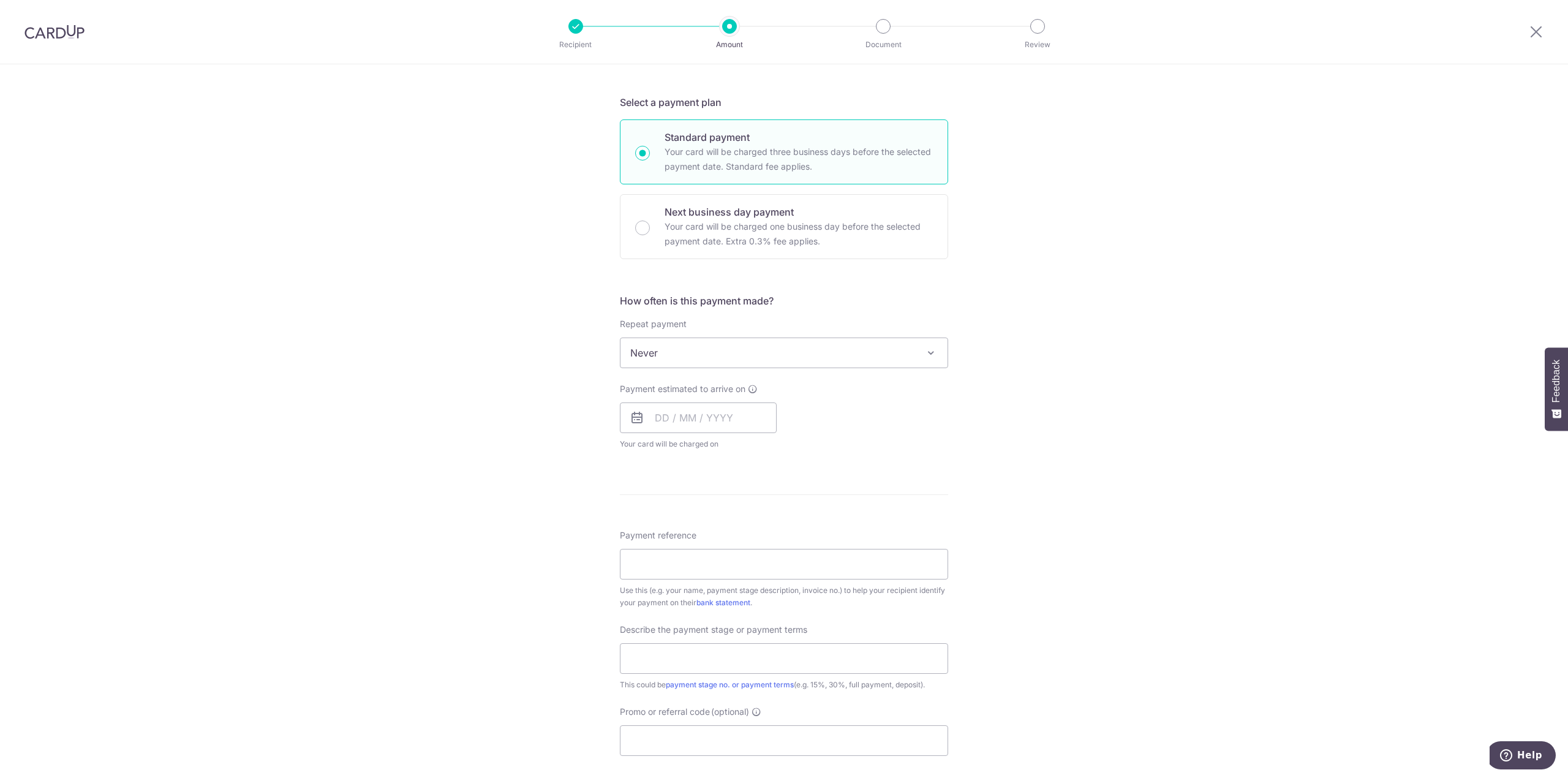
drag, startPoint x: 665, startPoint y: 373, endPoint x: 662, endPoint y: 366, distance: 7.6
click at [665, 372] on div "How often is this payment made? Repeat payment Never Every week Every month Eve…" at bounding box center [784, 376] width 329 height 167
click at [662, 366] on span "Never" at bounding box center [784, 353] width 328 height 30
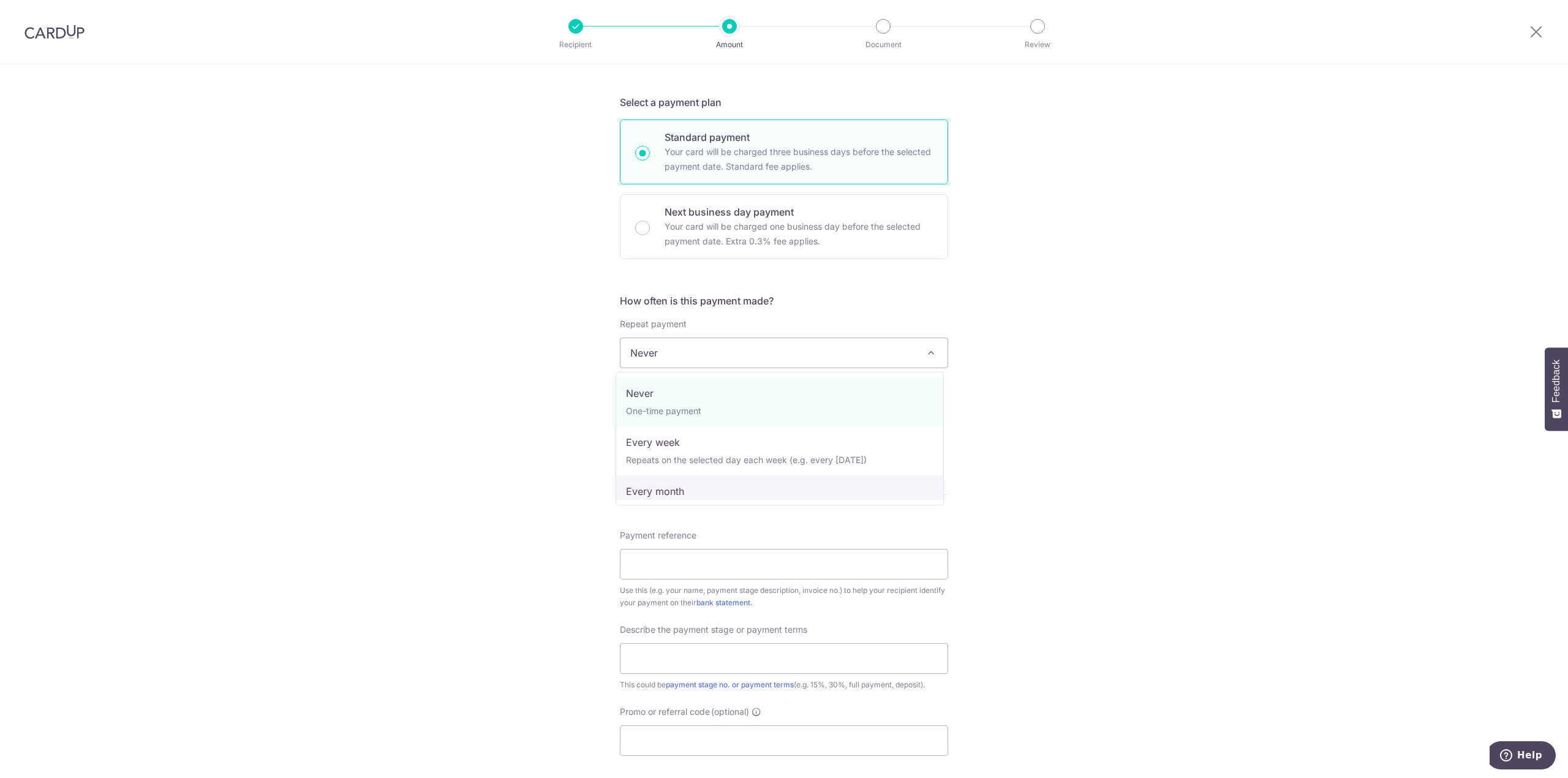
select select "3"
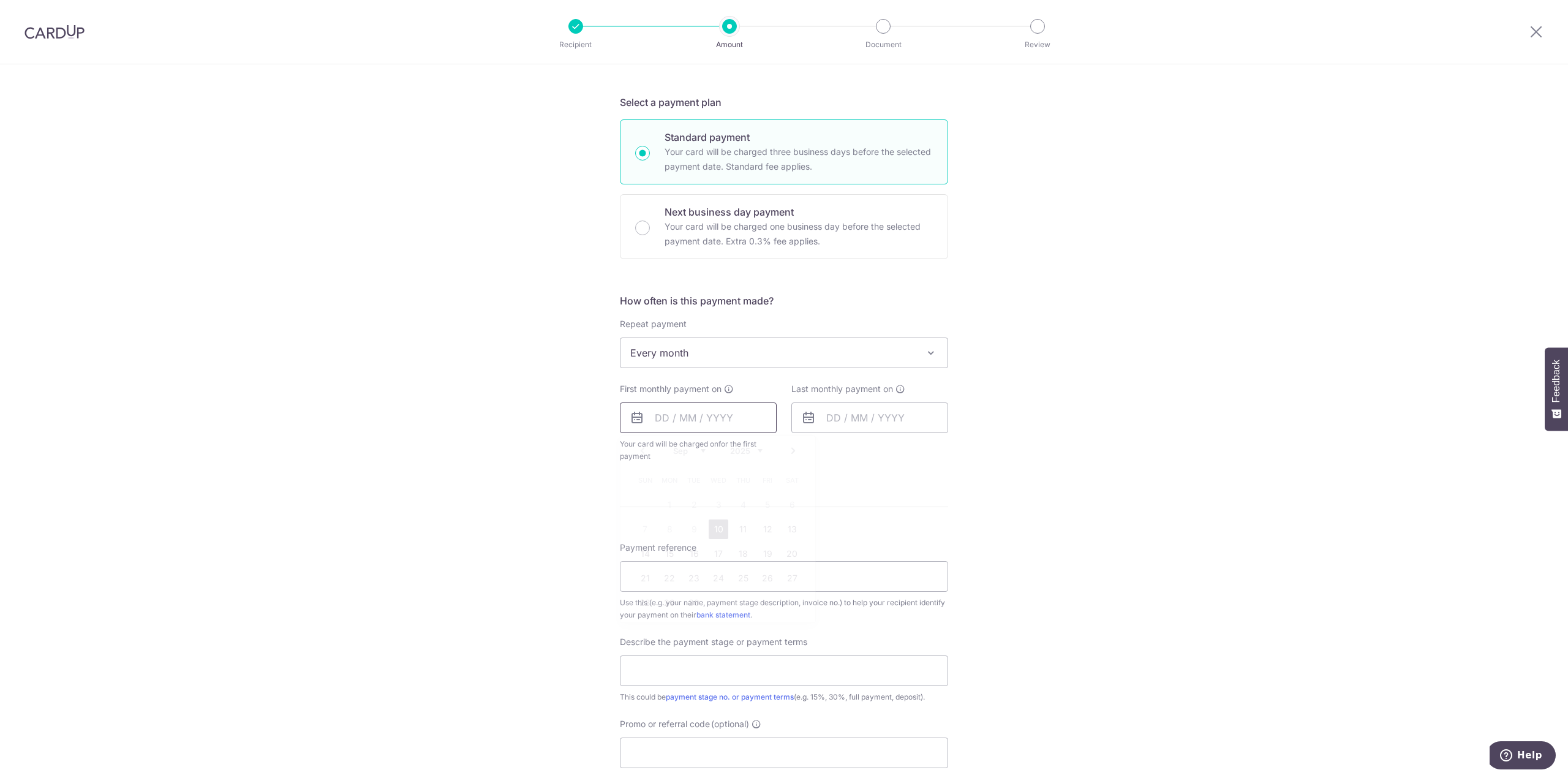
click at [674, 406] on input "text" at bounding box center [698, 418] width 157 height 31
click at [786, 448] on link "Next" at bounding box center [793, 450] width 15 height 15
click at [709, 560] on link "15" at bounding box center [718, 554] width 20 height 20
type input "[DATE]"
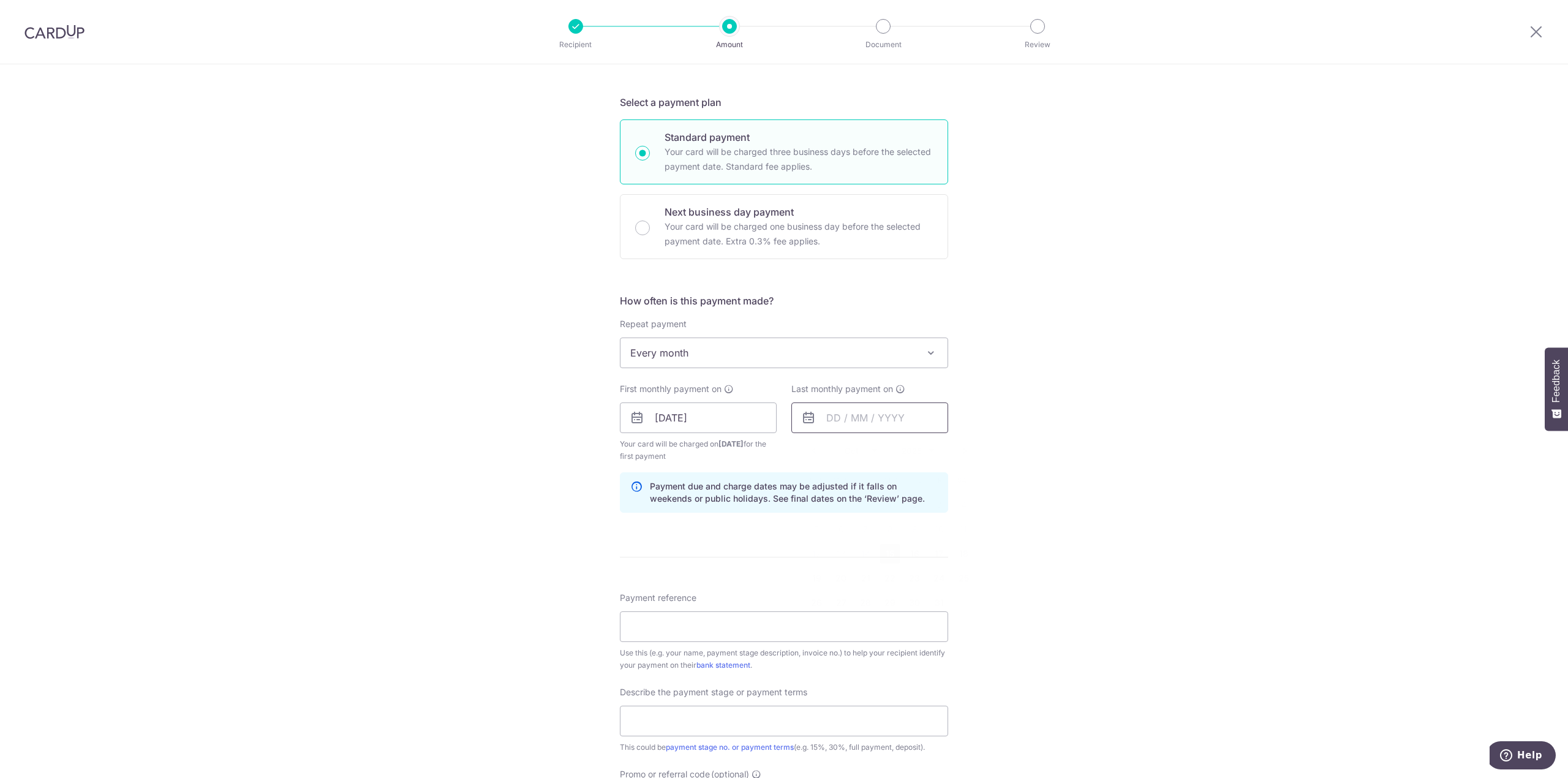
click at [828, 418] on input "text" at bounding box center [869, 418] width 157 height 31
click at [957, 450] on link "Next" at bounding box center [964, 450] width 15 height 15
click at [885, 555] on link "14" at bounding box center [890, 554] width 20 height 20
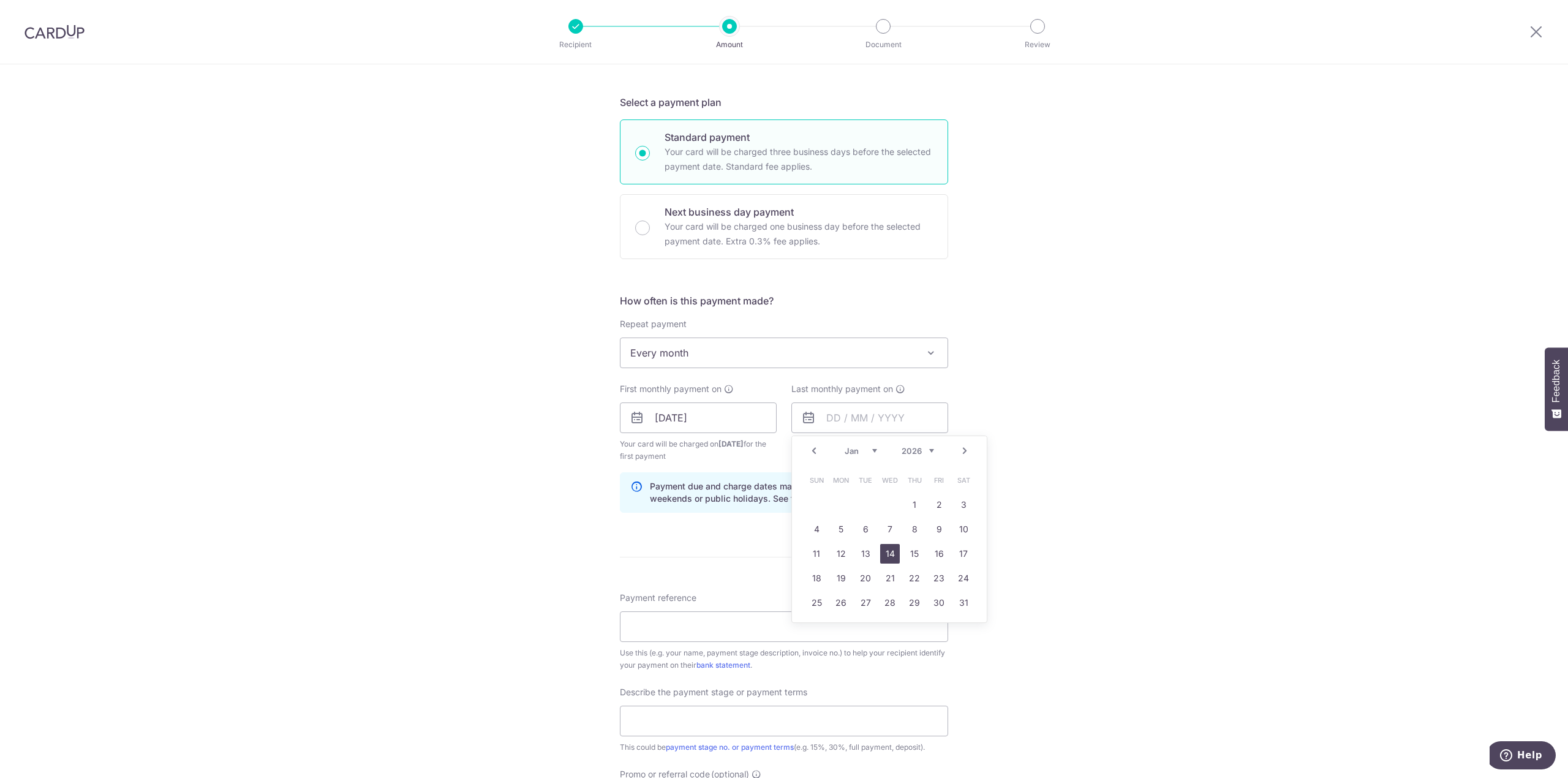
type input "14/01/2026"
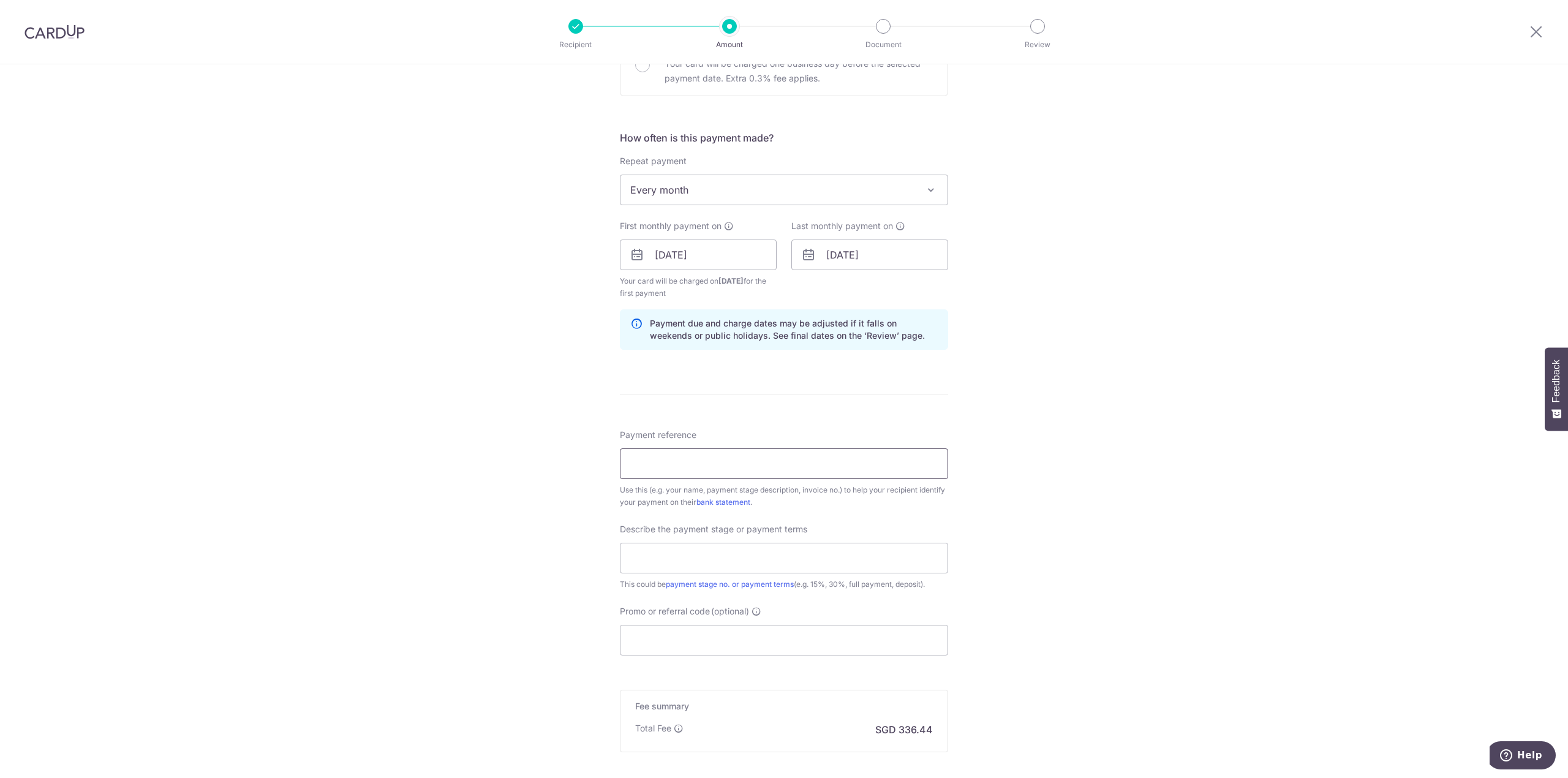
scroll to position [491, 0]
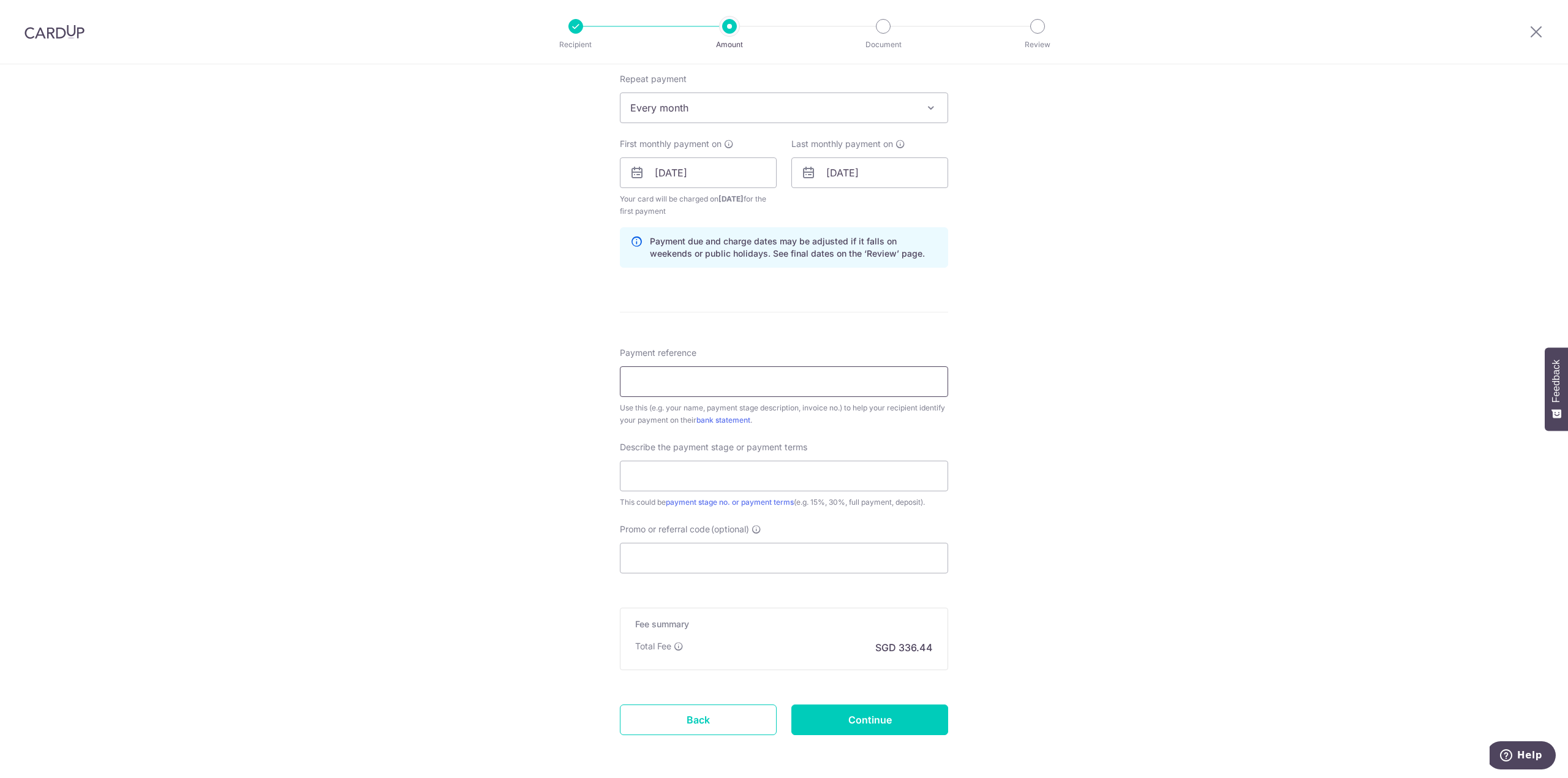
click at [686, 388] on input "Payment reference" at bounding box center [784, 381] width 329 height 31
click at [1140, 570] on div "Tell us more about your payment Enter payment amount SGD 12,940.00 12940.00 Thi…" at bounding box center [784, 201] width 1568 height 1254
click at [725, 383] on input "Payment reference" at bounding box center [784, 381] width 329 height 31
type input "Ng Xin Xiang"
click at [777, 489] on input "text" at bounding box center [784, 476] width 329 height 31
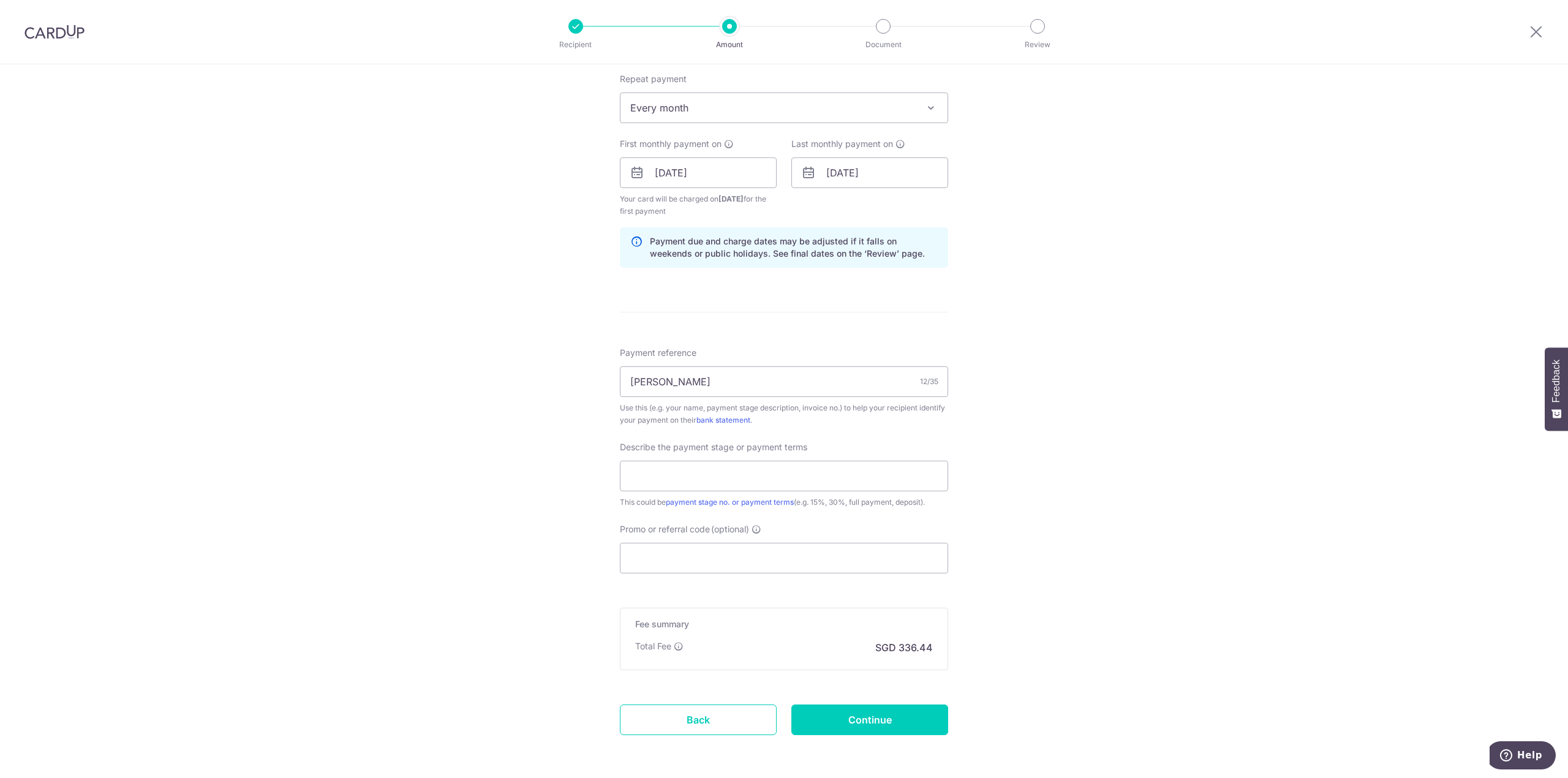
click at [1182, 551] on div "Tell us more about your payment Enter payment amount SGD 12,940.00 12940.00 Thi…" at bounding box center [784, 201] width 1568 height 1254
click at [804, 471] on input "text" at bounding box center [784, 476] width 329 height 31
type input "Full payment 33.33%"
click at [802, 543] on div "Promo or referral code (optional) The discounted fee will be shown on the revie…" at bounding box center [784, 548] width 329 height 50
click at [804, 560] on input "Promo or referral code (optional)" at bounding box center [784, 558] width 329 height 31
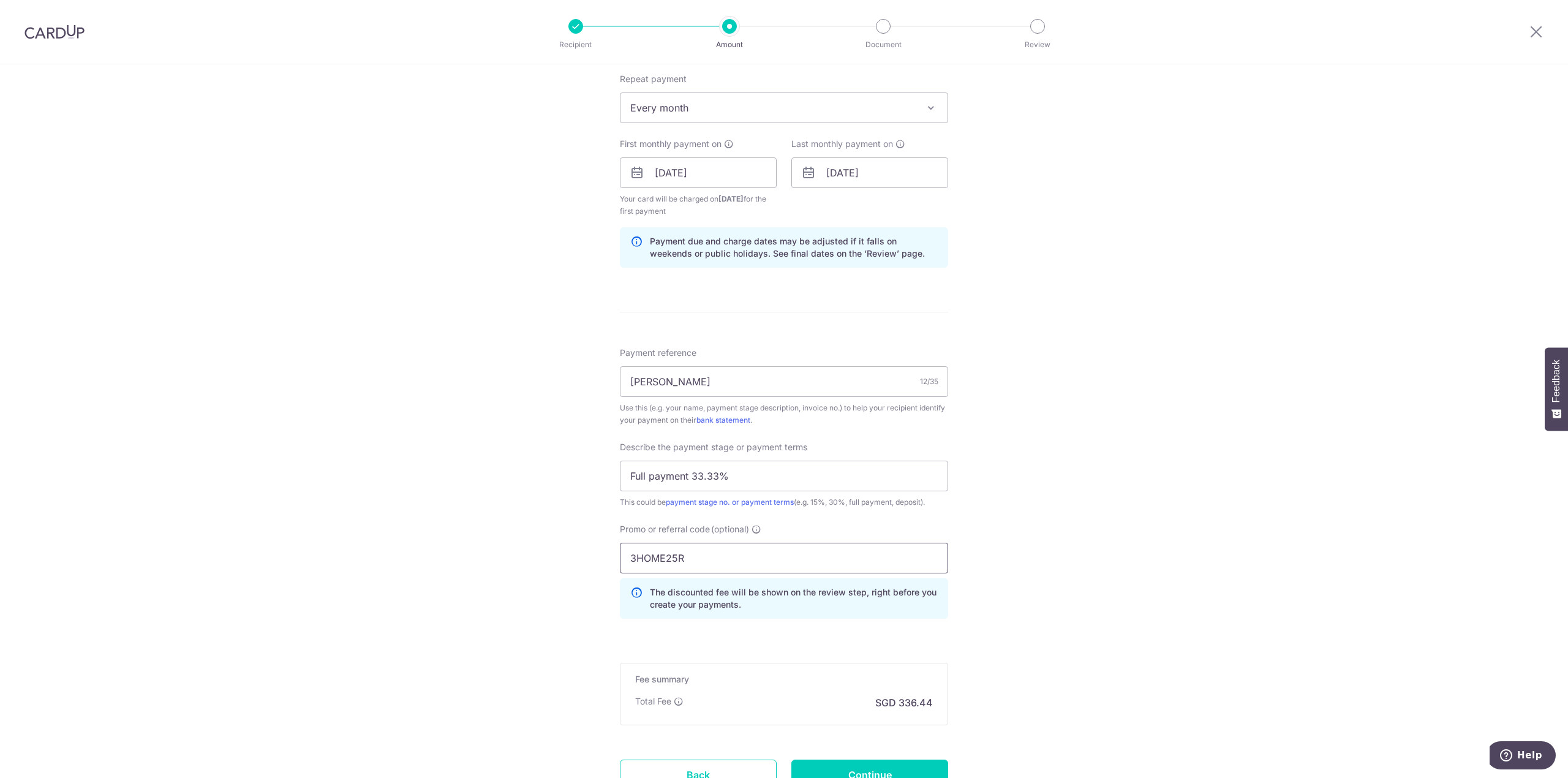
type input "3HOME25R"
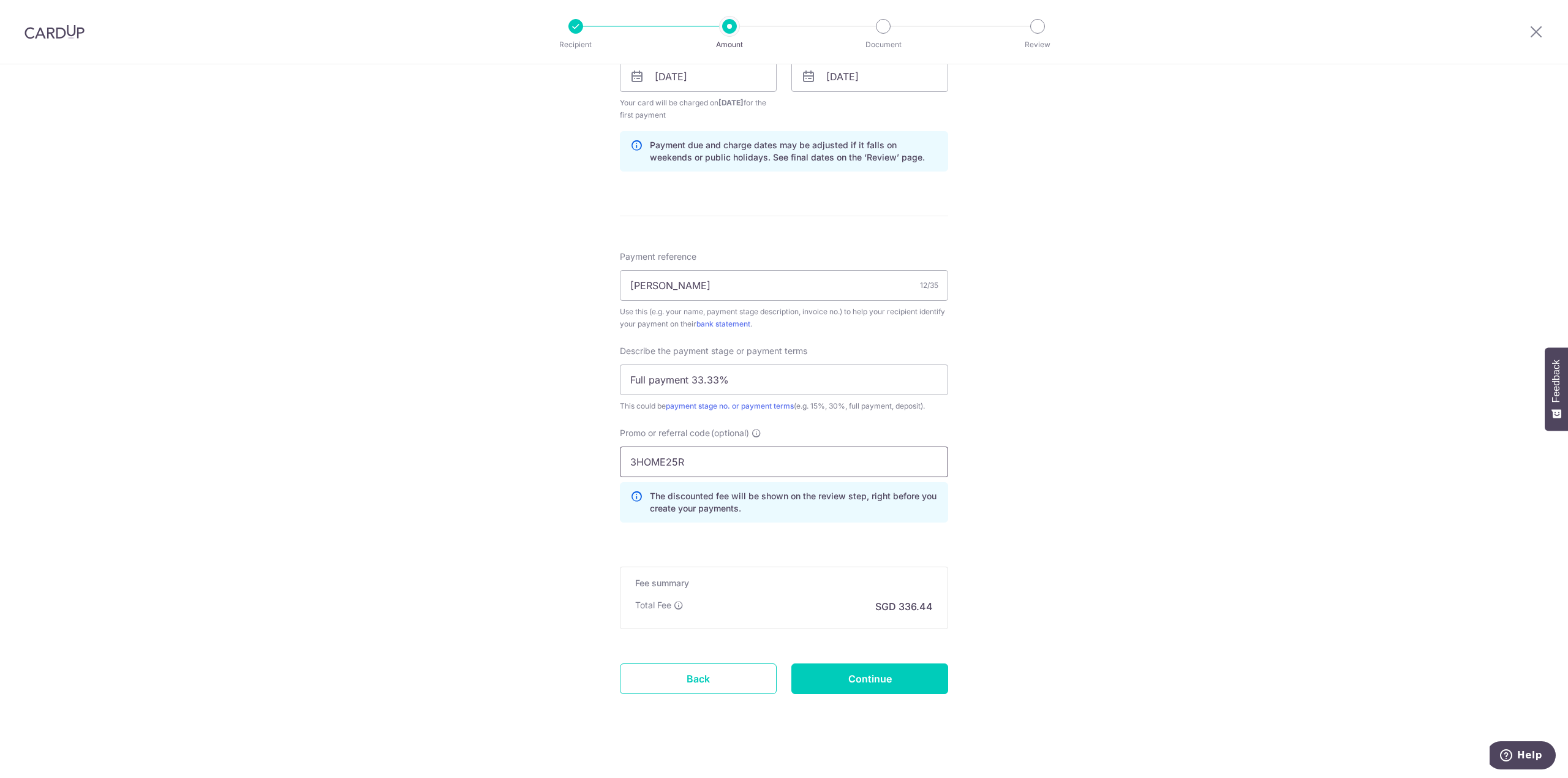
scroll to position [597, 0]
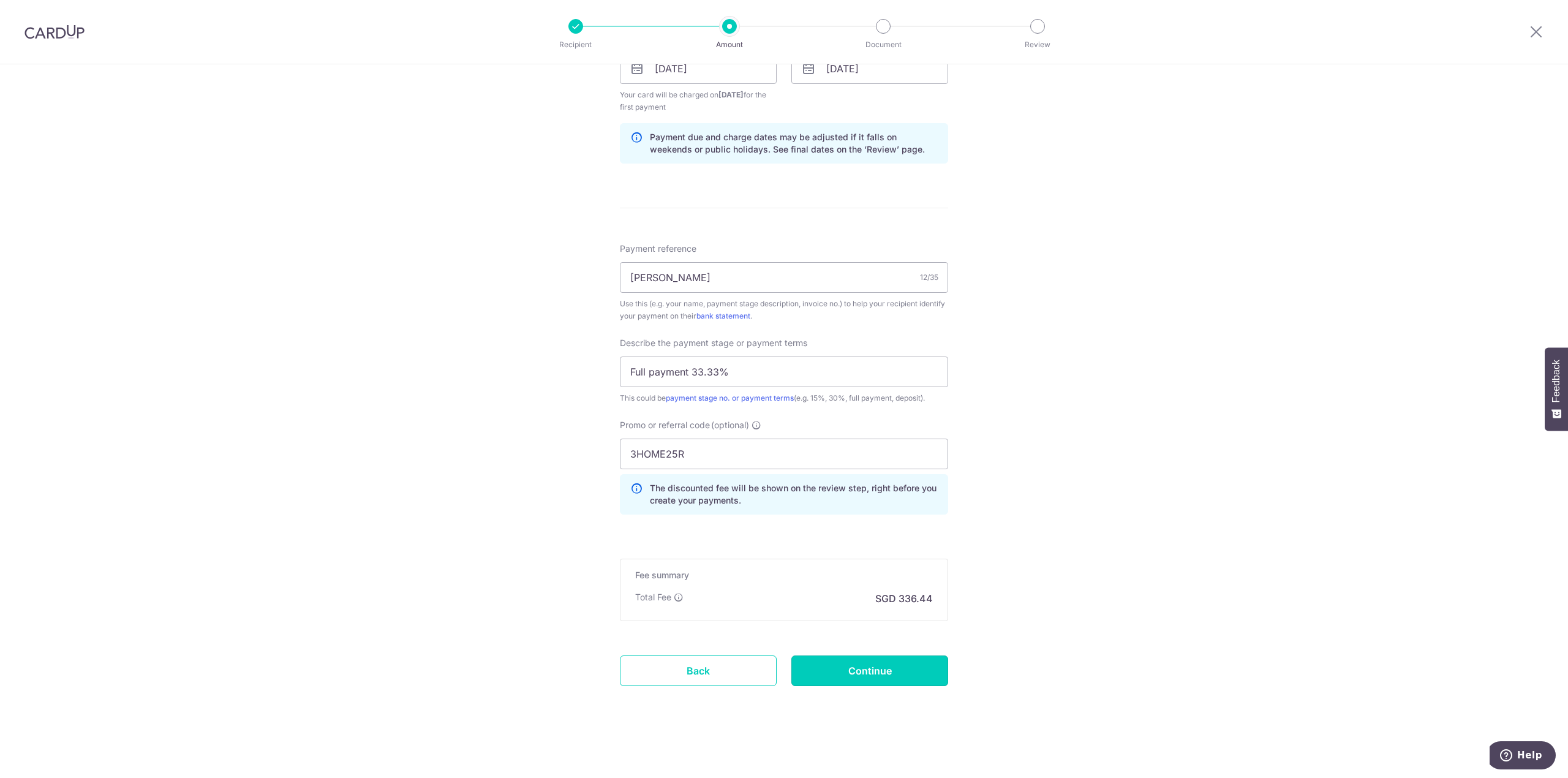
drag, startPoint x: 887, startPoint y: 679, endPoint x: 1058, endPoint y: 570, distance: 202.8
click at [1058, 570] on div "Tell us more about your payment Enter payment amount SGD 12,940.00 12940.00 Thi…" at bounding box center [784, 123] width 1568 height 1308
click at [886, 662] on input "Continue" at bounding box center [869, 670] width 157 height 31
type input "Create Schedule"
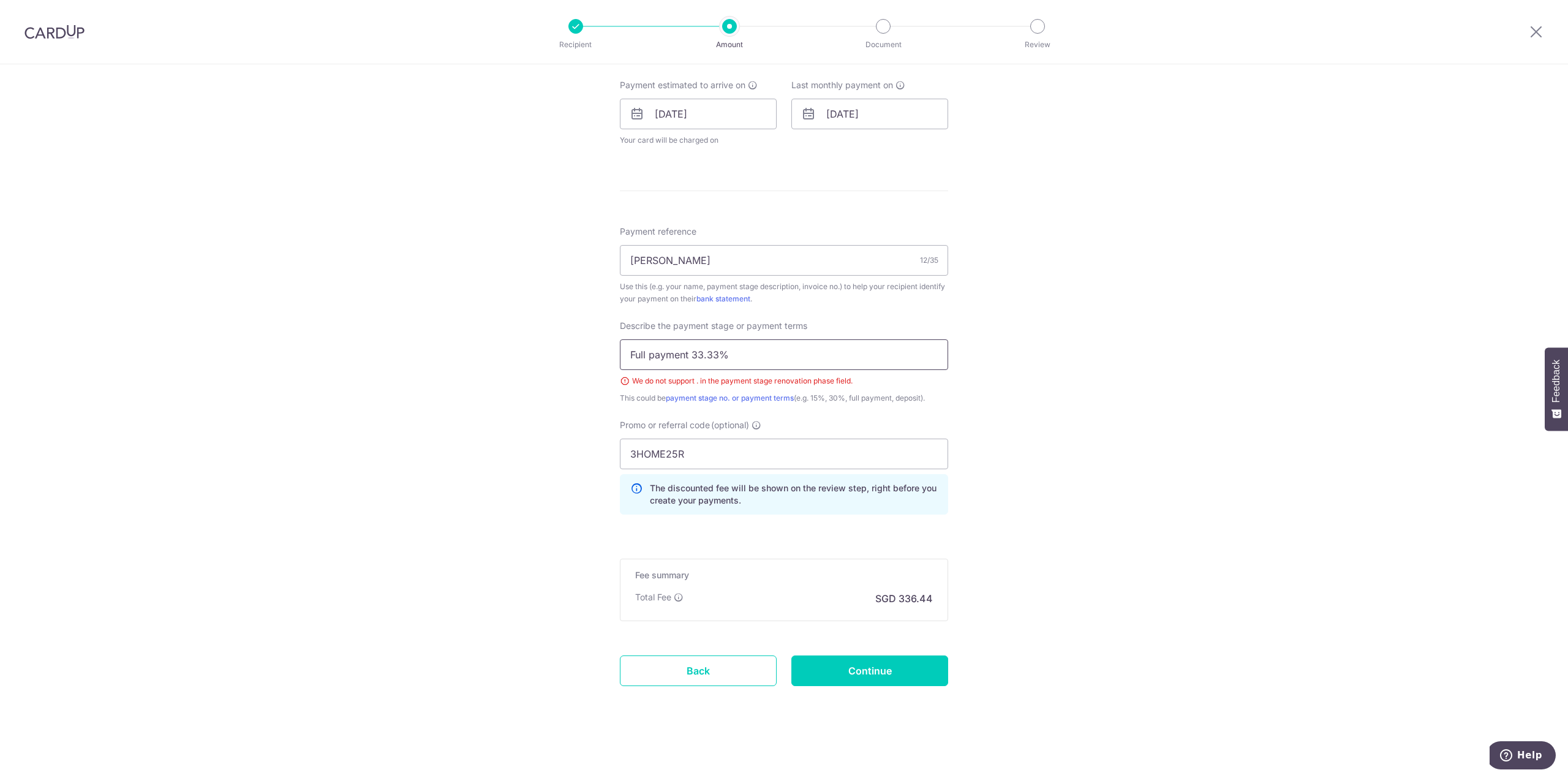
click at [705, 351] on input "Full payment 33.33%" at bounding box center [784, 354] width 329 height 31
type input "Full payment 33,33%"
click at [860, 648] on form "Enter payment amount SGD 12,940.00 12940.00 Select Card **** 7389 Add credit ca…" at bounding box center [784, 158] width 329 height 1125
click at [861, 658] on input "Continue" at bounding box center [869, 670] width 157 height 31
type input "Create Schedule"
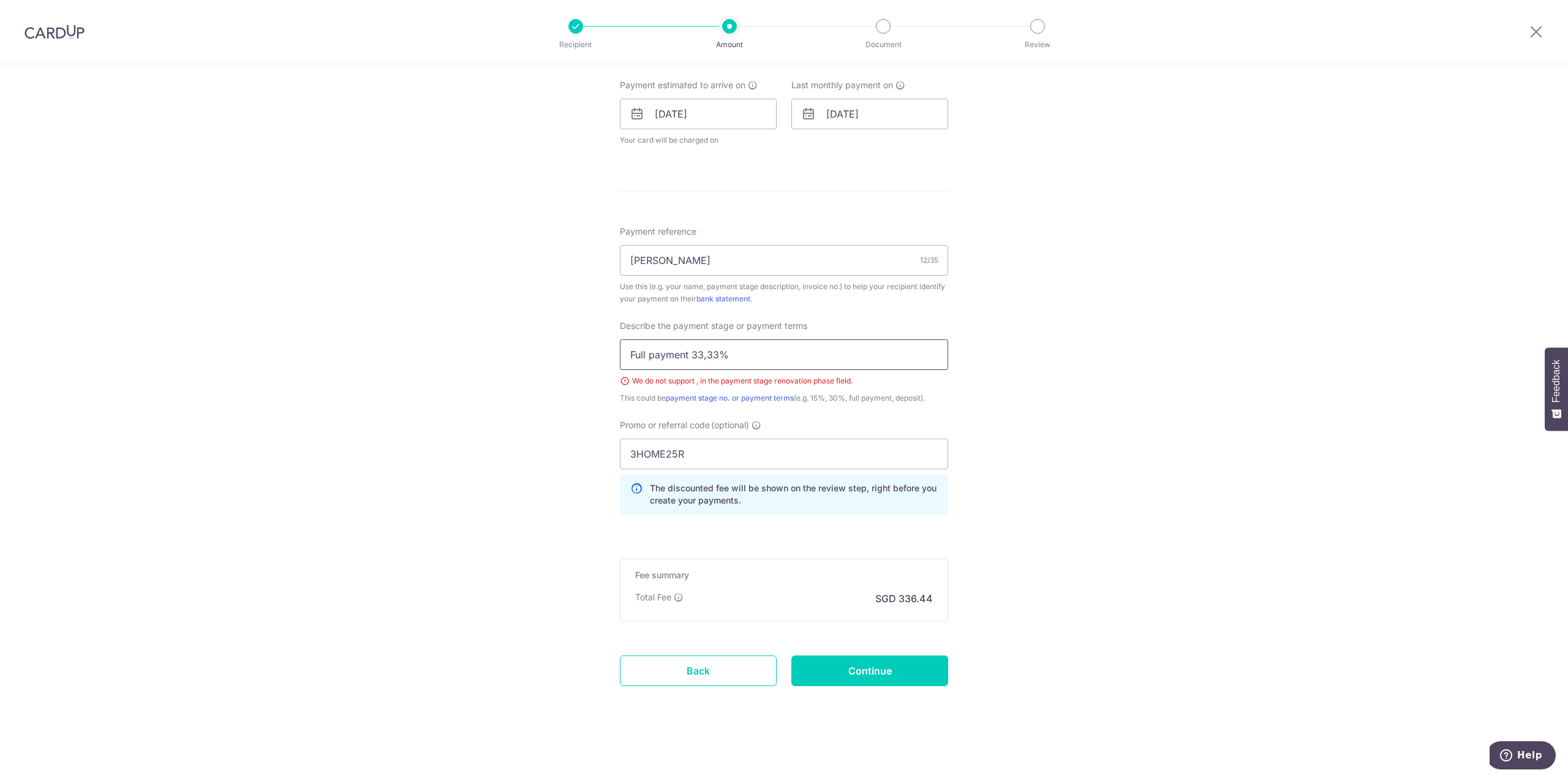
drag, startPoint x: 719, startPoint y: 356, endPoint x: 737, endPoint y: 344, distance: 21.6
click at [721, 354] on input "Full payment 33,33%" at bounding box center [784, 354] width 329 height 31
type input "Full payment 33% each"
click at [873, 673] on input "Continue" at bounding box center [869, 670] width 157 height 31
type input "Create Schedule"
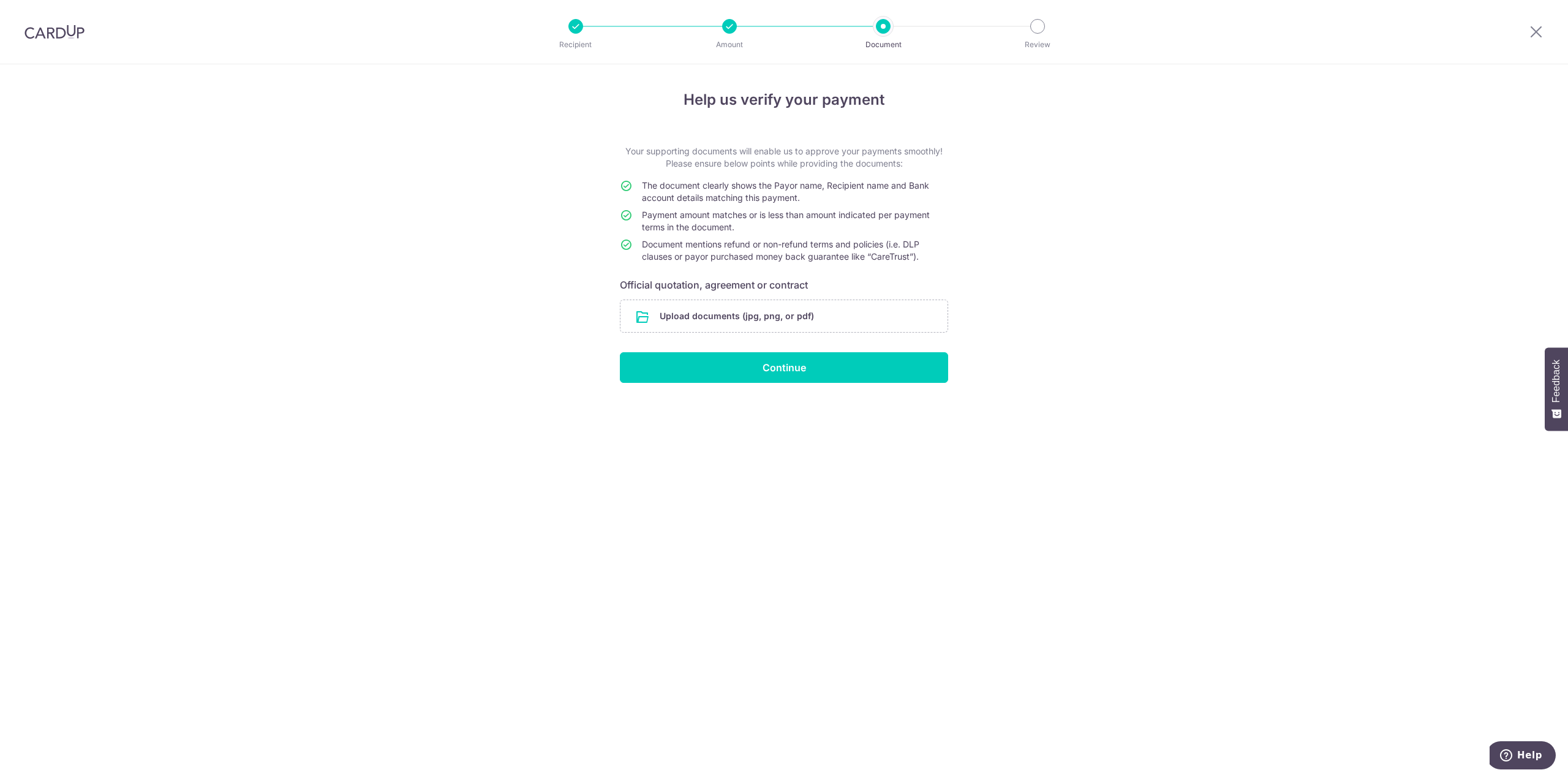
click at [725, 317] on input "file" at bounding box center [784, 316] width 328 height 32
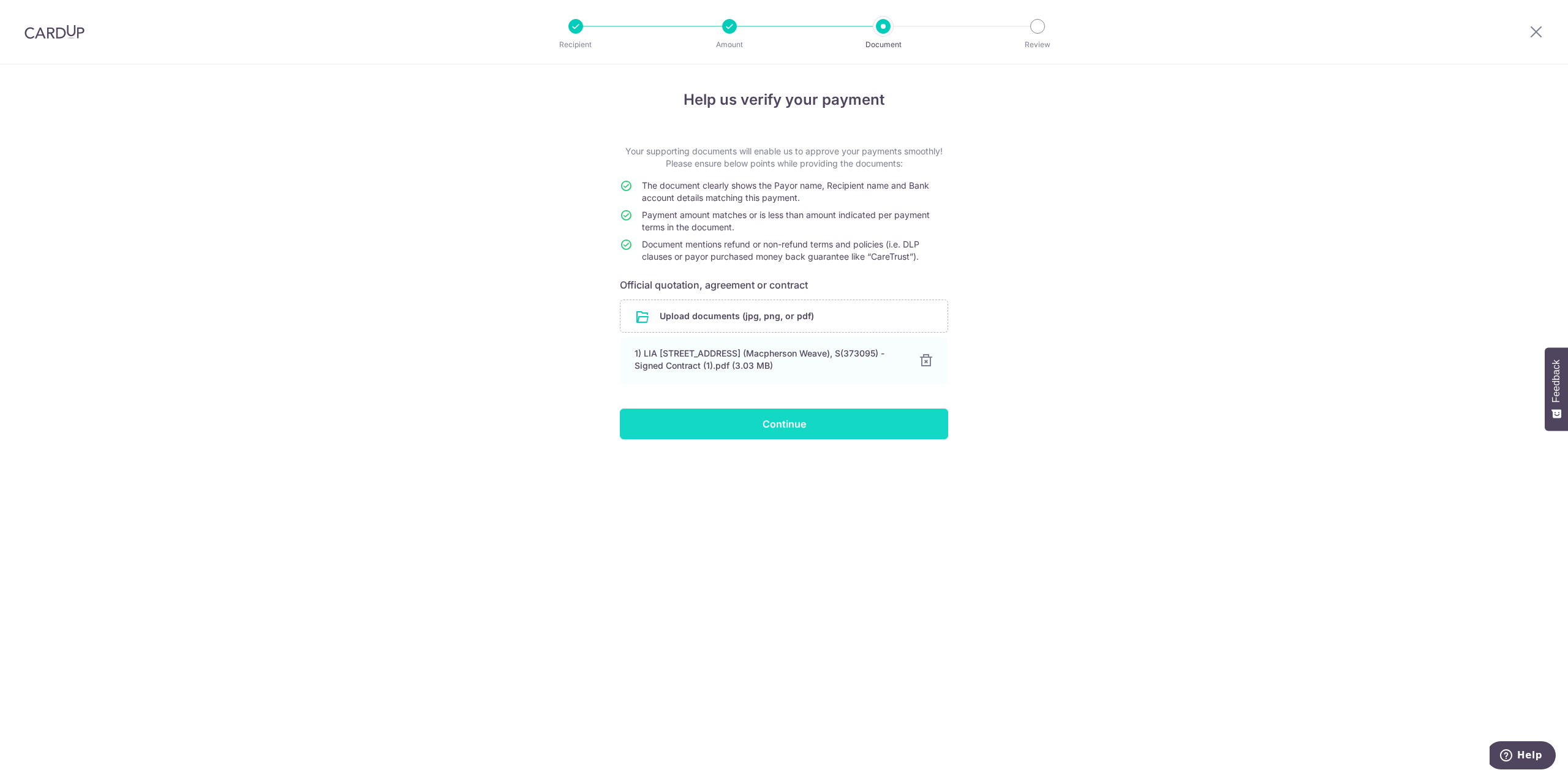
click at [810, 421] on input "Continue" at bounding box center [784, 424] width 329 height 31
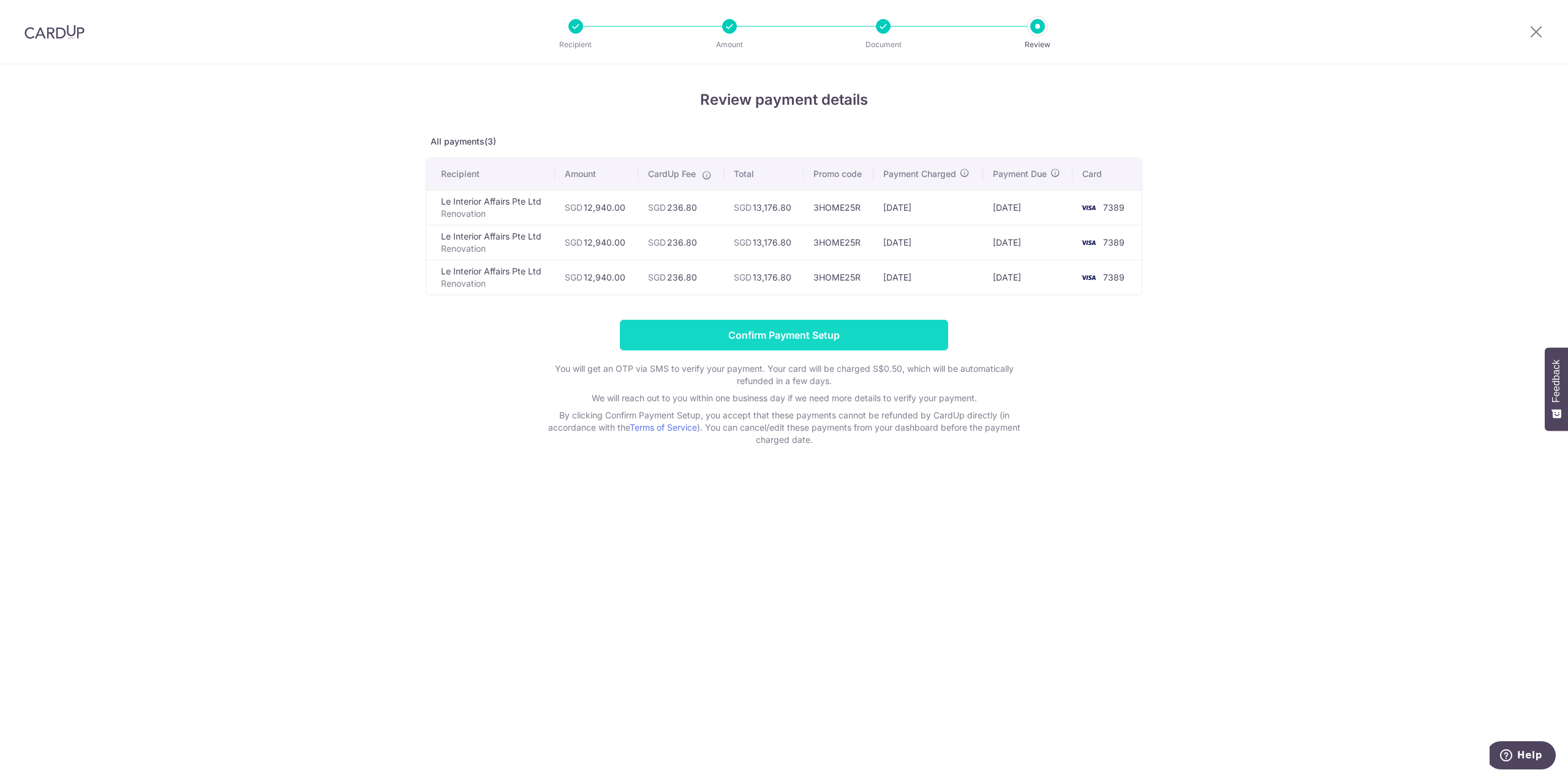
click at [806, 341] on input "Confirm Payment Setup" at bounding box center [784, 335] width 329 height 31
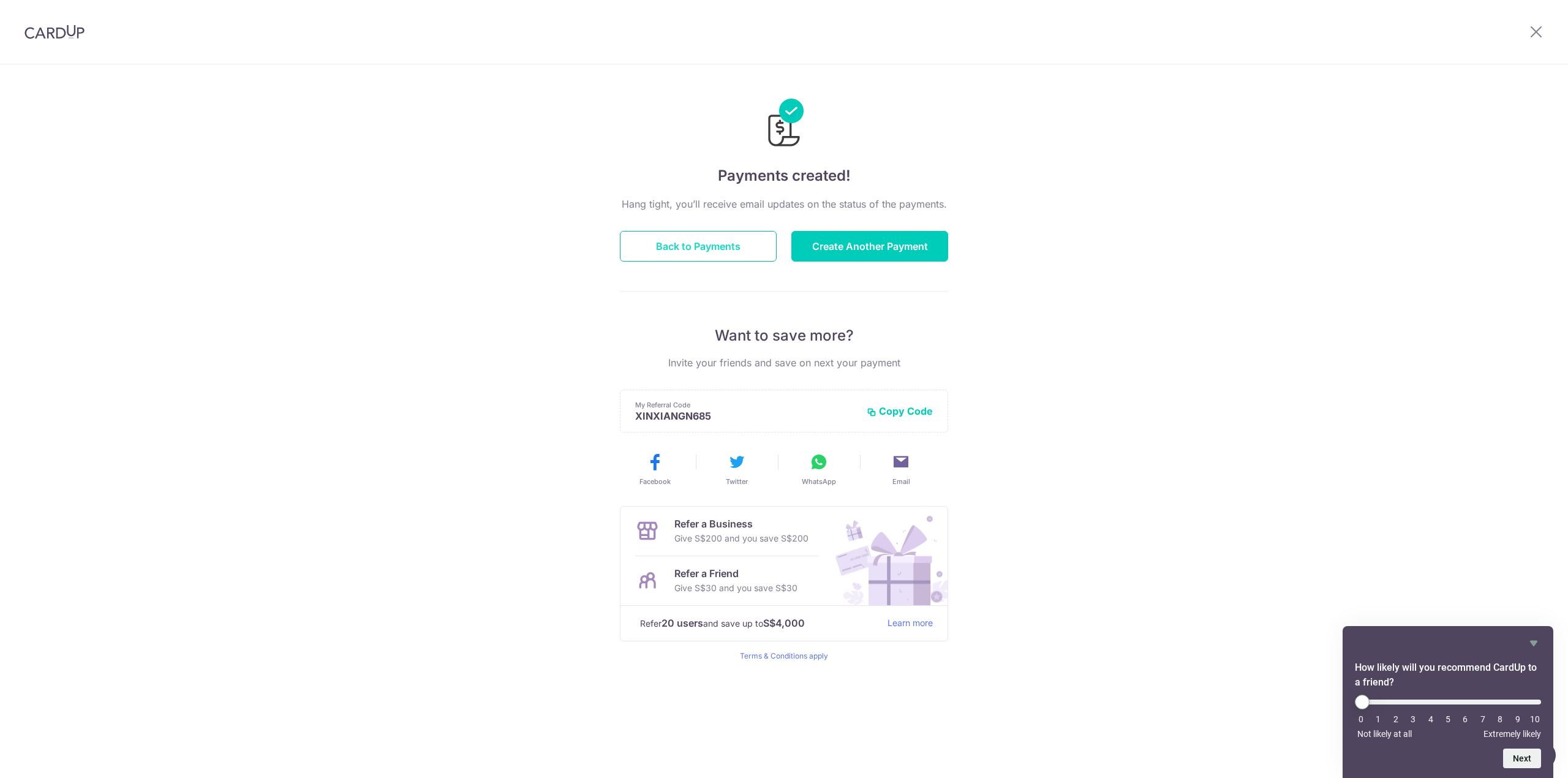
click at [652, 245] on button "Back to Payments" at bounding box center [698, 246] width 157 height 31
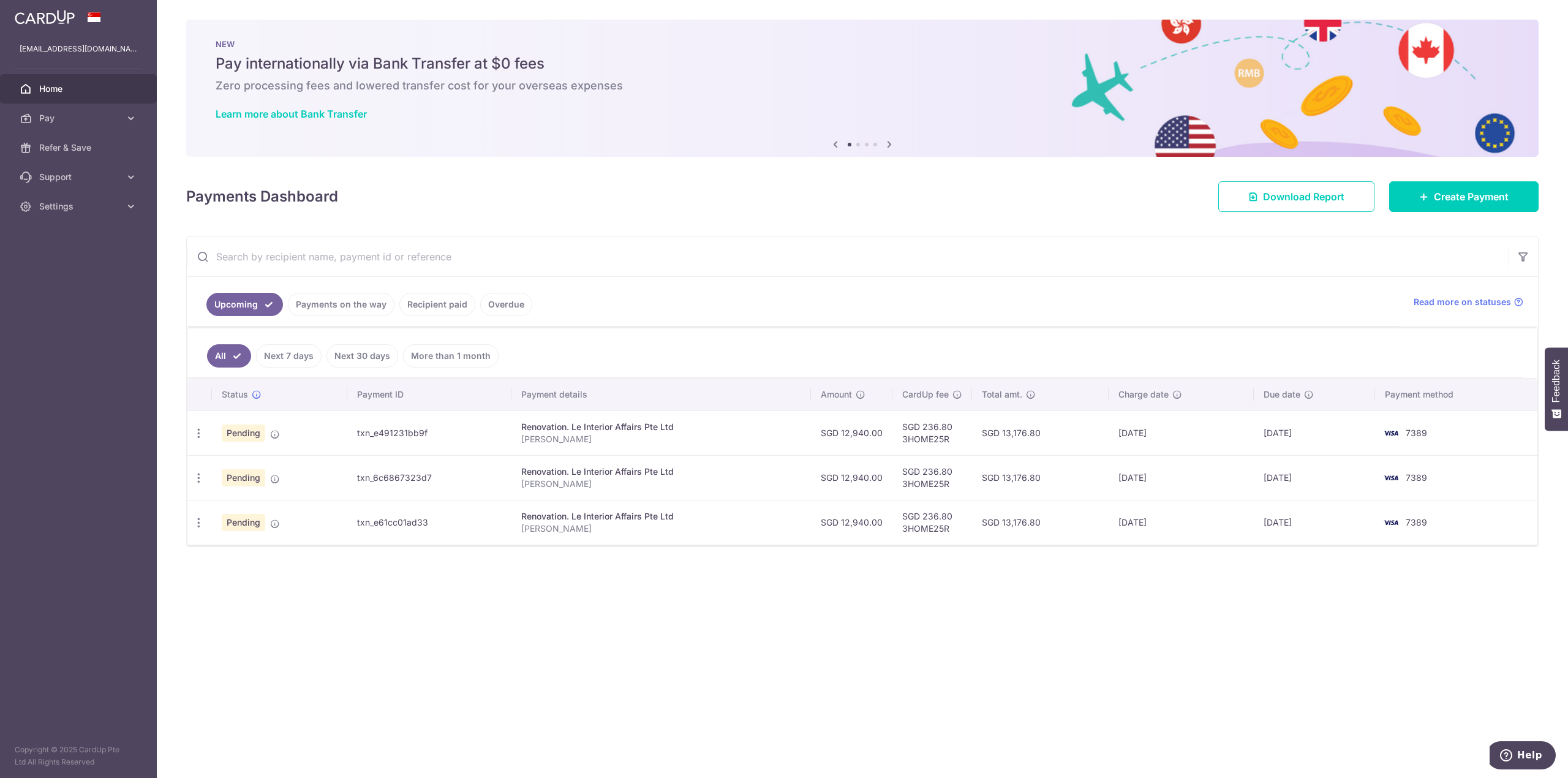
click at [1020, 776] on body "ngxinxiang@gmail.com Home Pay Payments Recipients Cards Refer & Save Support FA…" at bounding box center [784, 389] width 1568 height 778
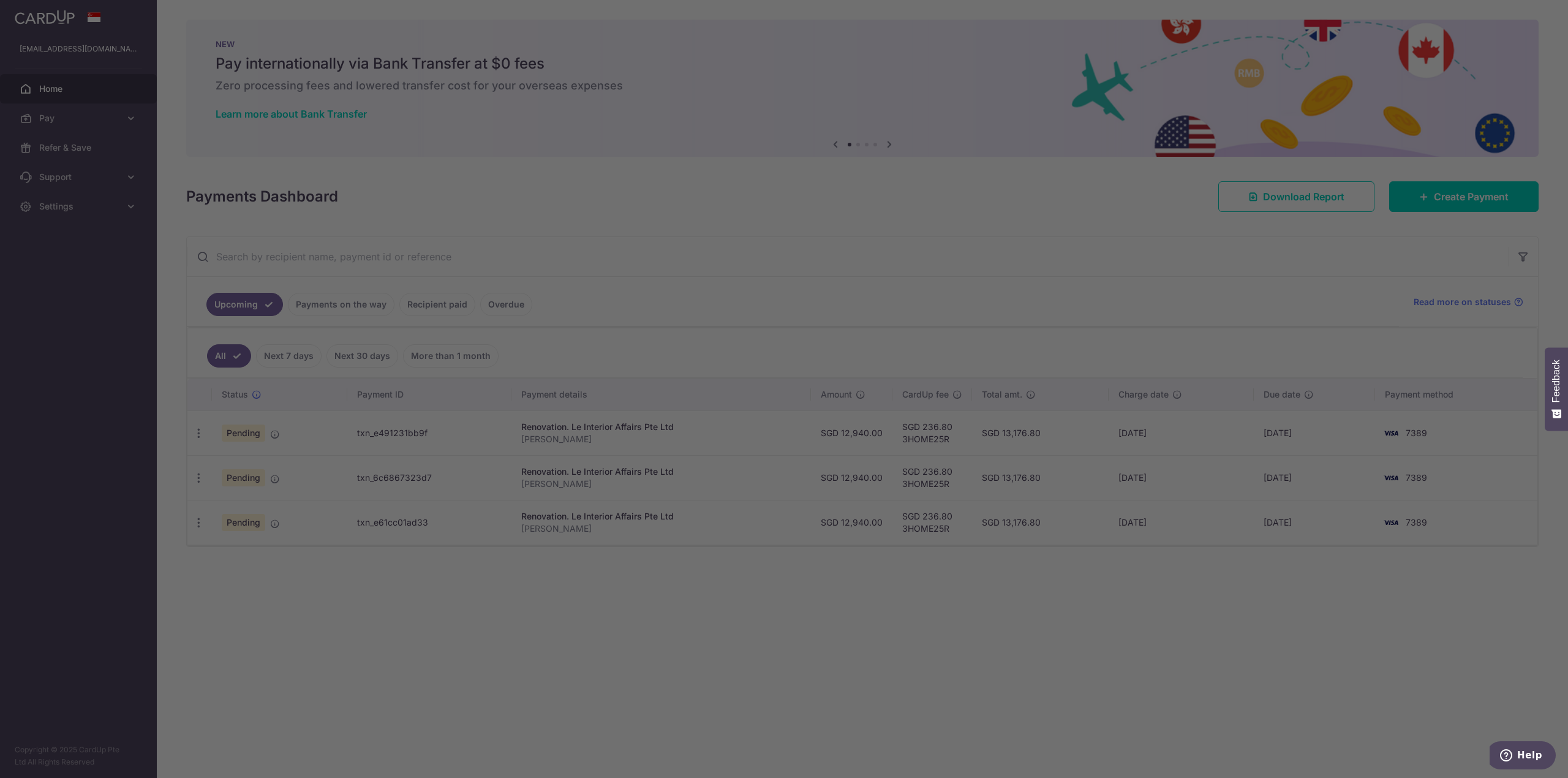
click at [1060, 643] on div at bounding box center [791, 393] width 1584 height 787
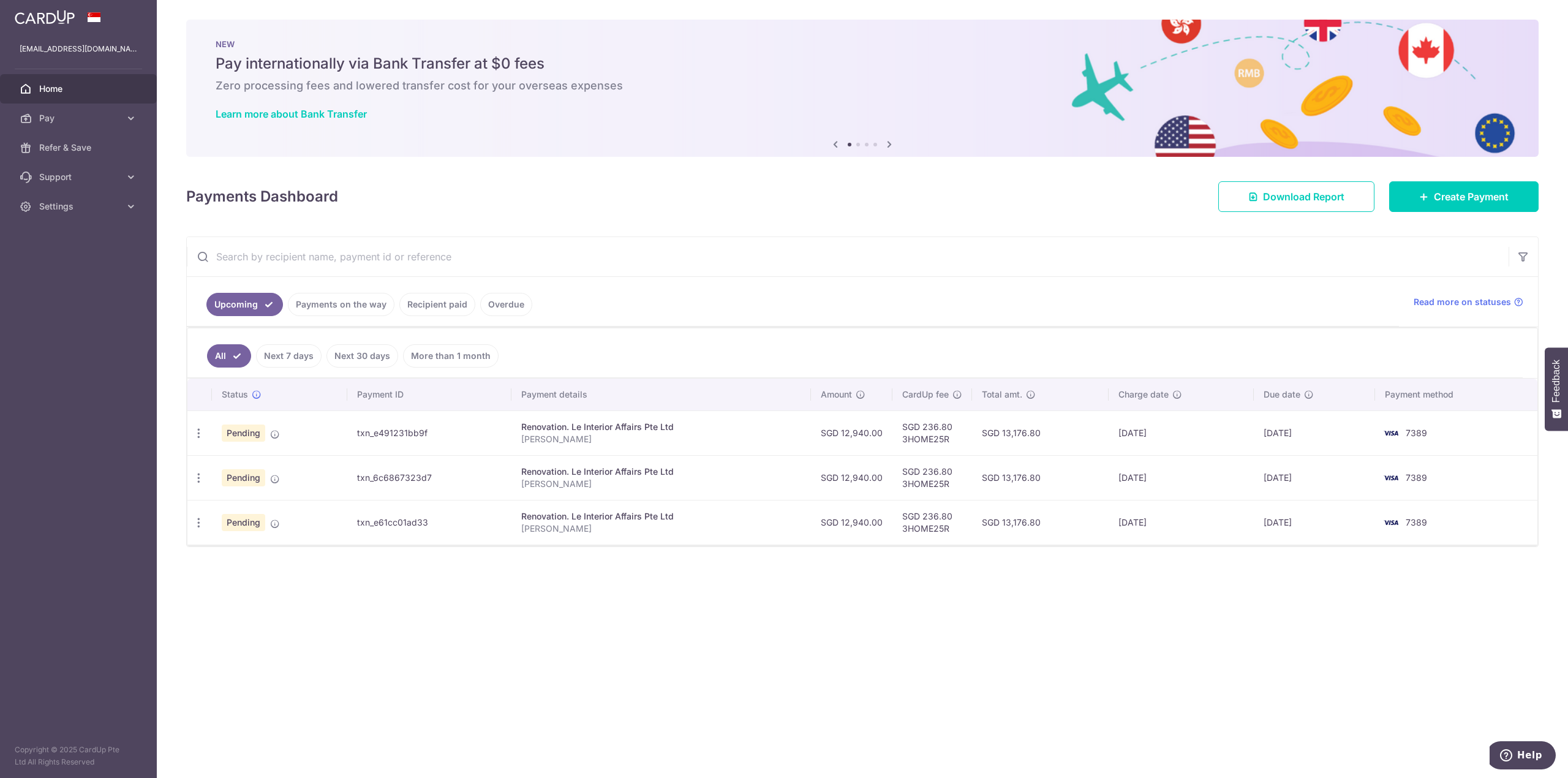
drag, startPoint x: 1101, startPoint y: 363, endPoint x: 2408, endPoint y: 108, distance: 1331.6
click at [1568, 108] on html "ngxinxiang@gmail.com Home Pay Payments Recipients Cards Refer & Save Support FA…" at bounding box center [784, 389] width 1568 height 778
click at [123, 732] on div "You are already signed in" at bounding box center [103, 730] width 136 height 12
drag, startPoint x: 92, startPoint y: 25, endPoint x: 91, endPoint y: 39, distance: 14.0
click at [91, 35] on aside "ngxinxiang@gmail.com Home Pay Payments Recipients Cards Refer & Save Support FA…" at bounding box center [78, 389] width 157 height 778
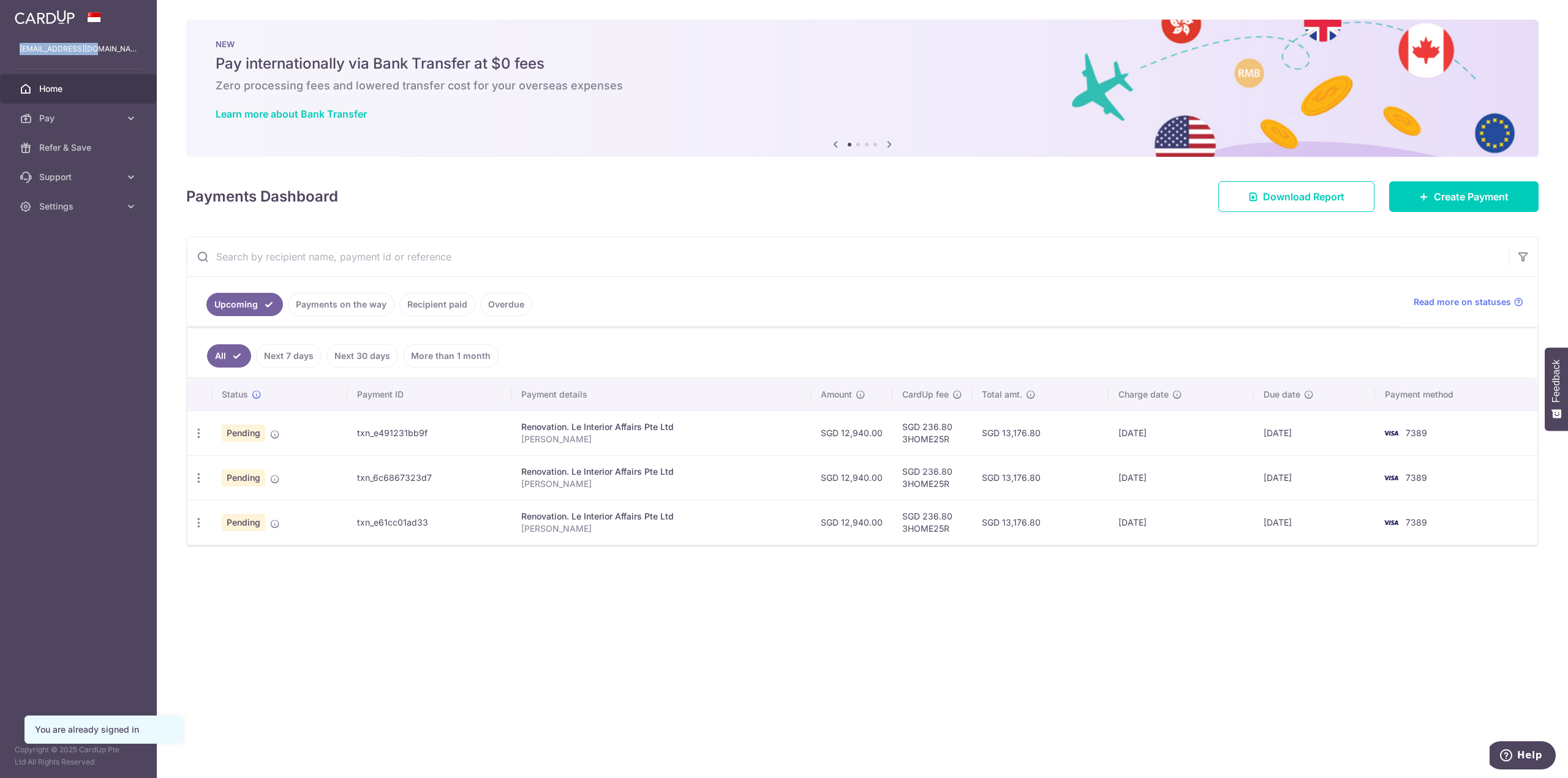
click at [91, 39] on div "[EMAIL_ADDRESS][DOMAIN_NAME]" at bounding box center [78, 49] width 157 height 30
click at [96, 49] on p "[EMAIL_ADDRESS][DOMAIN_NAME]" at bounding box center [78, 48] width 117 height 12
click at [72, 13] on img at bounding box center [44, 17] width 60 height 15
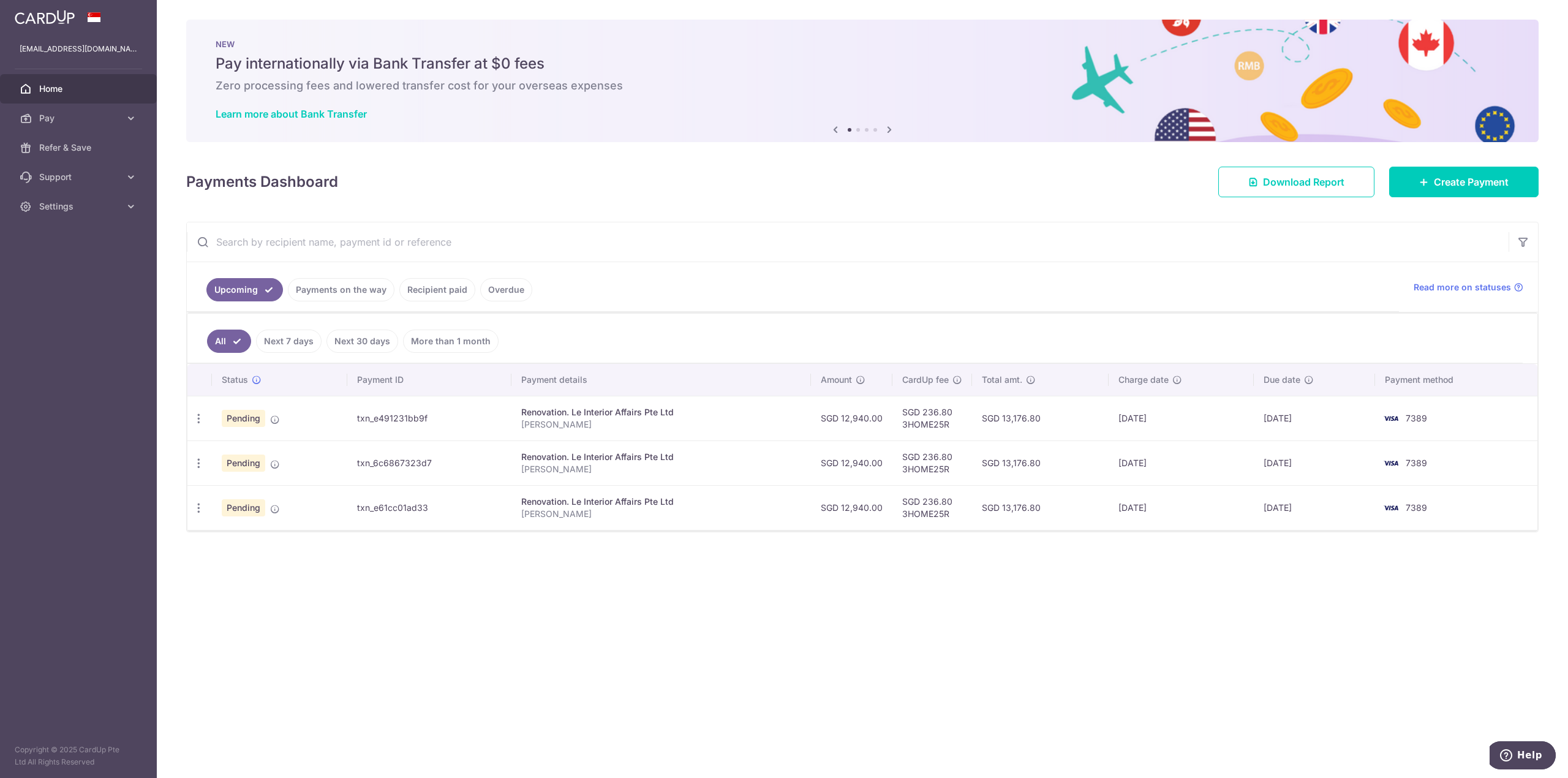
click at [77, 22] on link at bounding box center [44, 16] width 70 height 22
click at [101, 8] on div at bounding box center [78, 17] width 157 height 35
click at [101, 9] on div at bounding box center [78, 17] width 157 height 35
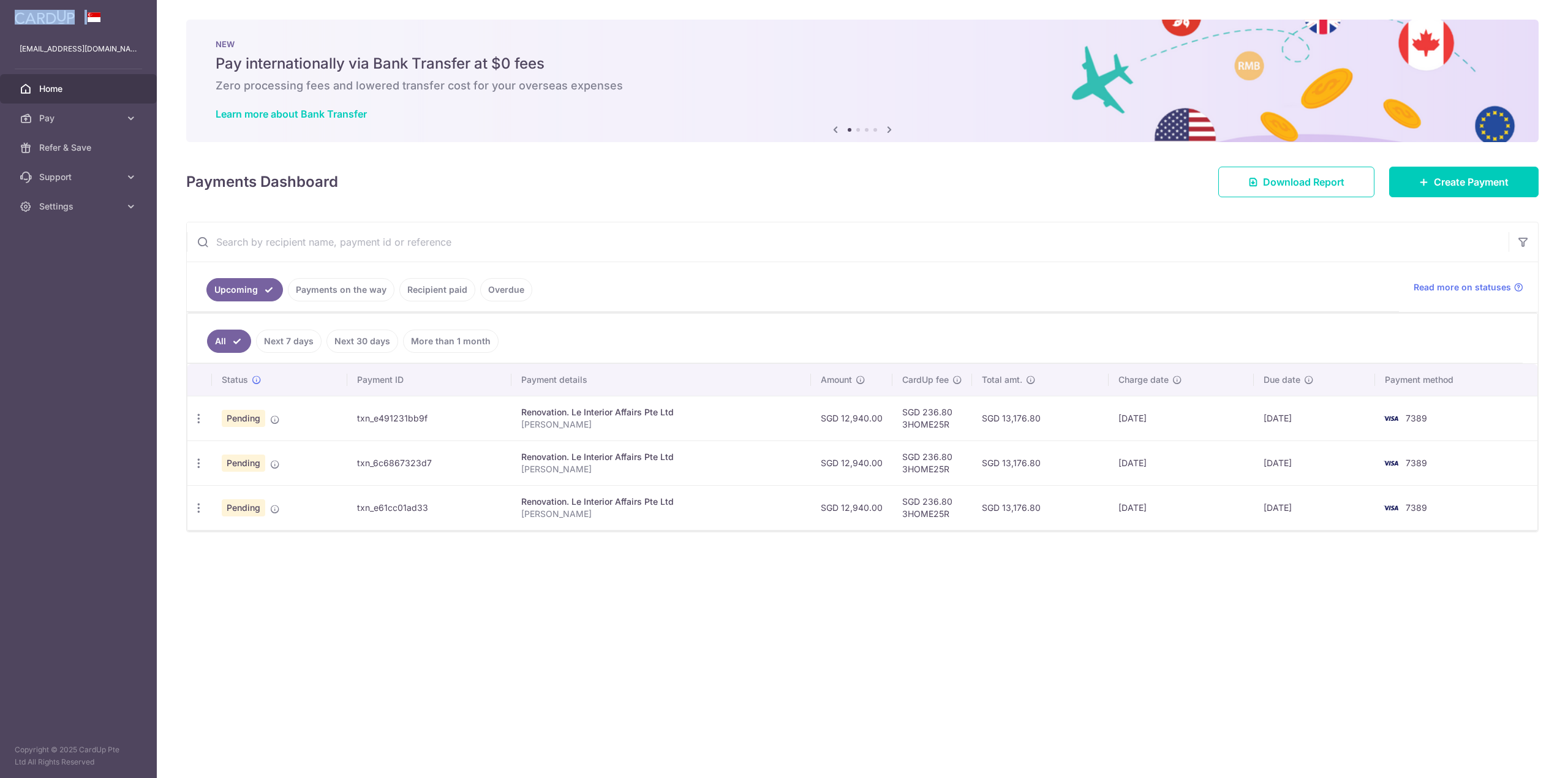
click at [101, 9] on div at bounding box center [78, 17] width 157 height 35
click at [98, 18] on span at bounding box center [94, 17] width 15 height 10
